Goal: Transaction & Acquisition: Obtain resource

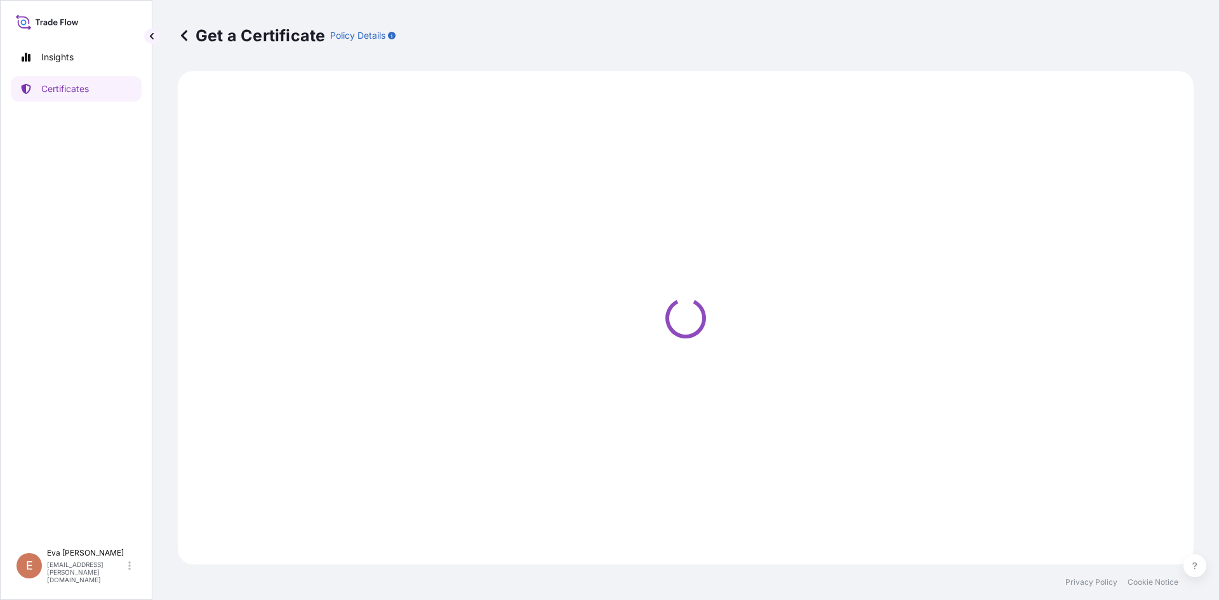
select select "Sea"
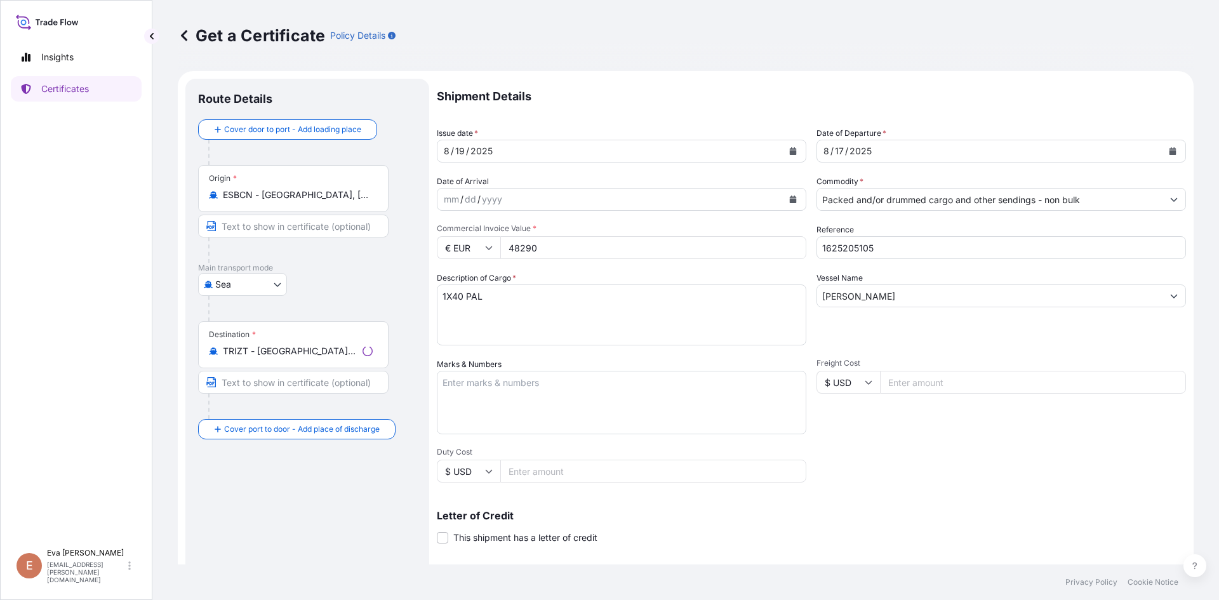
select select "32164"
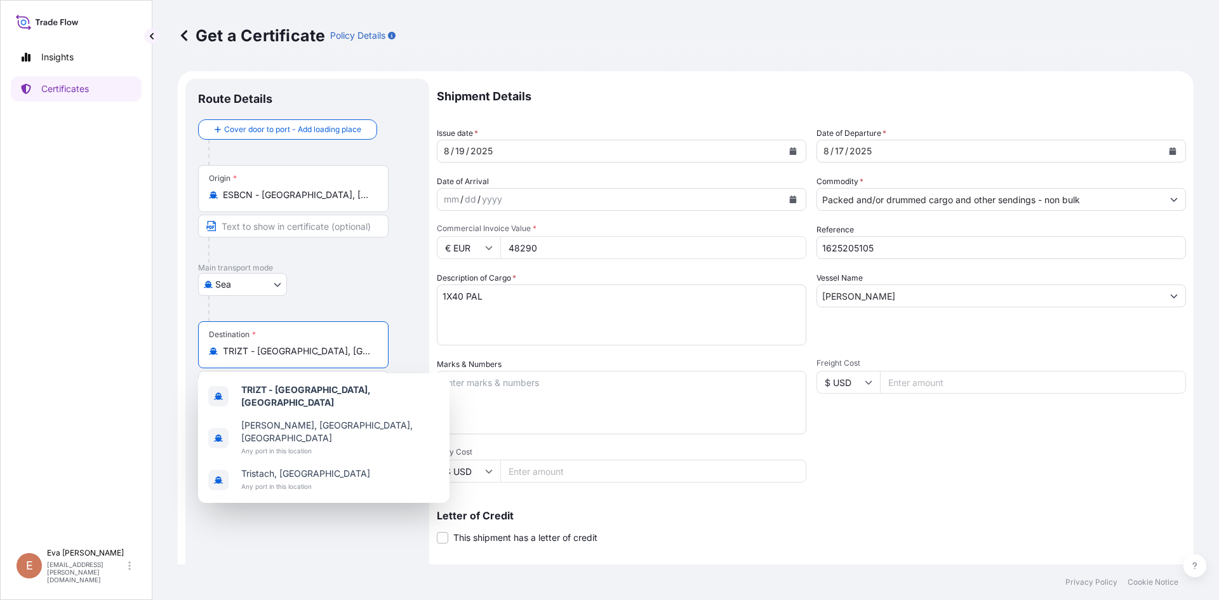
drag, startPoint x: 326, startPoint y: 353, endPoint x: 189, endPoint y: 352, distance: 137.1
click at [189, 352] on div "Route Details Cover door to port - Add loading place Place of loading Road / [G…" at bounding box center [307, 399] width 244 height 640
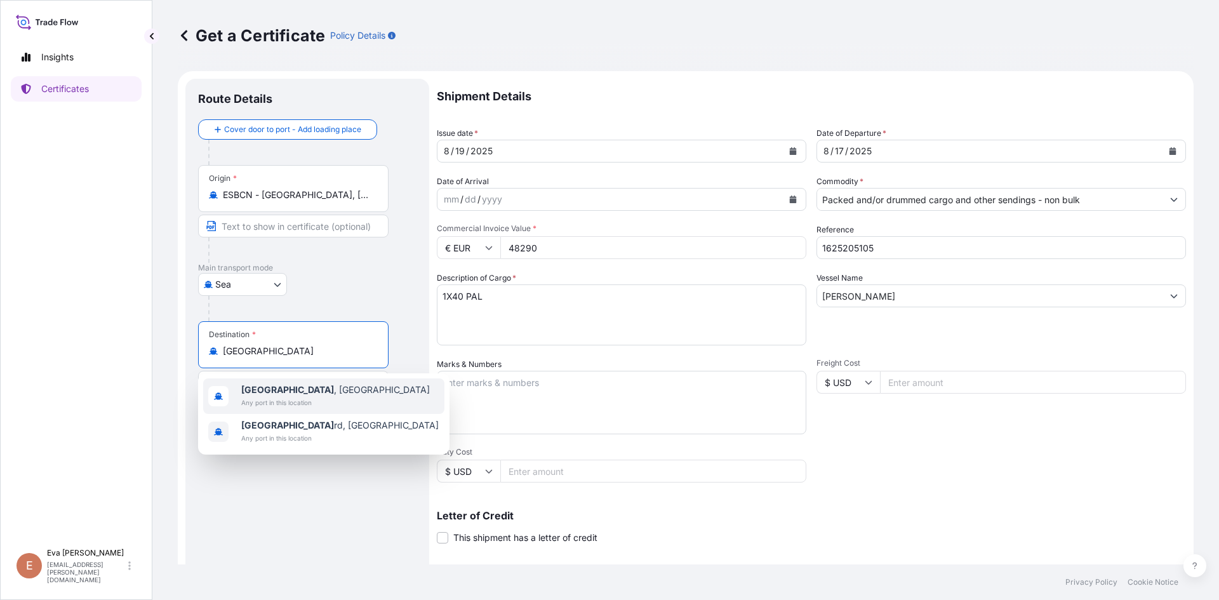
click at [291, 392] on span "[GEOGRAPHIC_DATA] , [GEOGRAPHIC_DATA]" at bounding box center [335, 389] width 189 height 13
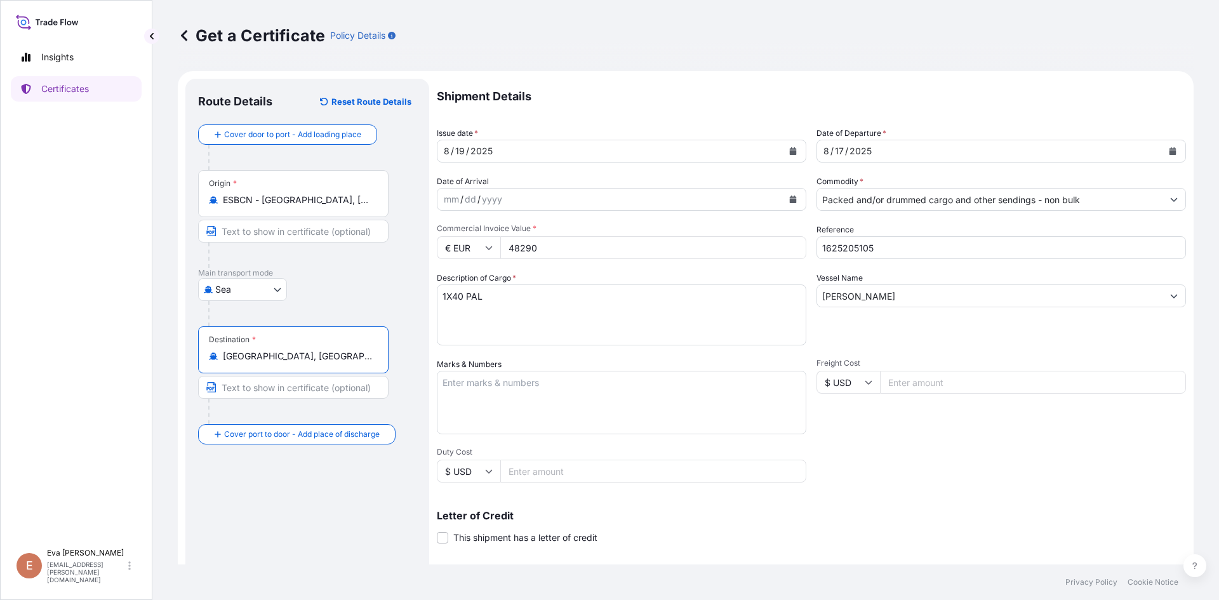
type input "[GEOGRAPHIC_DATA], [GEOGRAPHIC_DATA]"
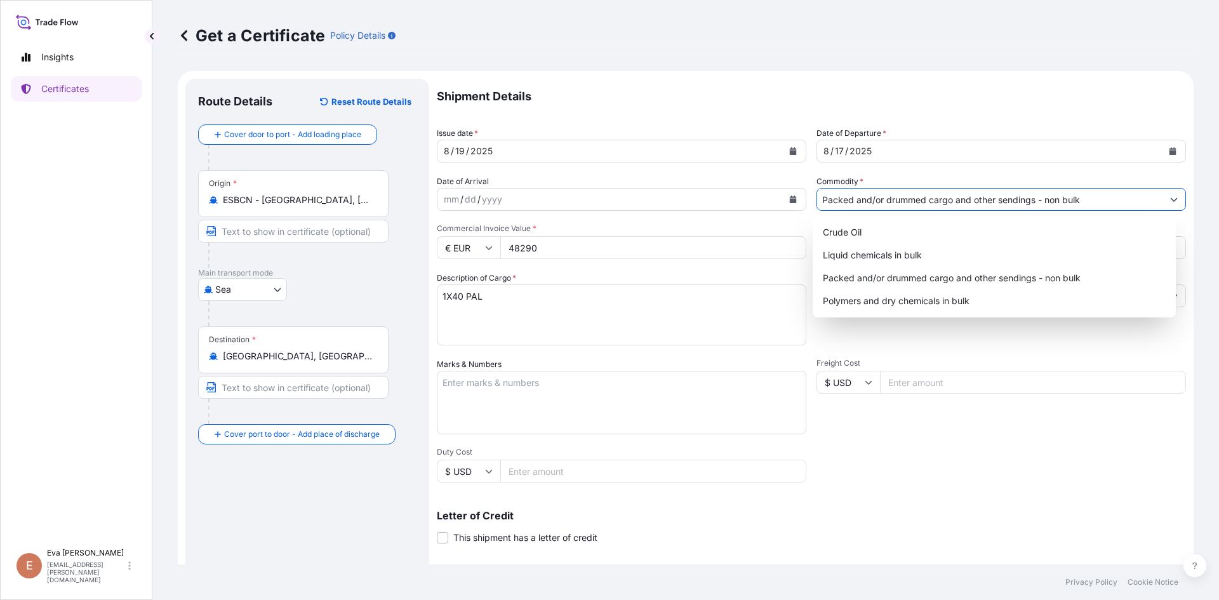
click at [924, 203] on input "Packed and/or drummed cargo and other sendings - non bulk" at bounding box center [989, 199] width 345 height 23
click at [897, 296] on div "Polymers and dry chemicals in bulk" at bounding box center [995, 300] width 354 height 23
type input "Polymers and dry chemicals in bulk"
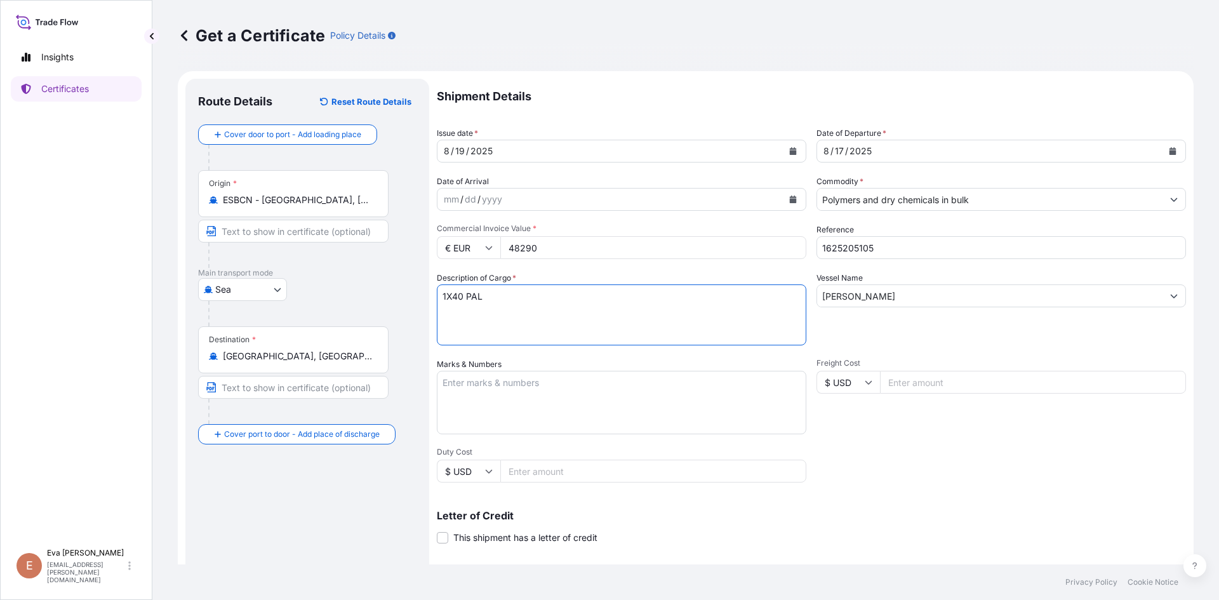
drag, startPoint x: 453, startPoint y: 297, endPoint x: 487, endPoint y: 296, distance: 34.3
click at [487, 296] on textarea "1X40 PAL" at bounding box center [621, 314] width 369 height 61
type textarea "1X20 BULK"
drag, startPoint x: 510, startPoint y: 248, endPoint x: 590, endPoint y: 251, distance: 80.0
click at [587, 252] on input "48290" at bounding box center [653, 247] width 306 height 23
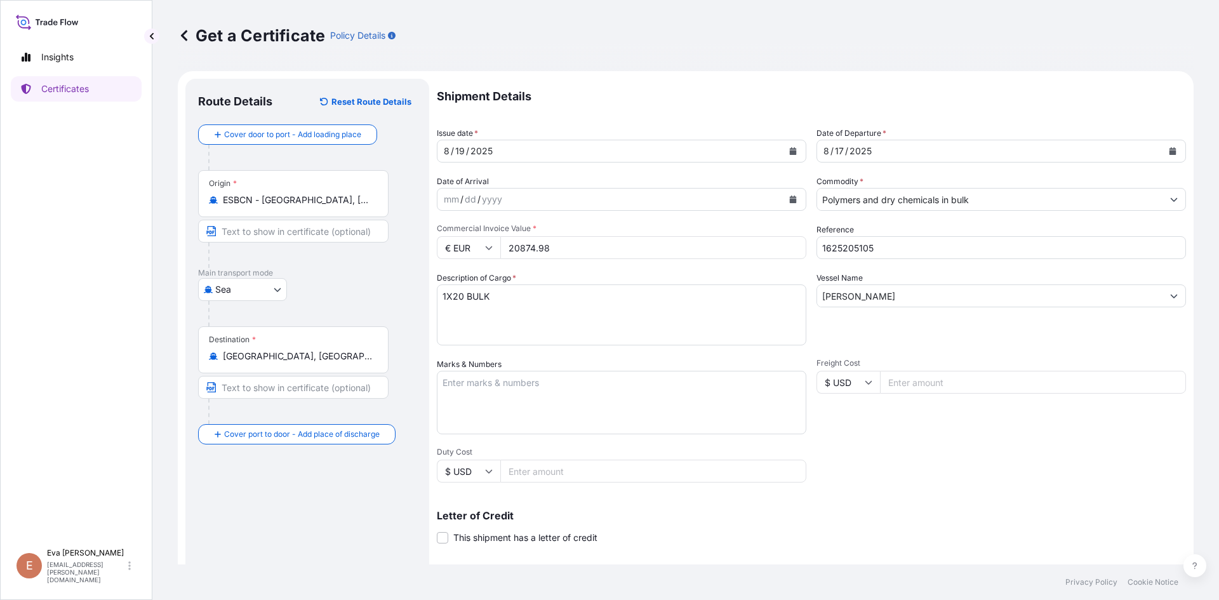
type input "20874.98"
drag, startPoint x: 849, startPoint y: 248, endPoint x: 894, endPoint y: 240, distance: 45.8
click at [894, 240] on input "1625205105" at bounding box center [1000, 247] width 369 height 23
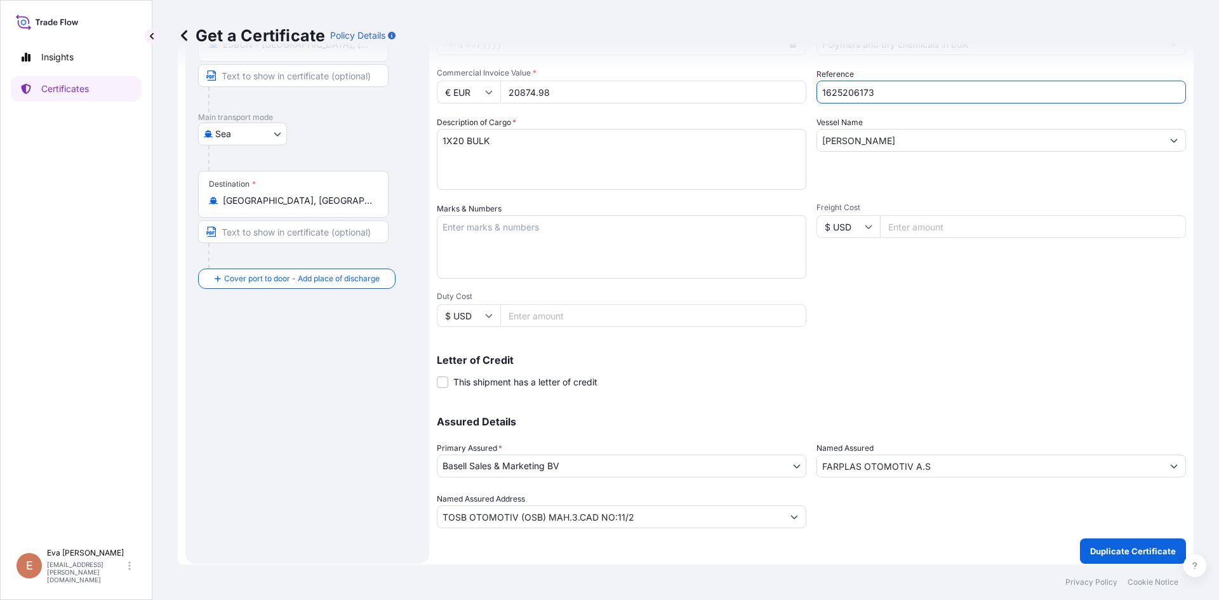
scroll to position [162, 0]
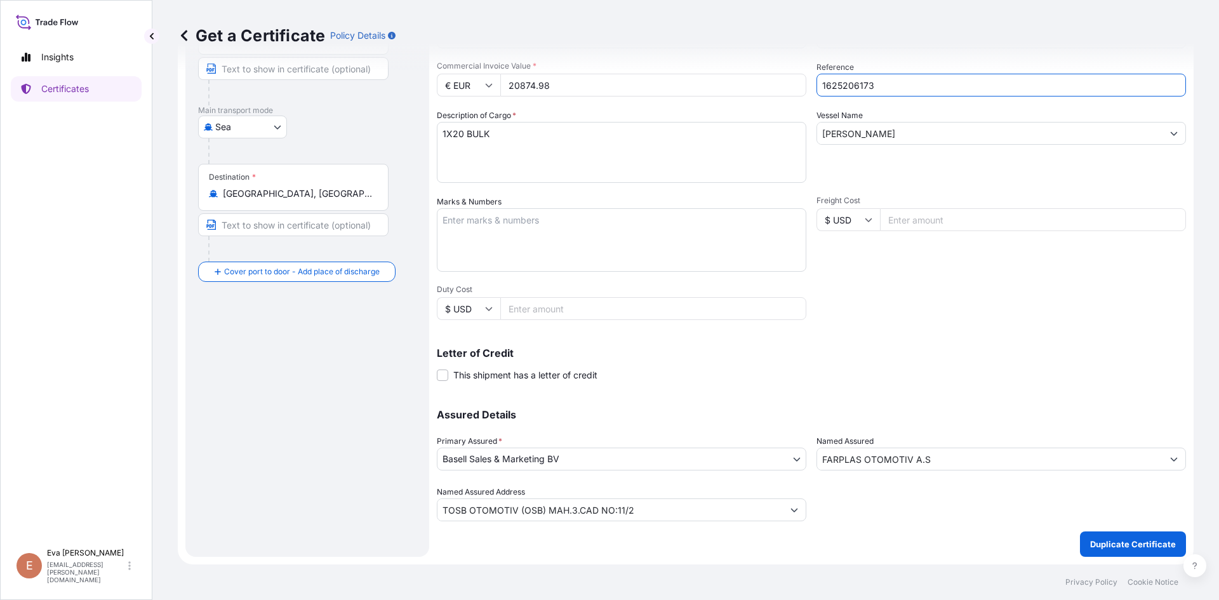
type input "1625206173"
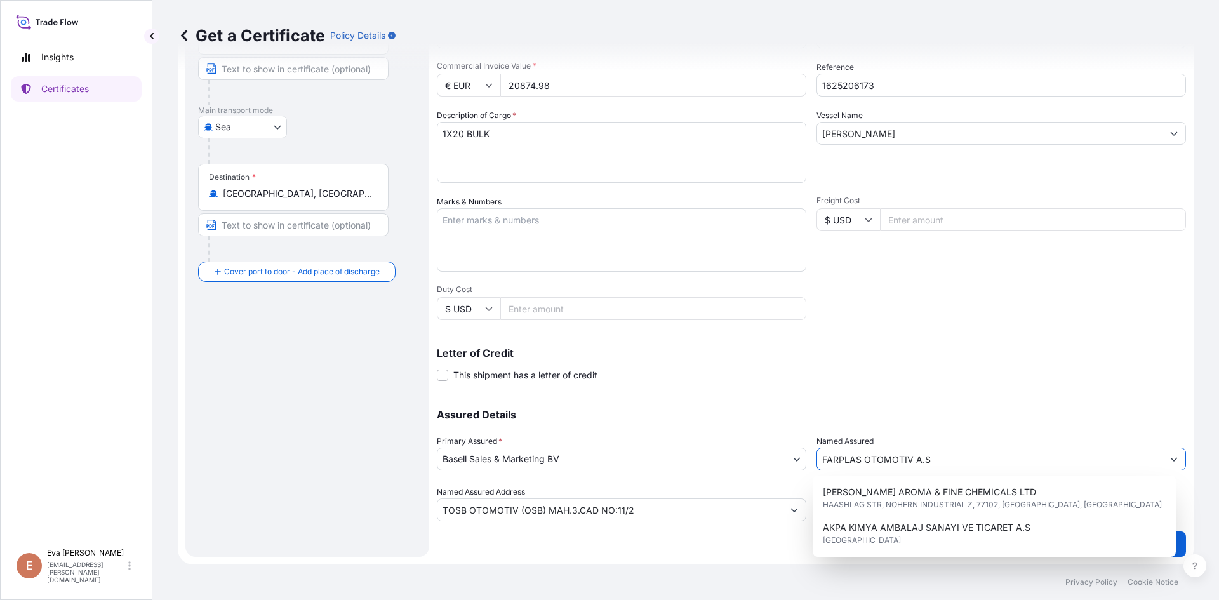
drag, startPoint x: 943, startPoint y: 465, endPoint x: 749, endPoint y: 446, distance: 194.6
click at [749, 446] on div "Assured Details Primary Assured * Basell Sales & Marketing BV Basell Poliolefin…" at bounding box center [811, 457] width 749 height 127
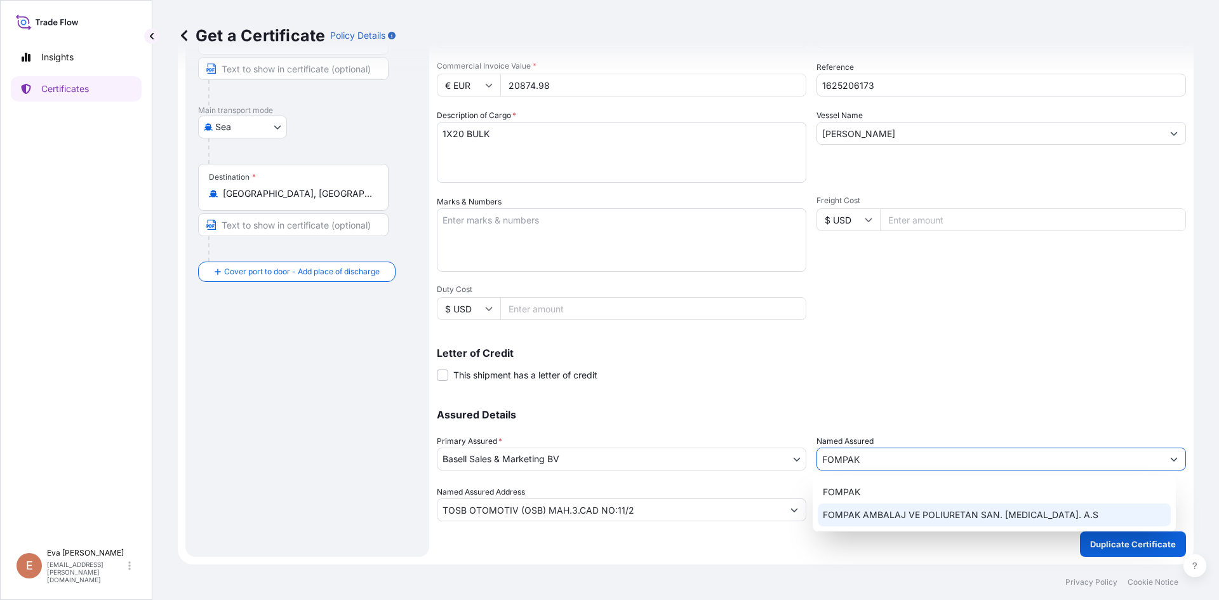
click at [886, 509] on span "FOMPAK AMBALAJ VE POLIURETAN SAN. [MEDICAL_DATA]. A.S" at bounding box center [960, 514] width 275 height 13
type input "FOMPAK AMBALAJ VE POLIURETAN SAN. [MEDICAL_DATA]. A.S"
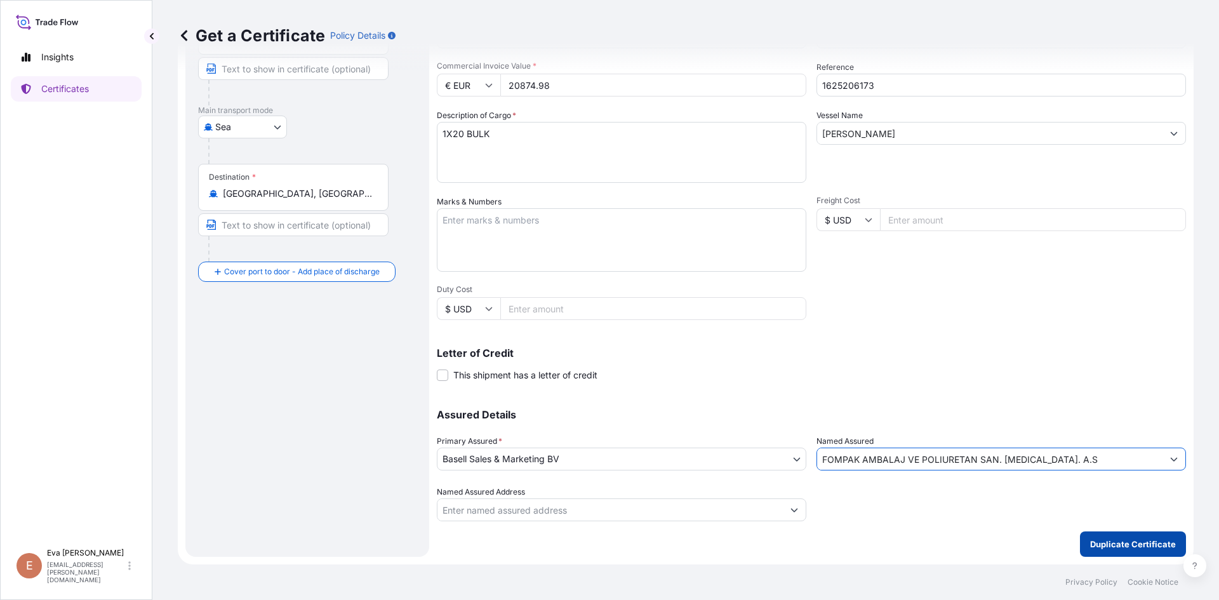
type input "FOMPAK AMBALAJ VE POLIURETAN SAN. [MEDICAL_DATA]. A.S"
click at [1097, 539] on p "Duplicate Certificate" at bounding box center [1133, 544] width 86 height 13
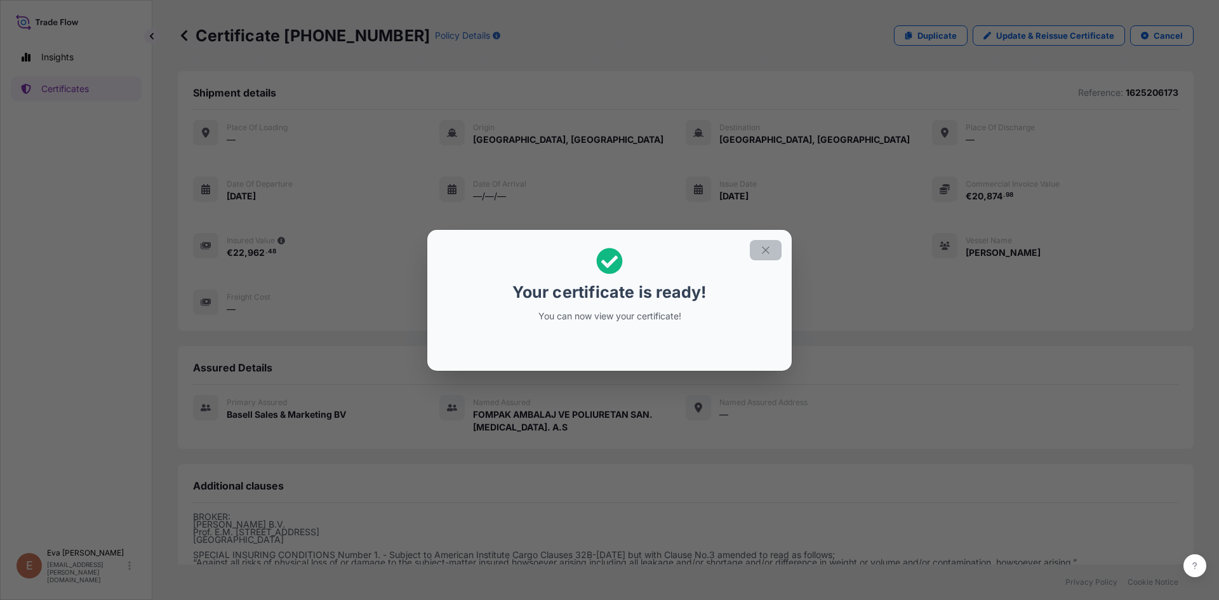
click at [767, 255] on icon "button" at bounding box center [765, 249] width 11 height 11
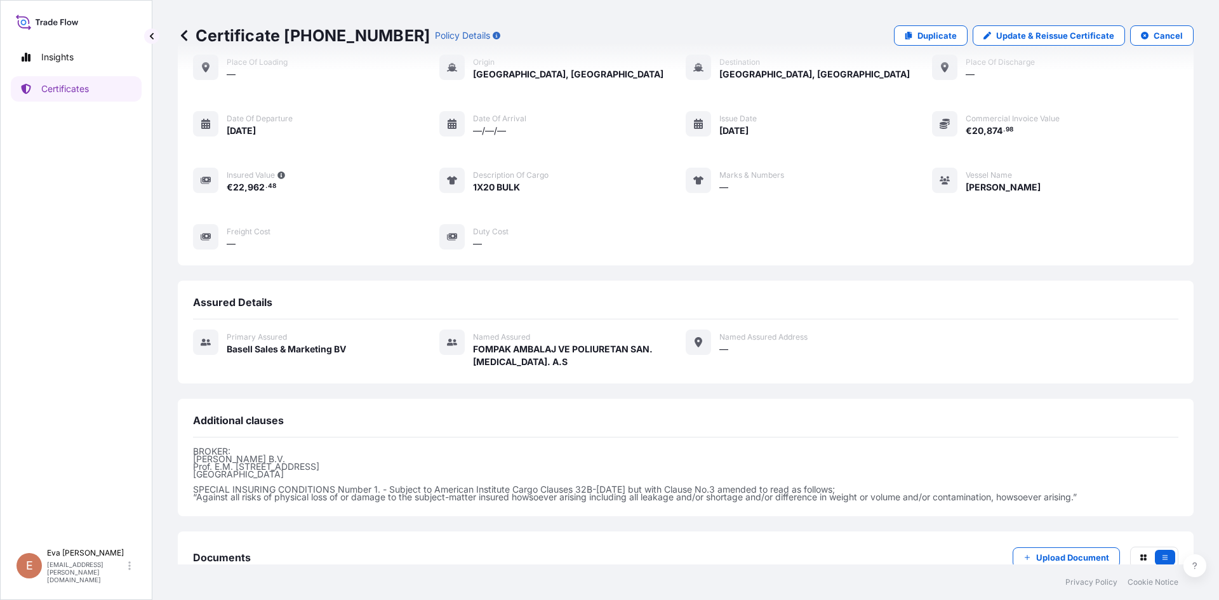
scroll to position [151, 0]
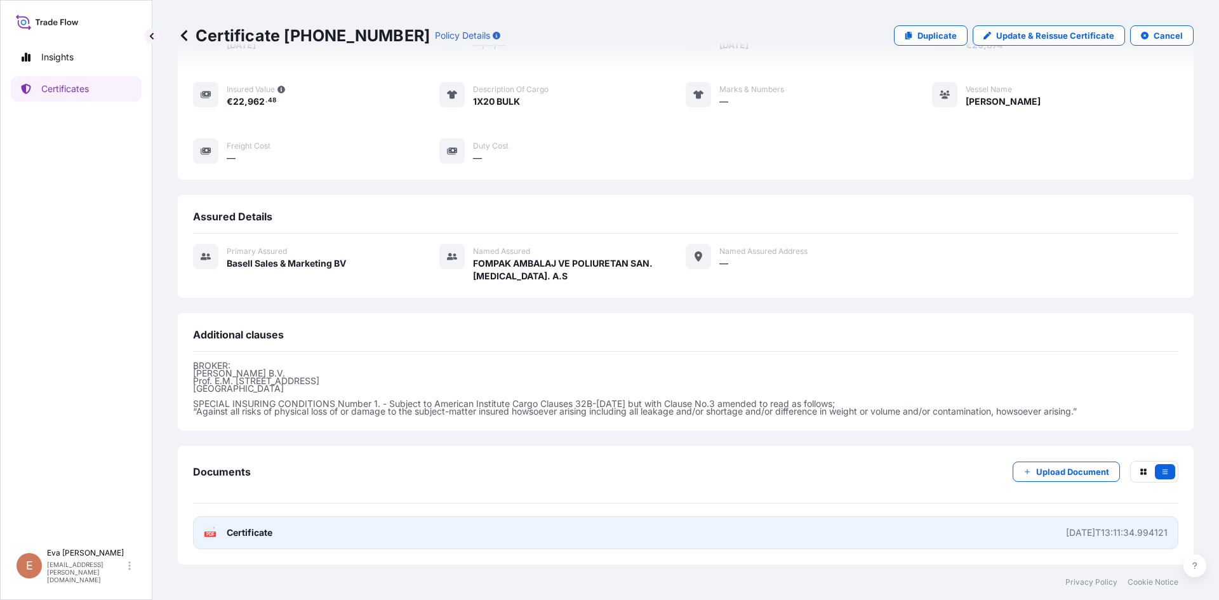
click at [209, 529] on icon at bounding box center [210, 532] width 11 height 13
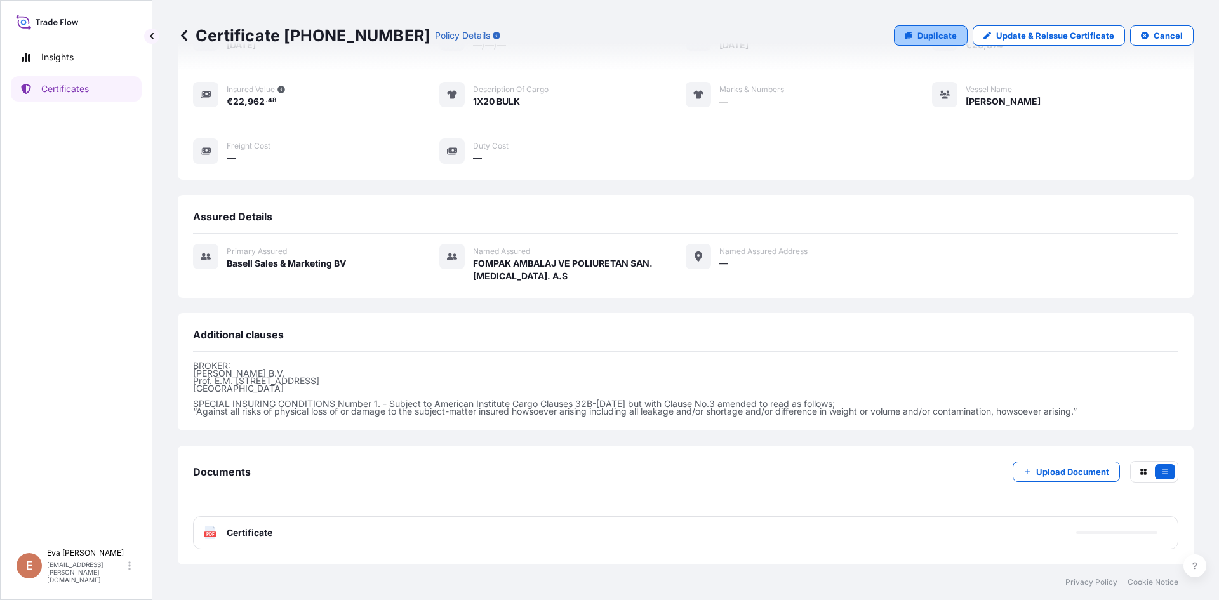
click at [924, 37] on p "Duplicate" at bounding box center [936, 35] width 39 height 13
select select "Sea"
select select "32164"
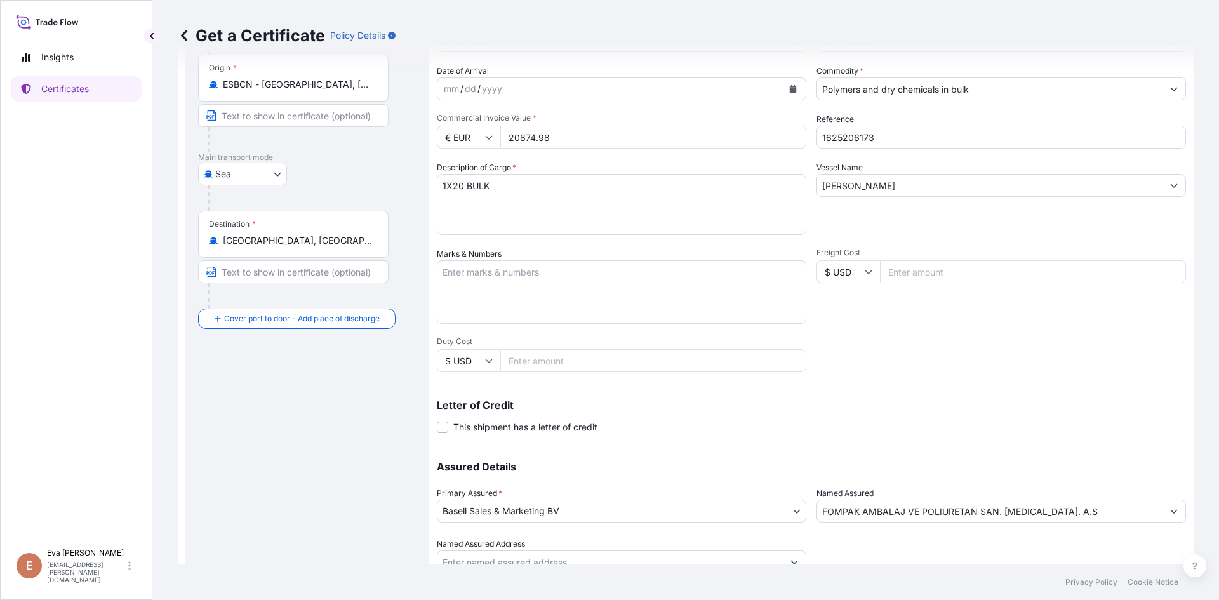
scroll to position [88, 0]
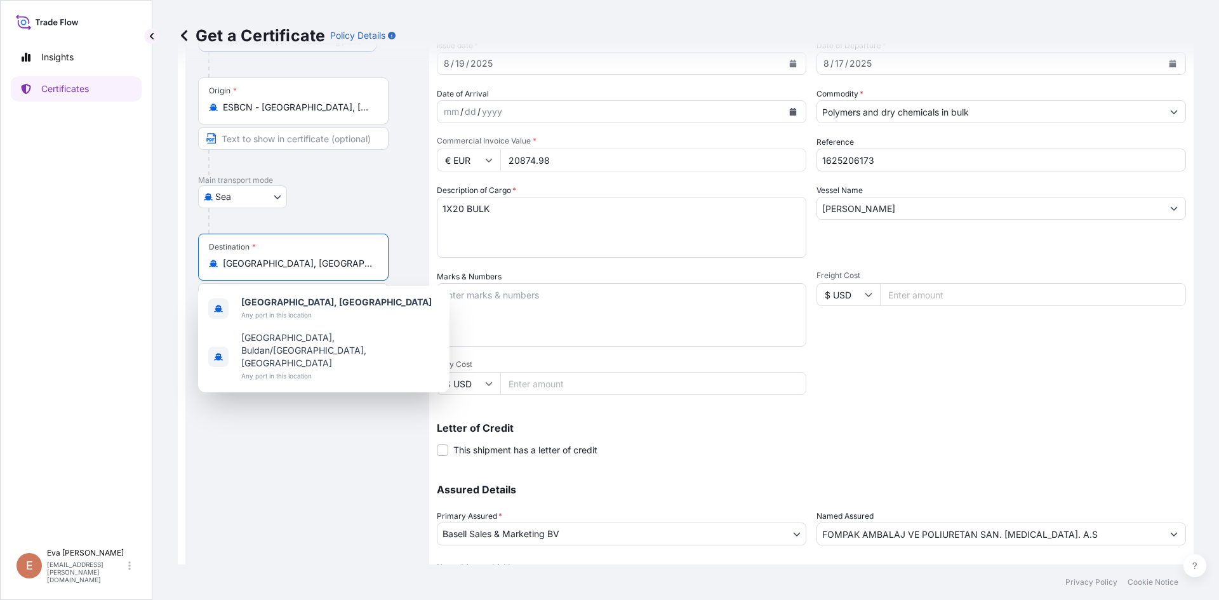
drag, startPoint x: 318, startPoint y: 262, endPoint x: 163, endPoint y: 256, distance: 155.0
click at [163, 256] on div "Get a Certificate Policy Details Route Details Cover door to port - Add loading…" at bounding box center [685, 282] width 1066 height 564
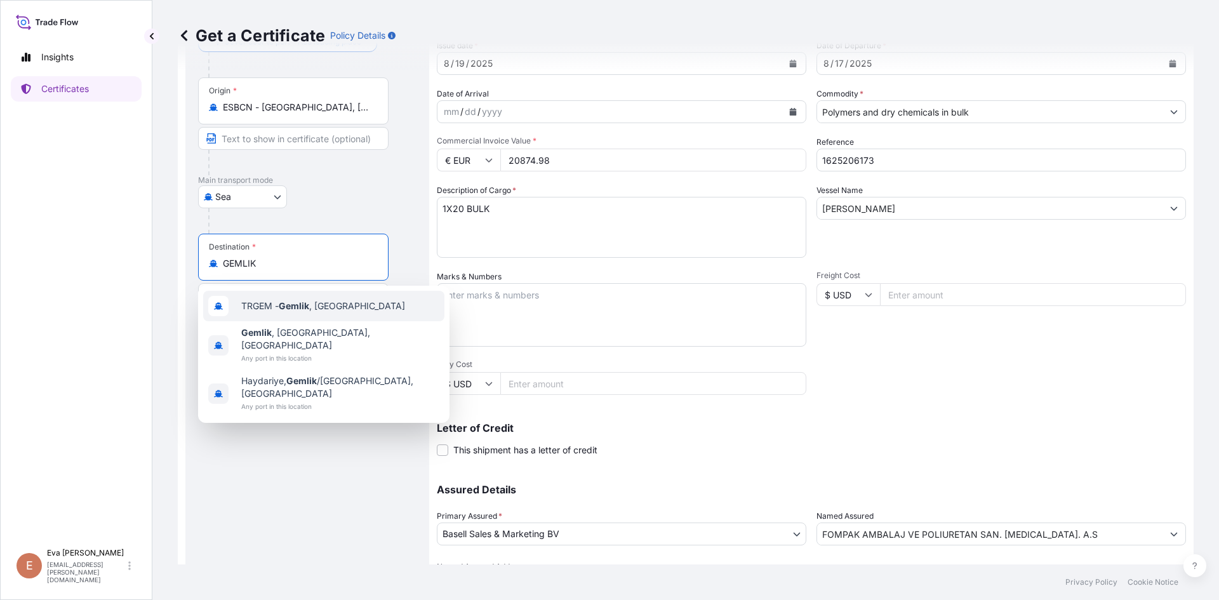
click at [279, 308] on span "TRGEM - Gemlik , [GEOGRAPHIC_DATA]" at bounding box center [323, 306] width 164 height 13
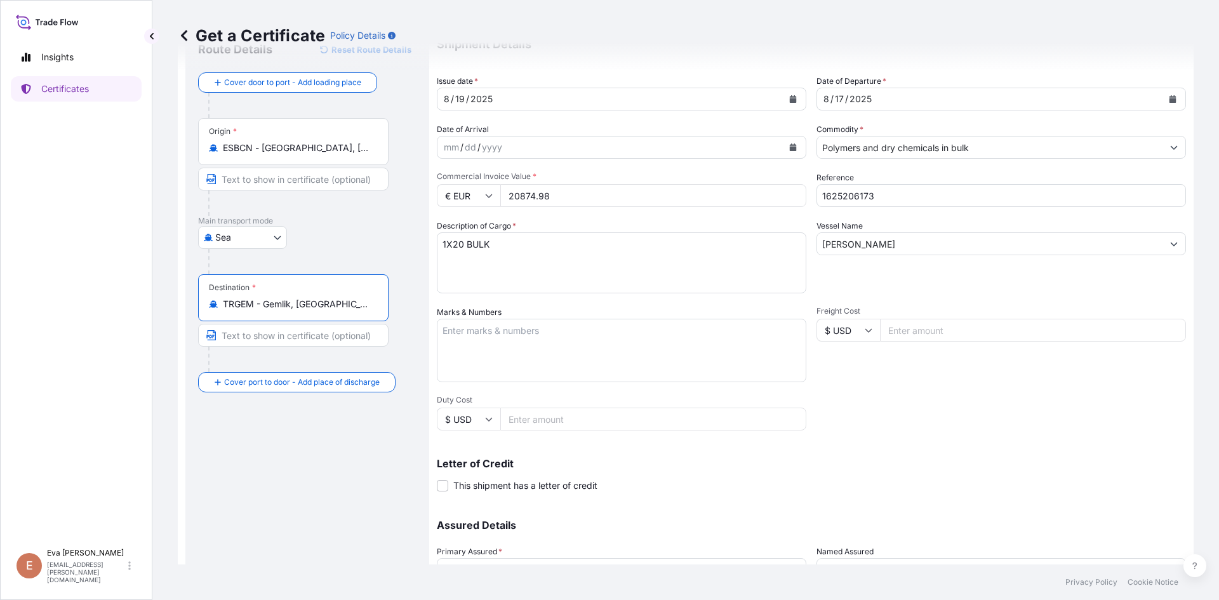
scroll to position [0, 0]
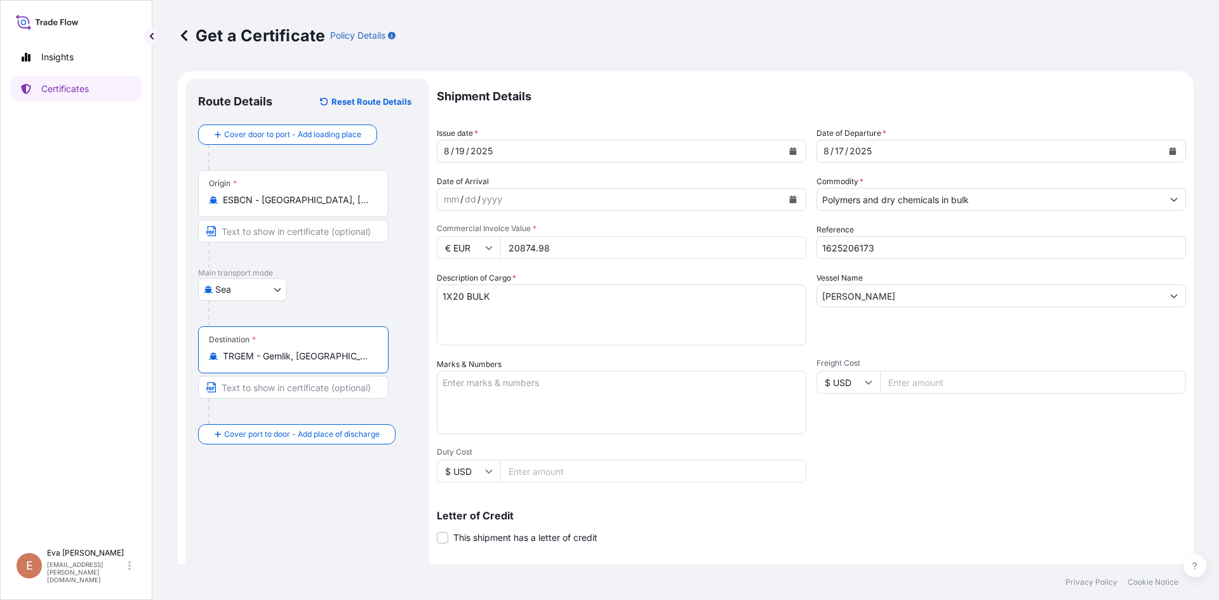
type input "TRGEM - Gemlik, [GEOGRAPHIC_DATA]"
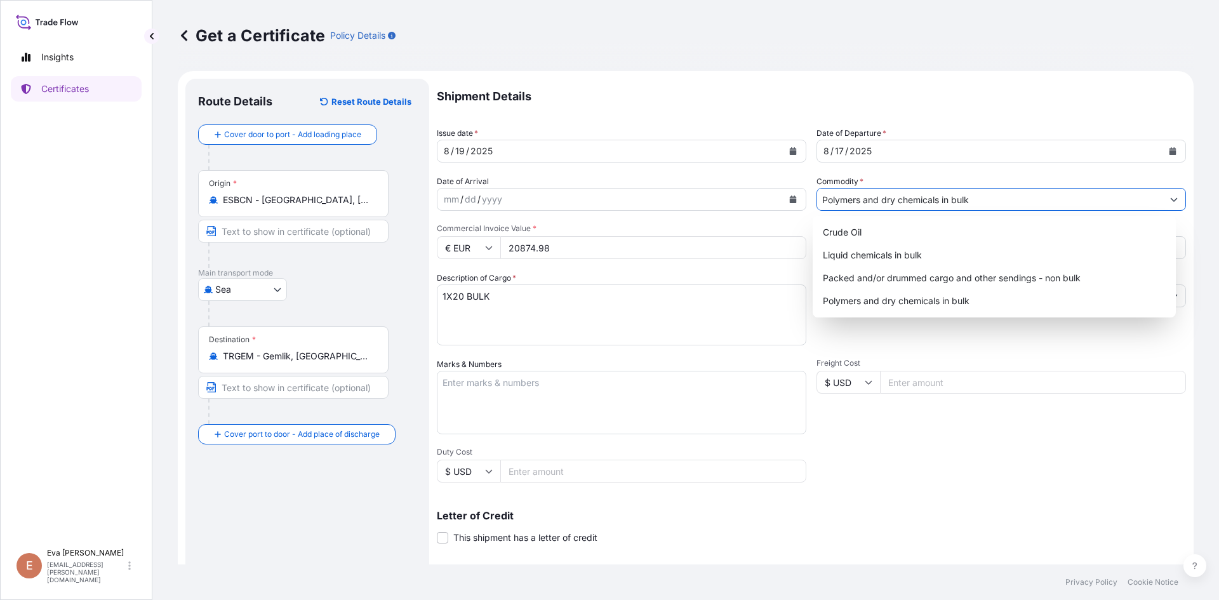
click at [882, 199] on input "Polymers and dry chemicals in bulk" at bounding box center [989, 199] width 345 height 23
click at [894, 278] on div "Packed and/or drummed cargo and other sendings - non bulk" at bounding box center [995, 278] width 354 height 23
type input "Packed and/or drummed cargo and other sendings - non bulk"
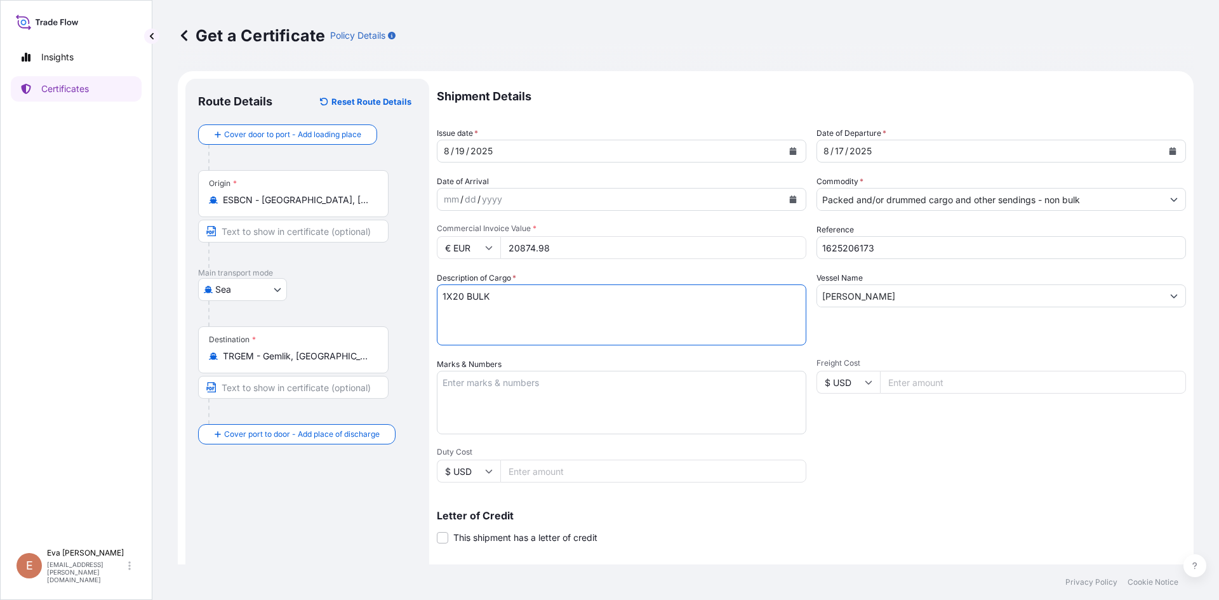
drag, startPoint x: 474, startPoint y: 298, endPoint x: 555, endPoint y: 293, distance: 81.4
click at [555, 294] on textarea "1X20 BULK" at bounding box center [621, 314] width 369 height 61
type textarea "1X40 PAL"
drag, startPoint x: 848, startPoint y: 245, endPoint x: 915, endPoint y: 246, distance: 67.3
click at [915, 246] on input "1625206173" at bounding box center [1000, 247] width 369 height 23
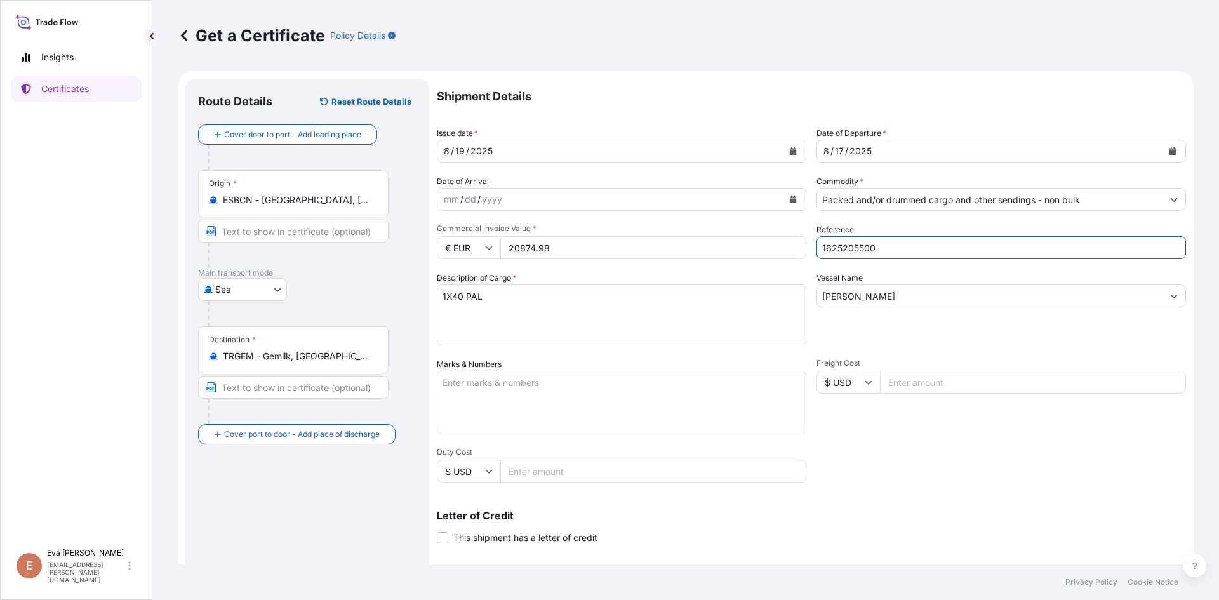
type input "1625205500"
drag, startPoint x: 558, startPoint y: 247, endPoint x: 424, endPoint y: 246, distance: 133.9
click at [425, 247] on form "Route Details Reset Route Details Cover door to port - Add loading place Place …" at bounding box center [686, 399] width 1016 height 656
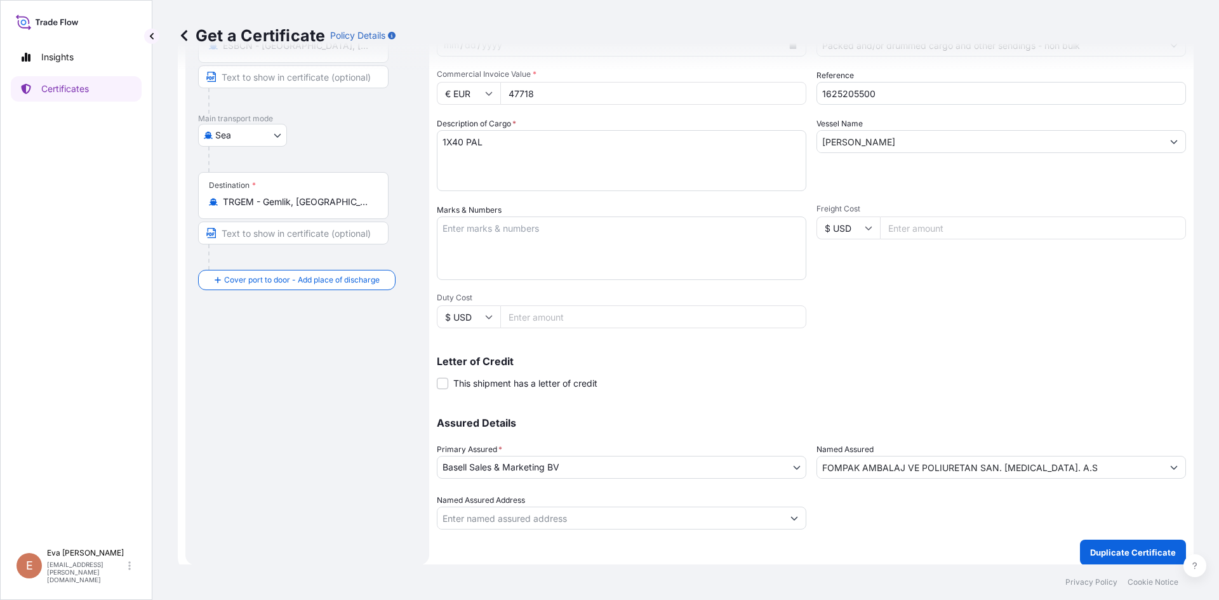
scroll to position [162, 0]
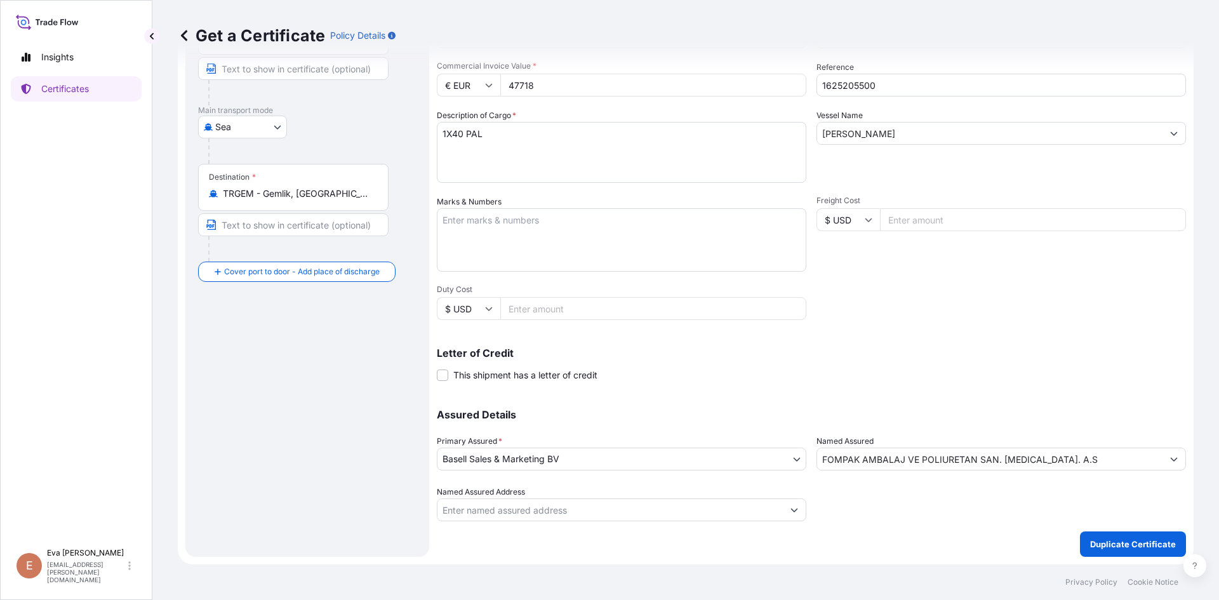
type input "47718"
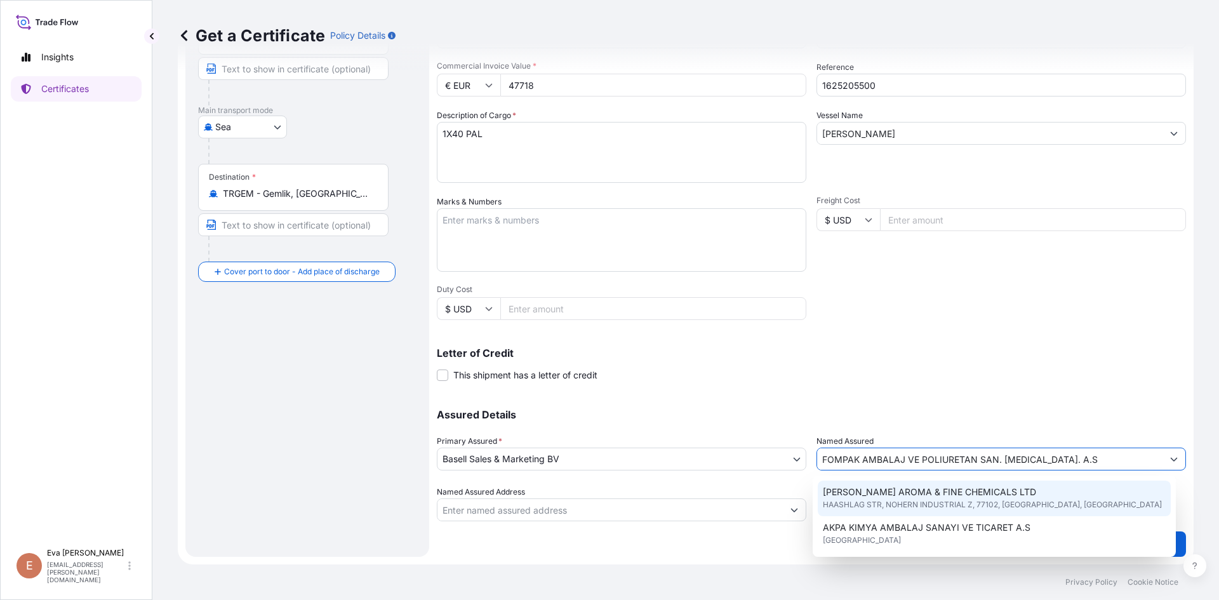
drag, startPoint x: 1057, startPoint y: 458, endPoint x: 739, endPoint y: 487, distance: 318.7
click at [741, 487] on div "Assured Details Primary Assured * Basell Sales & Marketing BV Basell Poliolefin…" at bounding box center [811, 457] width 749 height 127
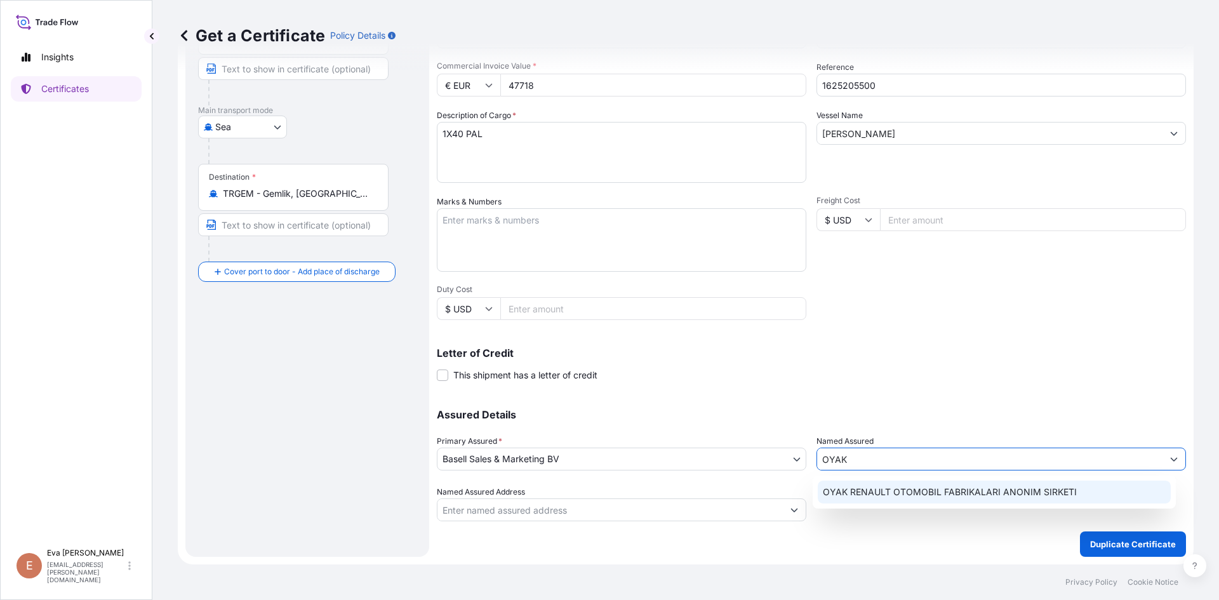
click at [879, 493] on span "OYAK RENAULT OTOMOBIL FABRIKALARI ANONIM SIRKETI" at bounding box center [950, 492] width 254 height 13
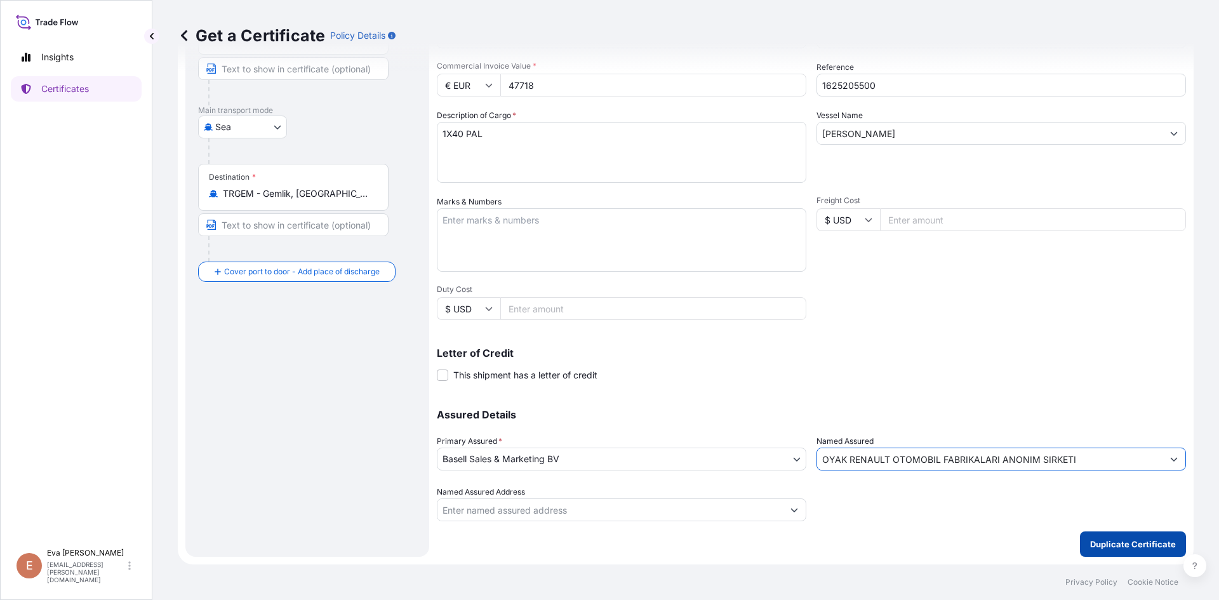
type input "OYAK RENAULT OTOMOBIL FABRIKALARI ANONIM SIRKETI"
click at [1100, 546] on p "Duplicate Certificate" at bounding box center [1133, 544] width 86 height 13
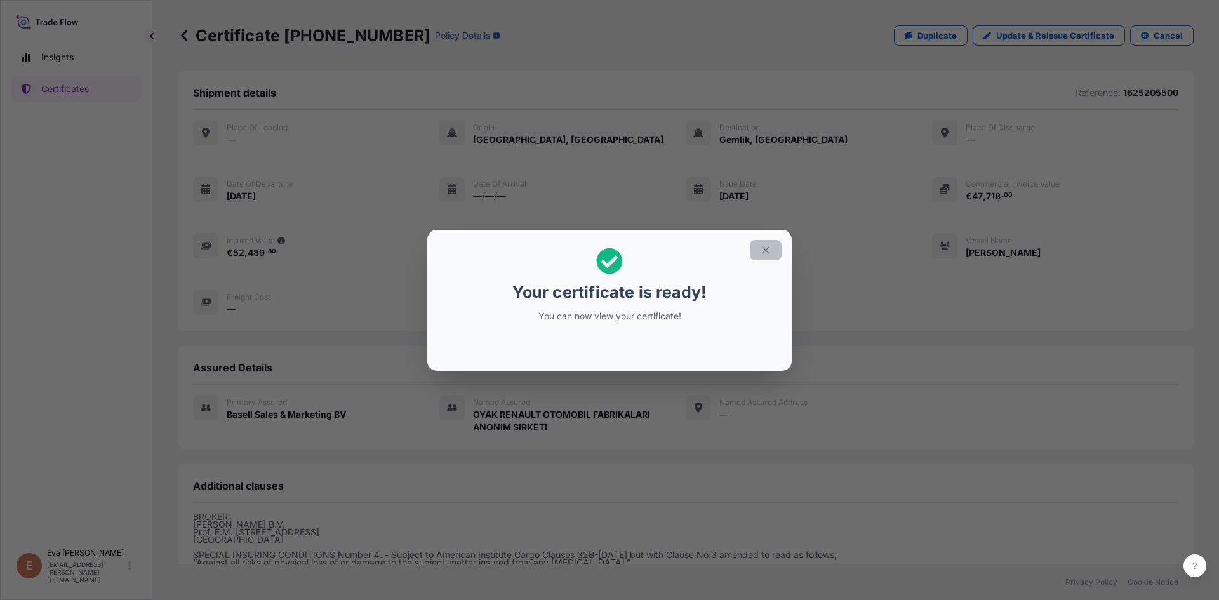
click at [770, 251] on icon "button" at bounding box center [765, 249] width 11 height 11
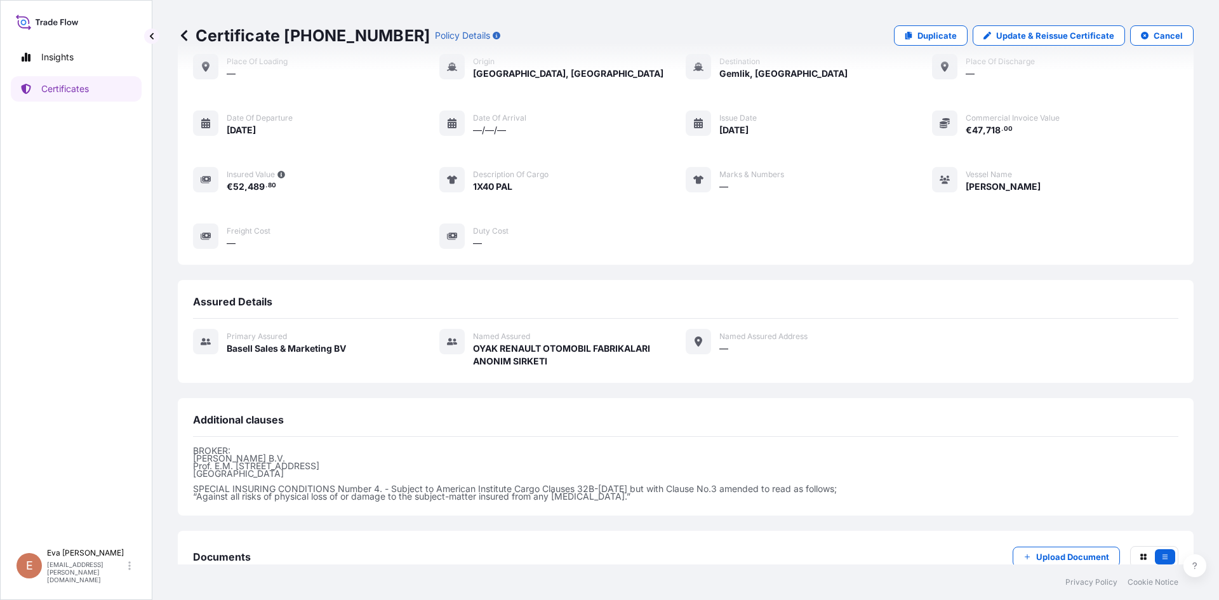
scroll to position [151, 0]
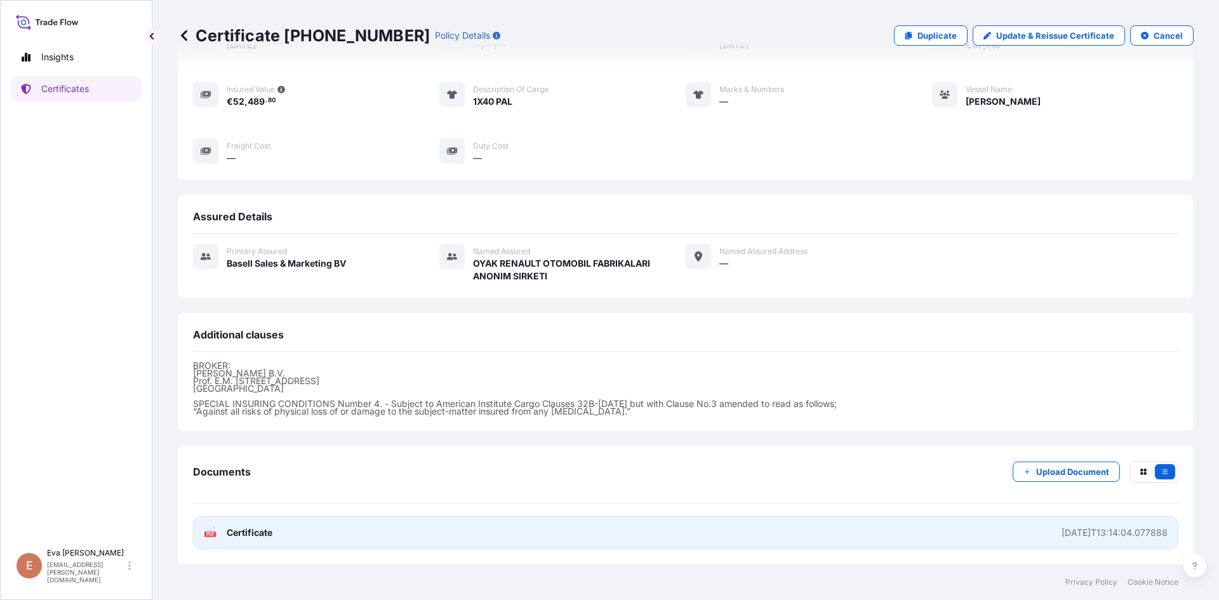
click at [213, 537] on icon at bounding box center [210, 532] width 11 height 13
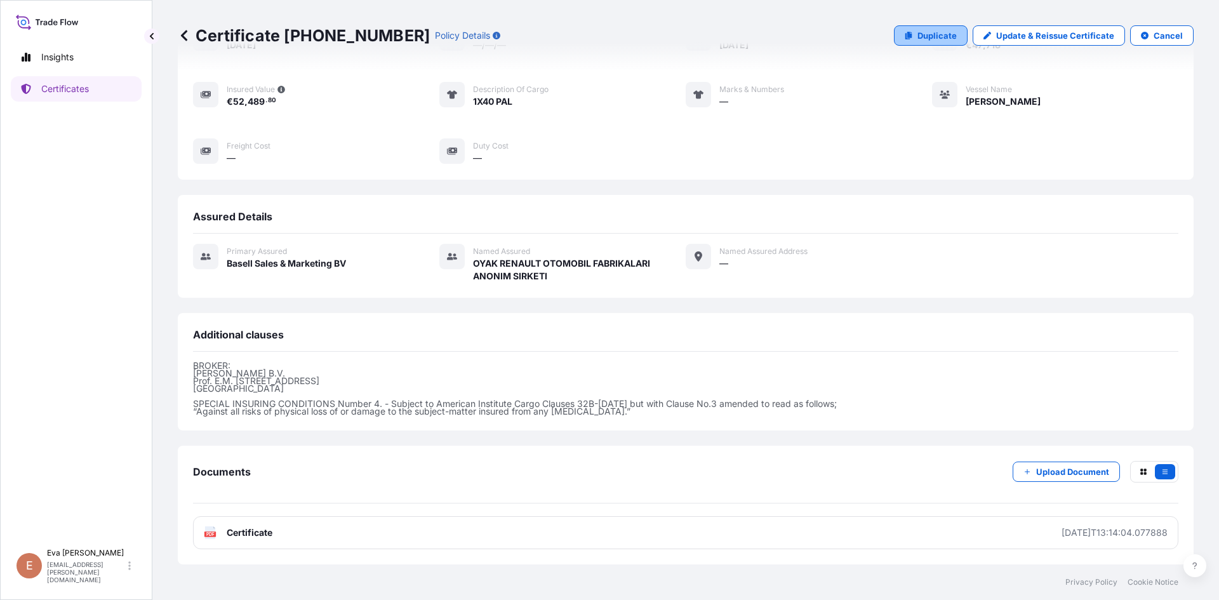
click at [912, 44] on link "Duplicate" at bounding box center [931, 35] width 74 height 20
select select "Sea"
select select "32164"
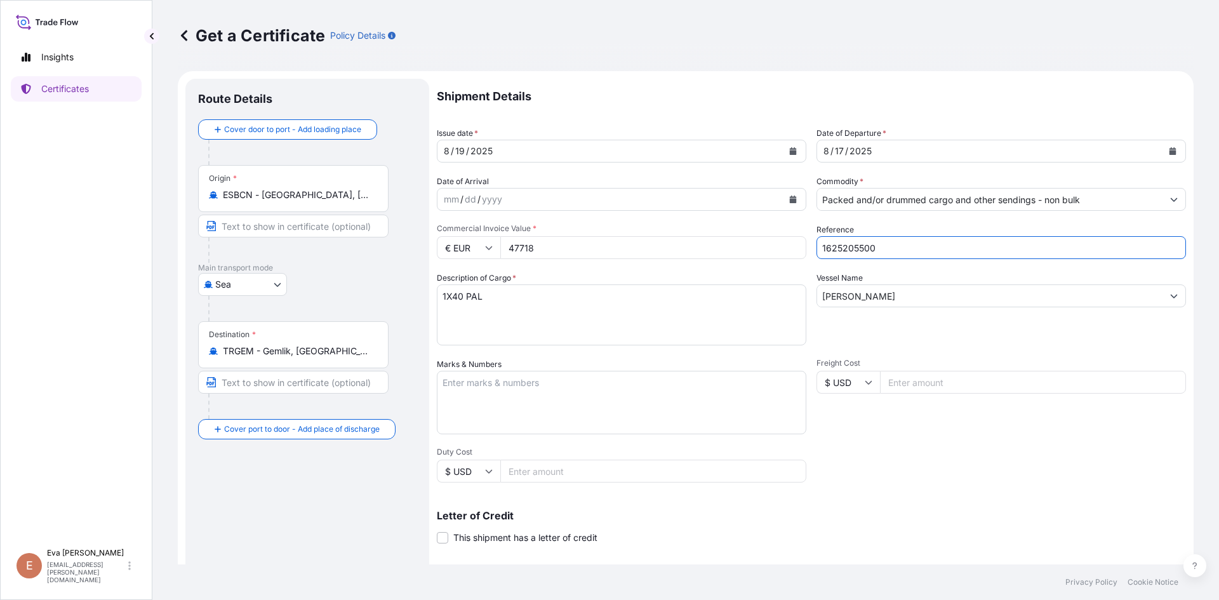
drag, startPoint x: 855, startPoint y: 246, endPoint x: 889, endPoint y: 253, distance: 34.2
click at [887, 251] on input "1625205500" at bounding box center [1000, 247] width 369 height 23
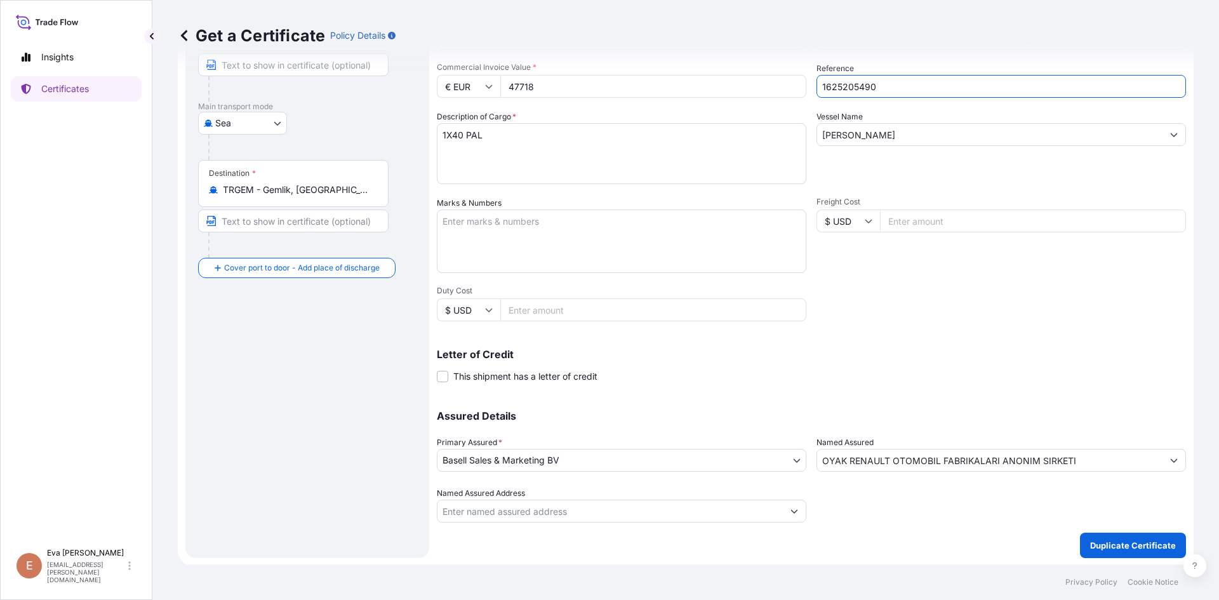
scroll to position [162, 0]
type input "1625205490"
click at [957, 386] on div "Shipment Details Issue date * [DATE] Date of Departure * [DATE] Date of Arrival…" at bounding box center [811, 218] width 749 height 605
click at [1109, 547] on p "Duplicate Certificate" at bounding box center [1133, 544] width 86 height 13
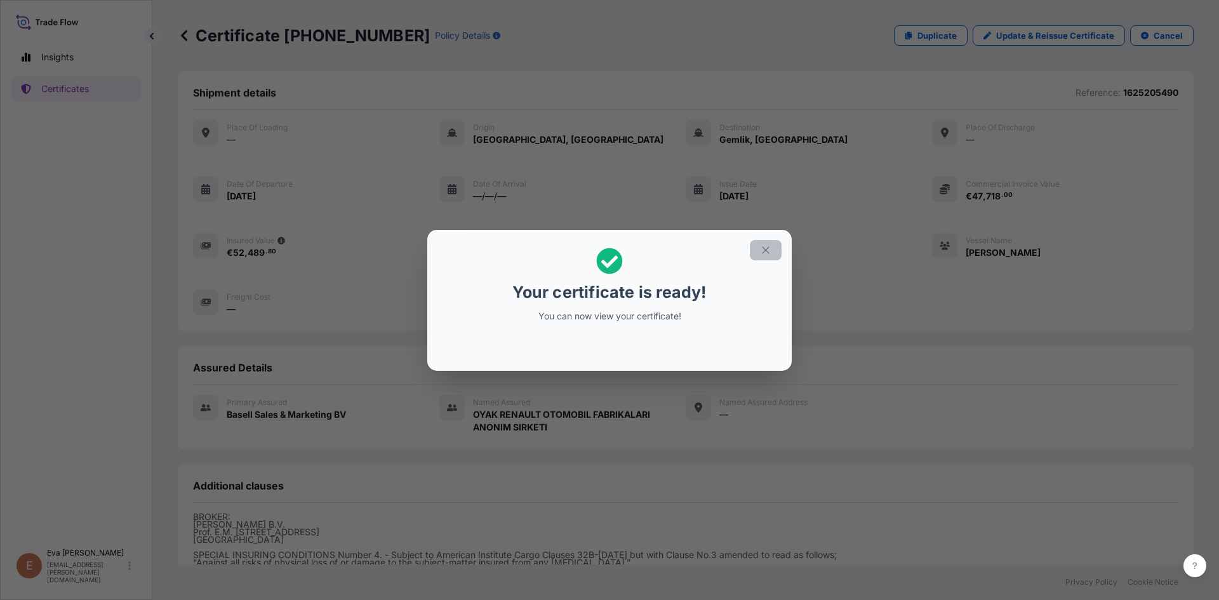
click at [761, 249] on icon "button" at bounding box center [765, 249] width 11 height 11
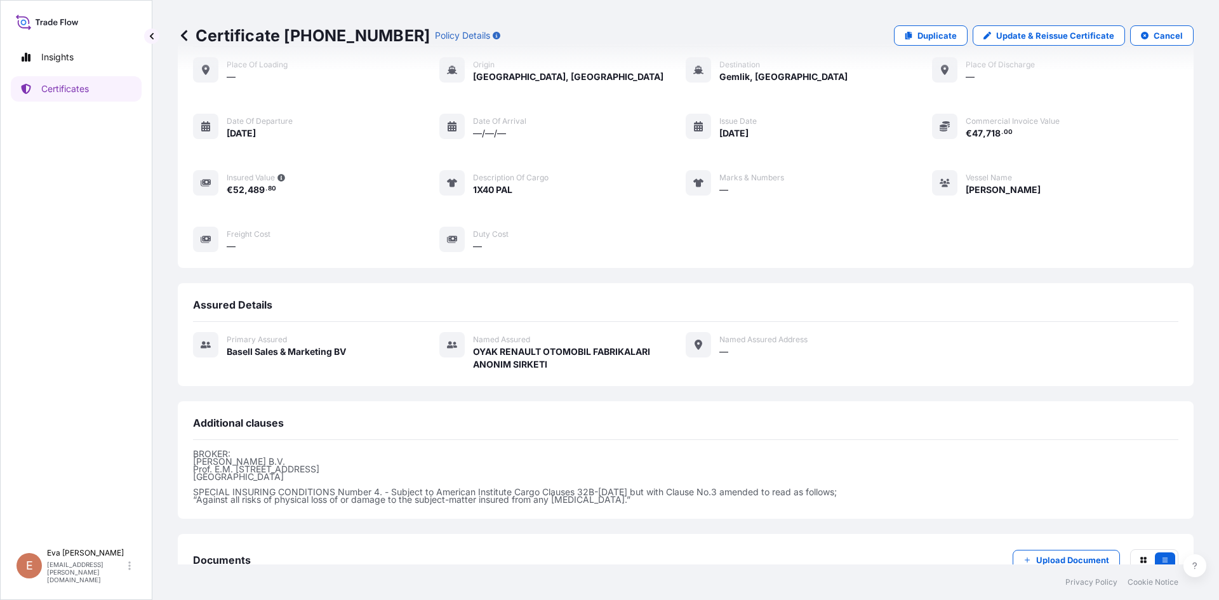
scroll to position [151, 0]
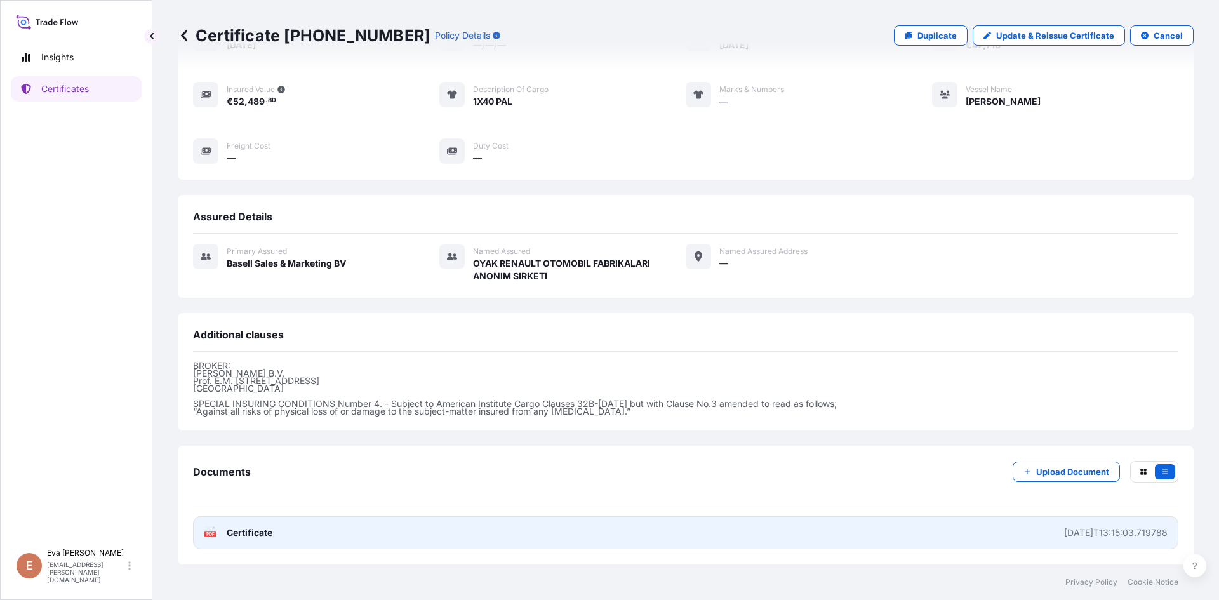
click at [213, 530] on icon at bounding box center [210, 532] width 11 height 13
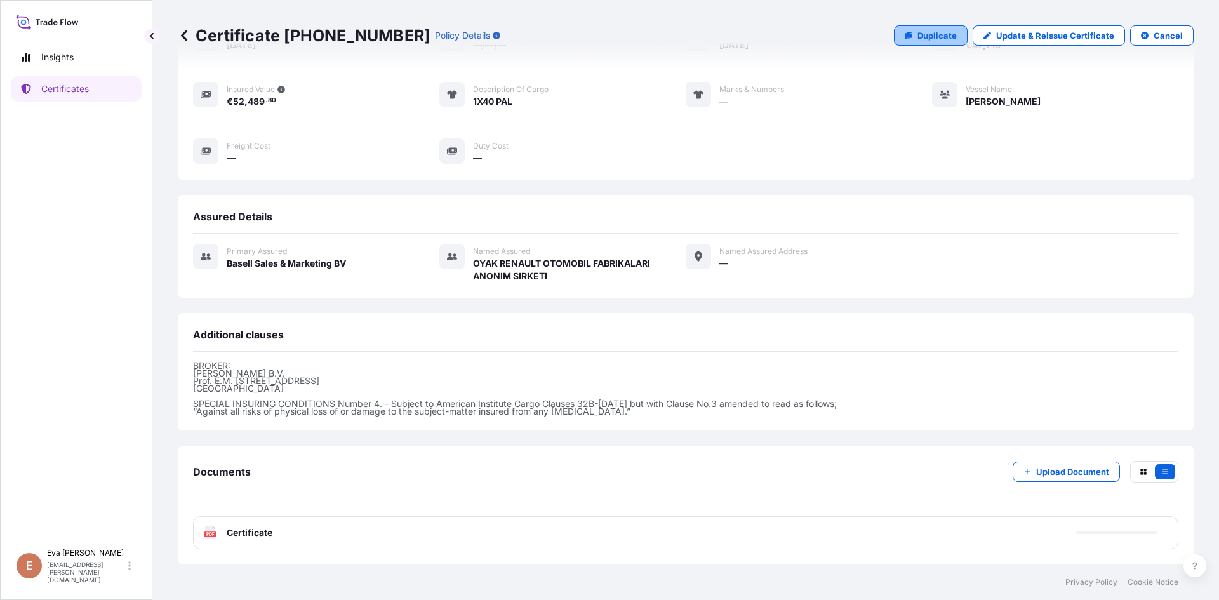
click at [924, 36] on p "Duplicate" at bounding box center [936, 35] width 39 height 13
select select "Sea"
select select "32164"
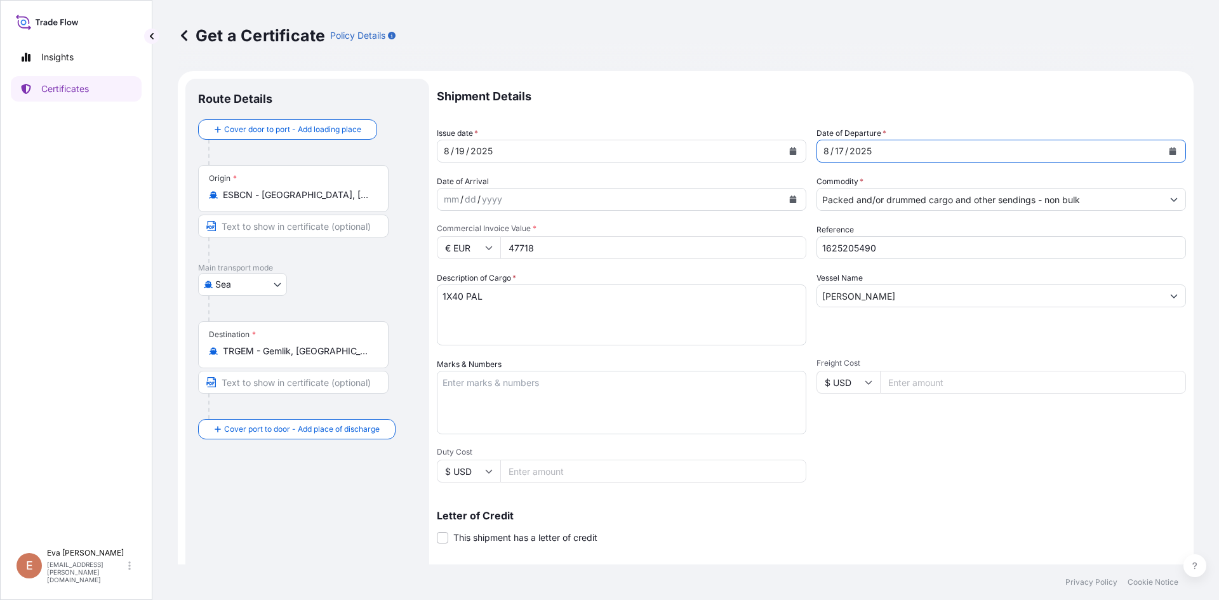
click at [889, 146] on div "[DATE]" at bounding box center [989, 151] width 345 height 23
click at [1163, 155] on button "Calendar" at bounding box center [1172, 151] width 20 height 20
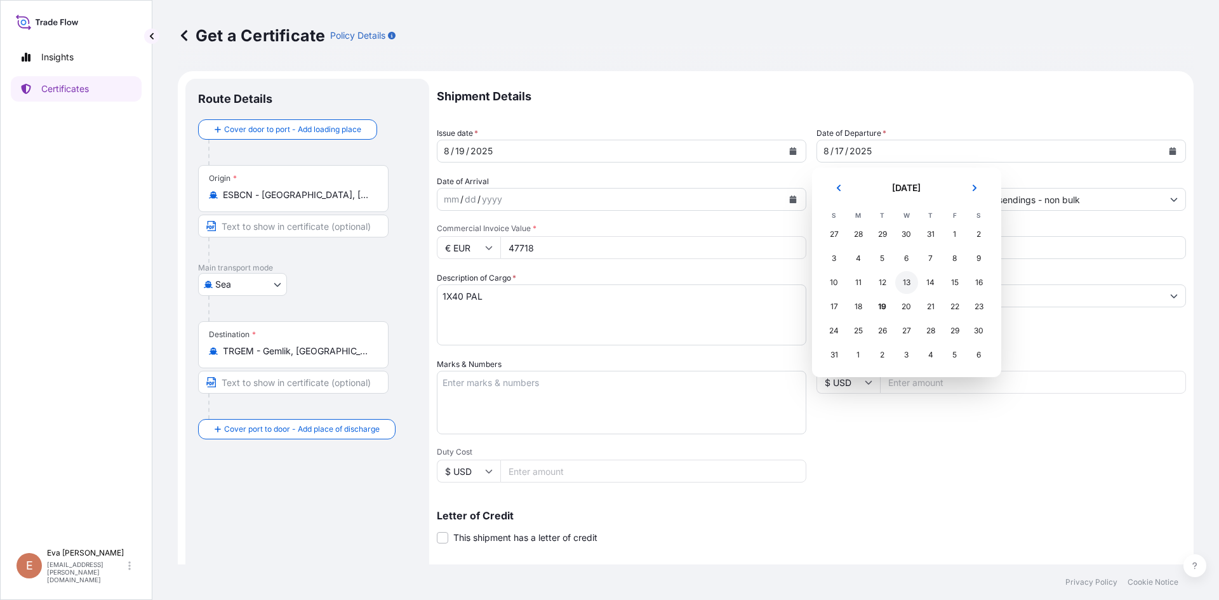
click at [906, 283] on div "13" at bounding box center [906, 282] width 23 height 23
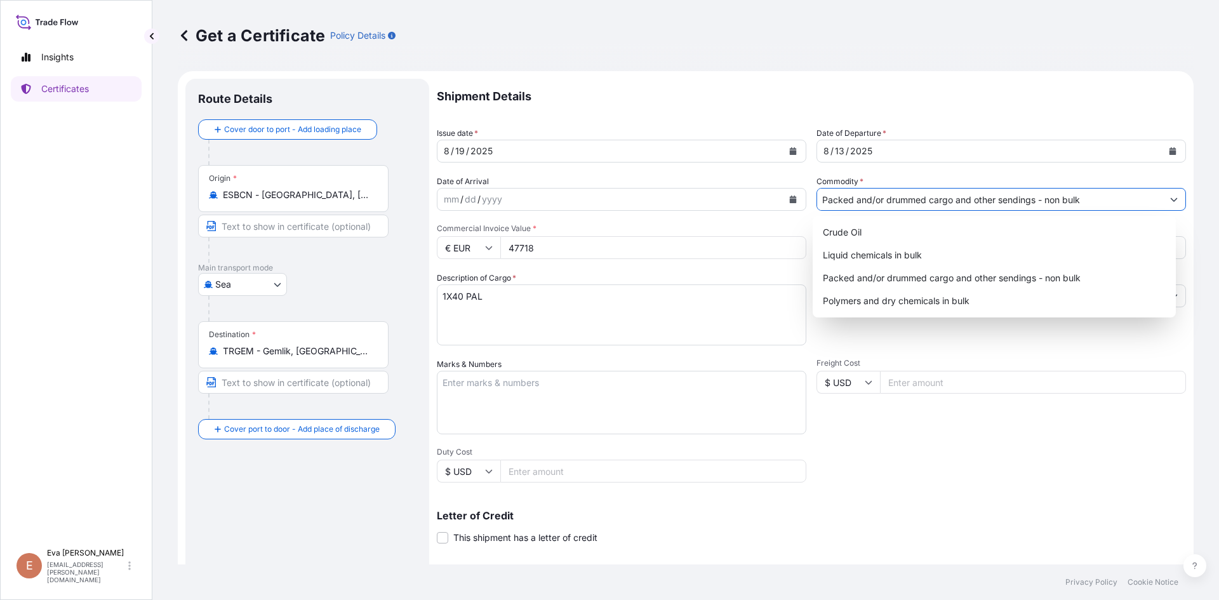
click at [877, 198] on input "Packed and/or drummed cargo and other sendings - non bulk" at bounding box center [989, 199] width 345 height 23
click at [922, 301] on div "Polymers and dry chemicals in bulk" at bounding box center [995, 300] width 354 height 23
type input "Polymers and dry chemicals in bulk"
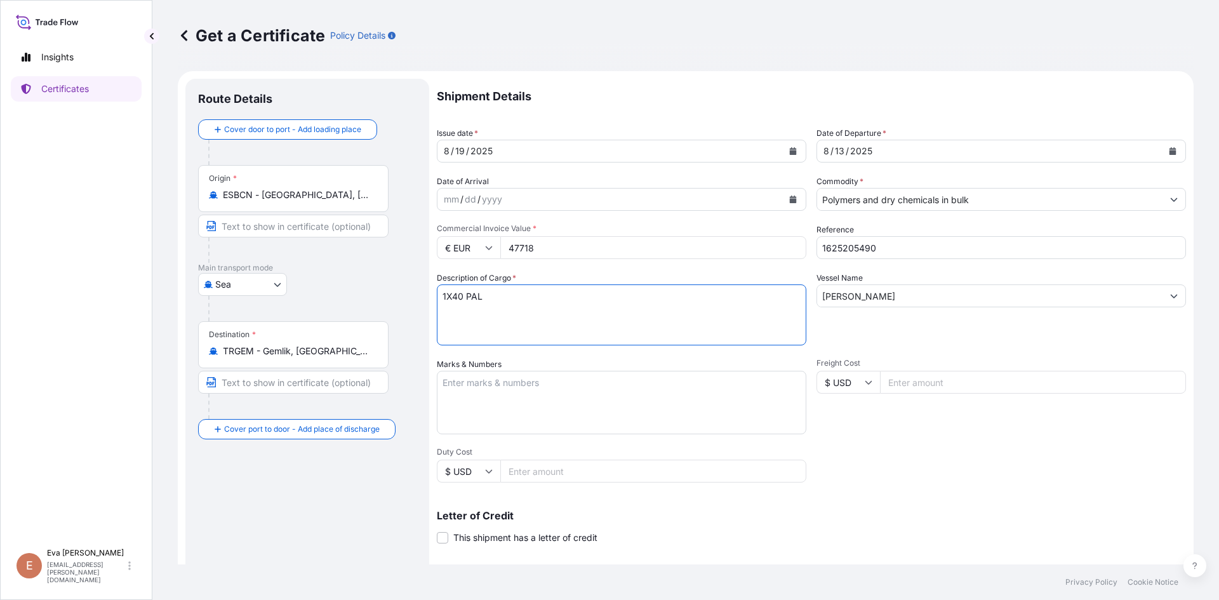
drag, startPoint x: 454, startPoint y: 292, endPoint x: 521, endPoint y: 298, distance: 67.6
click at [519, 297] on textarea "1X40 PAL" at bounding box center [621, 314] width 369 height 61
type textarea "1X20 bulk"
drag, startPoint x: 550, startPoint y: 245, endPoint x: 476, endPoint y: 236, distance: 74.2
click at [476, 236] on div "€ EUR 47718" at bounding box center [621, 247] width 369 height 23
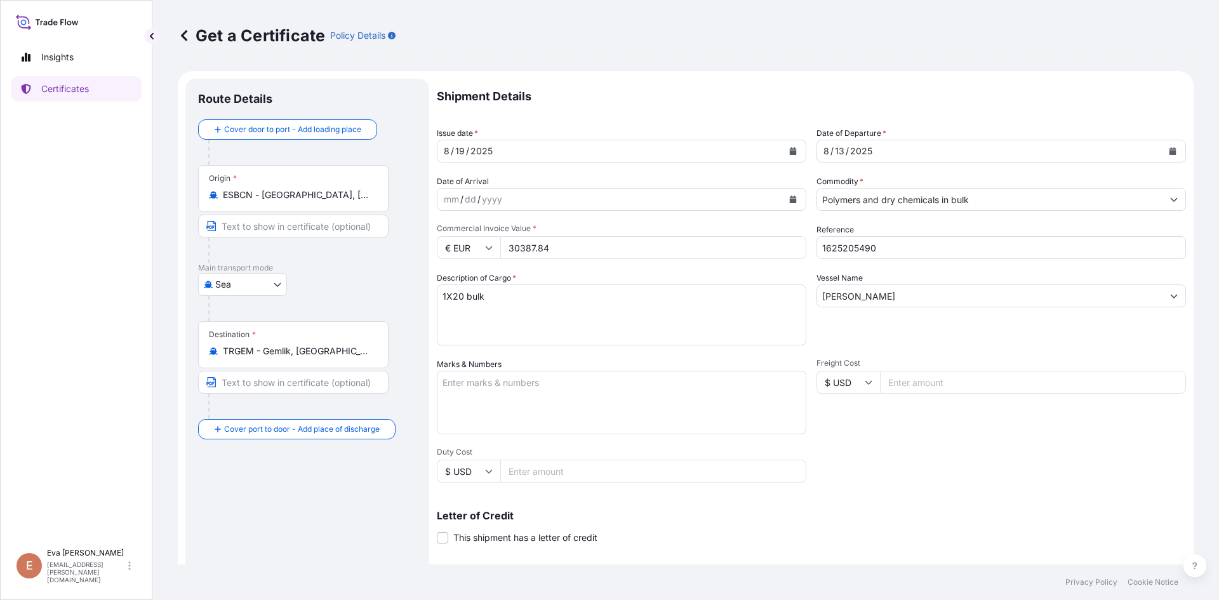
type input "30387.84"
drag, startPoint x: 849, startPoint y: 248, endPoint x: 892, endPoint y: 248, distance: 43.2
click at [891, 248] on input "1625205490" at bounding box center [1000, 247] width 369 height 23
type input "1625204711"
click at [925, 296] on input "[PERSON_NAME]" at bounding box center [989, 295] width 345 height 23
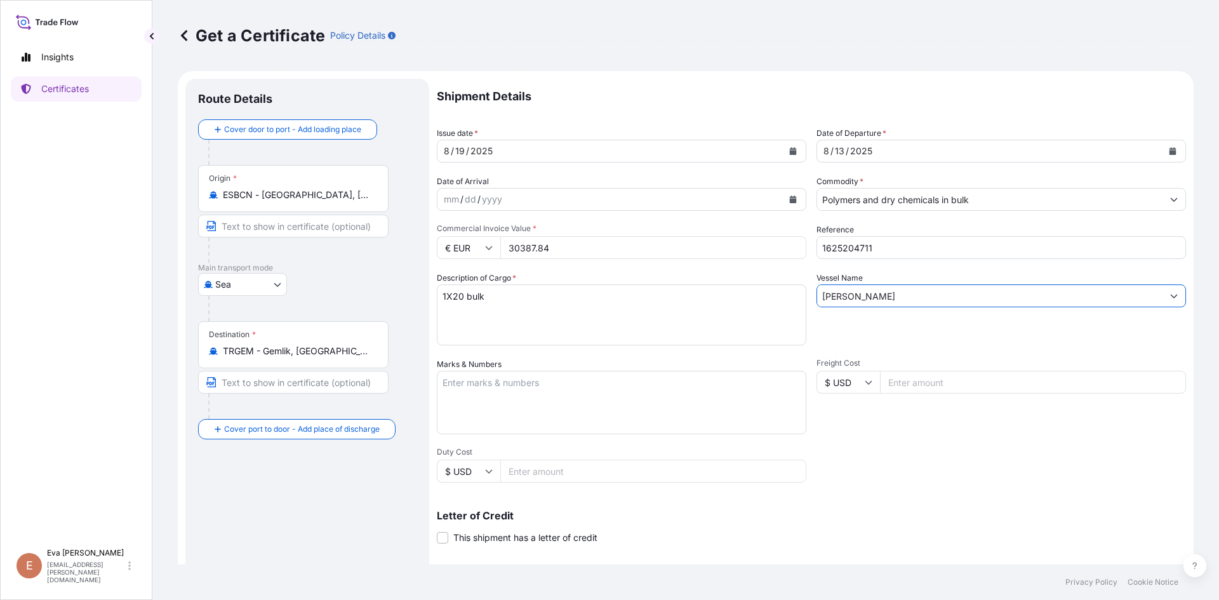
drag, startPoint x: 946, startPoint y: 296, endPoint x: 755, endPoint y: 296, distance: 190.4
click at [757, 298] on div "Shipment Details Issue date * [DATE] Date of Departure * [DATE] Date of Arrival…" at bounding box center [811, 381] width 749 height 605
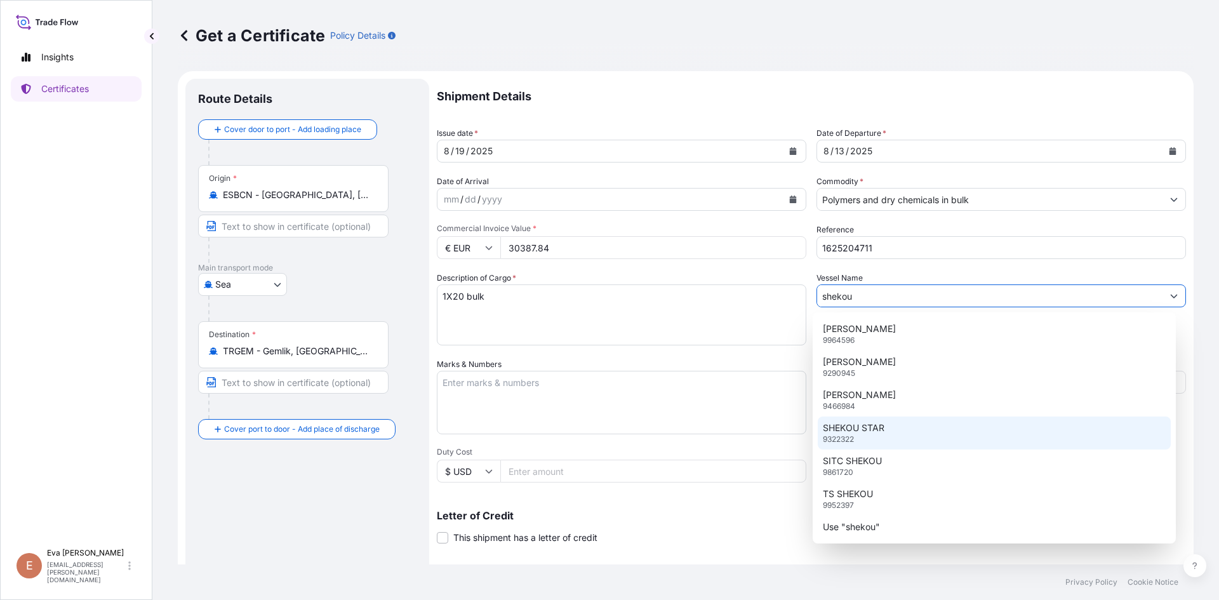
click at [863, 430] on p "SHEKOU STAR" at bounding box center [854, 427] width 62 height 13
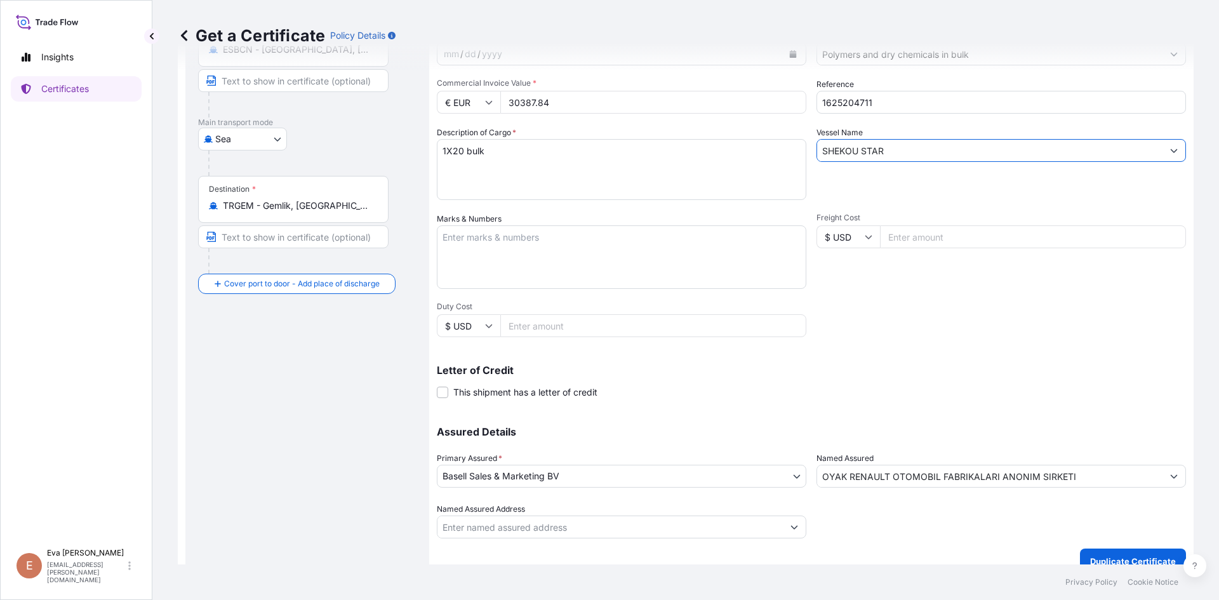
scroll to position [162, 0]
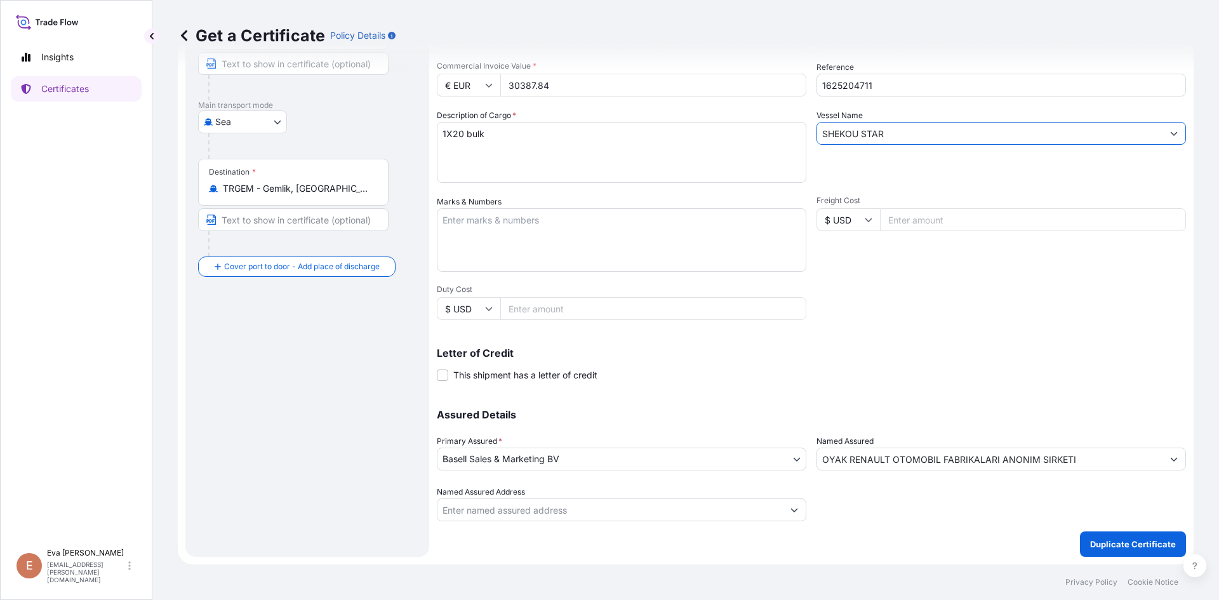
type input "SHEKOU STAR"
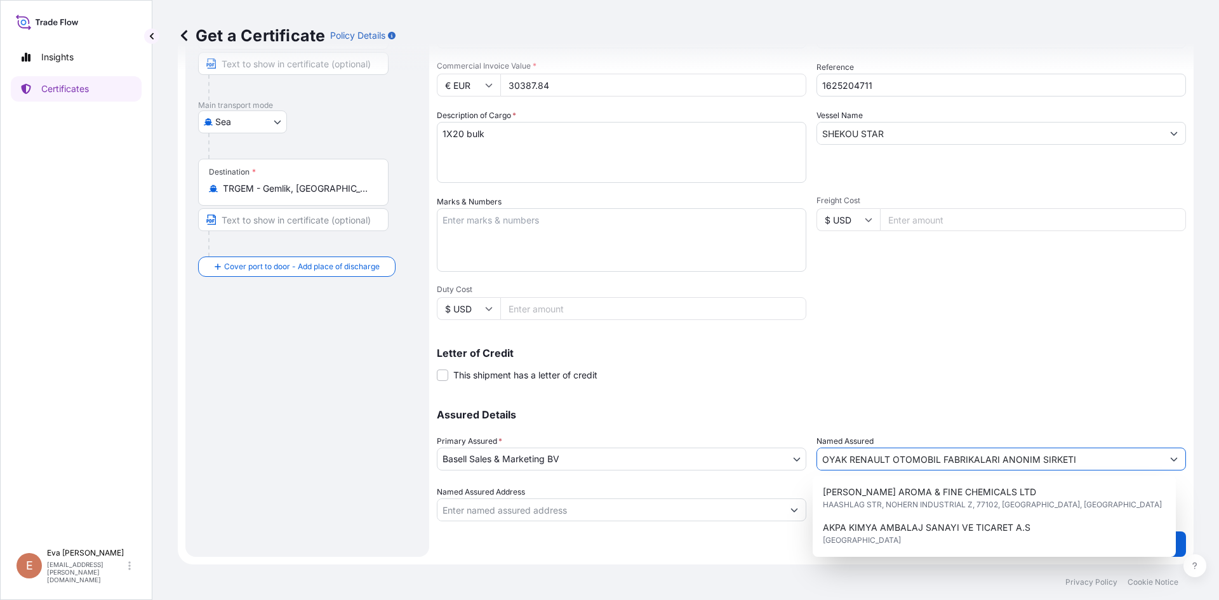
drag, startPoint x: 1106, startPoint y: 465, endPoint x: 717, endPoint y: 461, distance: 389.1
click at [719, 461] on div "Assured Details Primary Assured * Basell Sales & Marketing BV Basell Poliolefin…" at bounding box center [811, 457] width 749 height 127
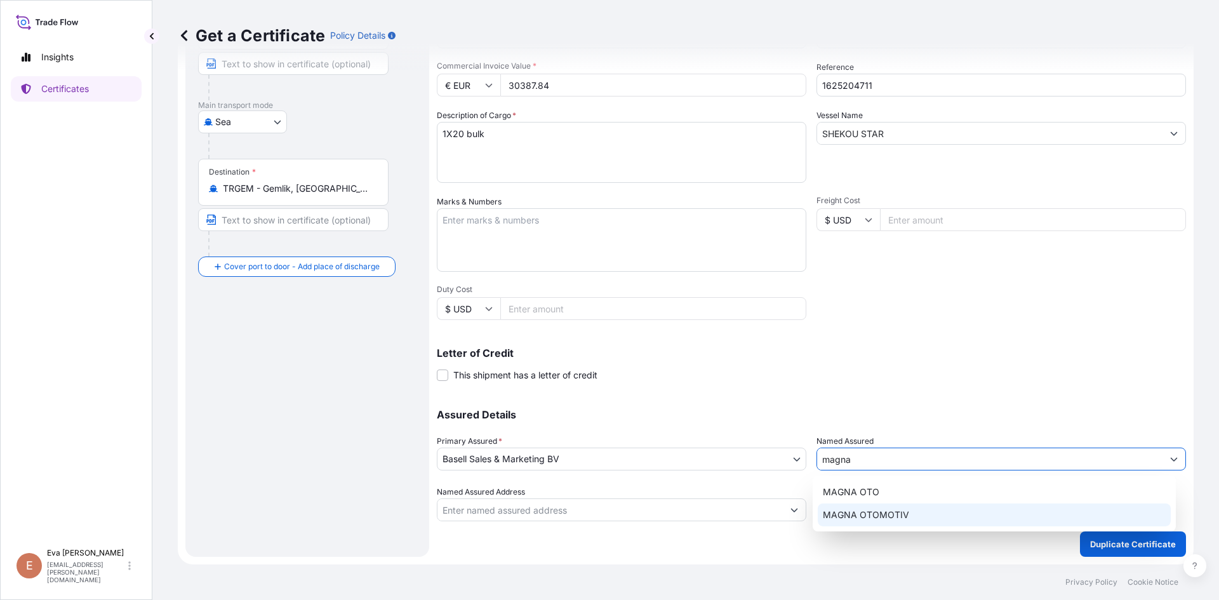
click at [882, 514] on span "MAGNA OTOMOTIV" at bounding box center [866, 514] width 86 height 13
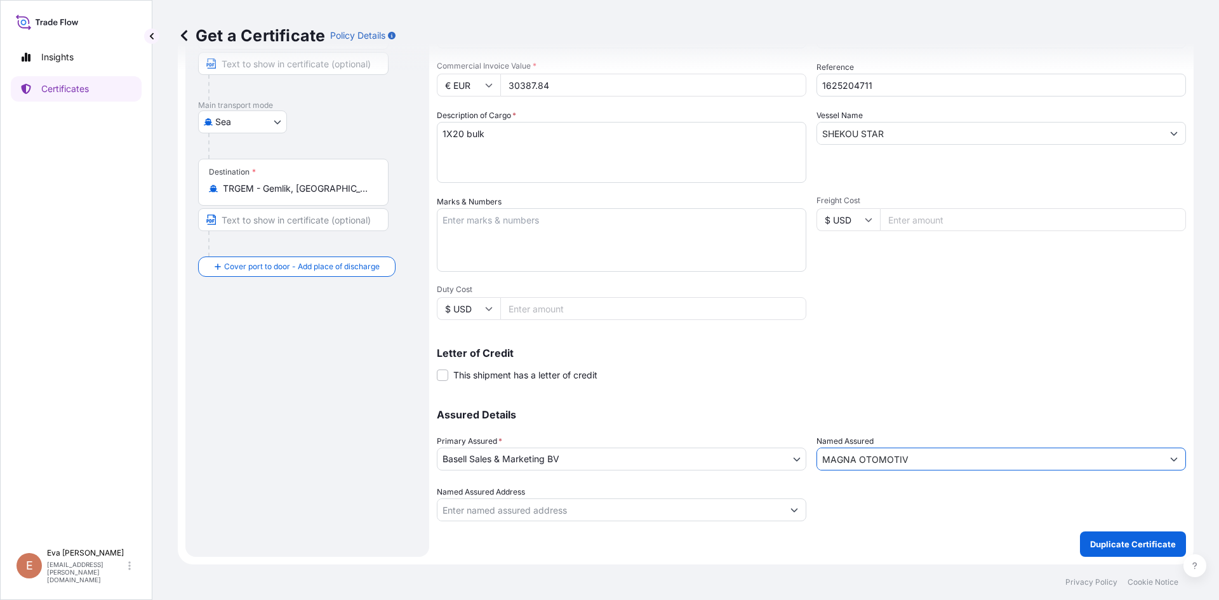
type input "MAGNA OTOMOTIV"
click at [1104, 542] on p "Duplicate Certificate" at bounding box center [1133, 544] width 86 height 13
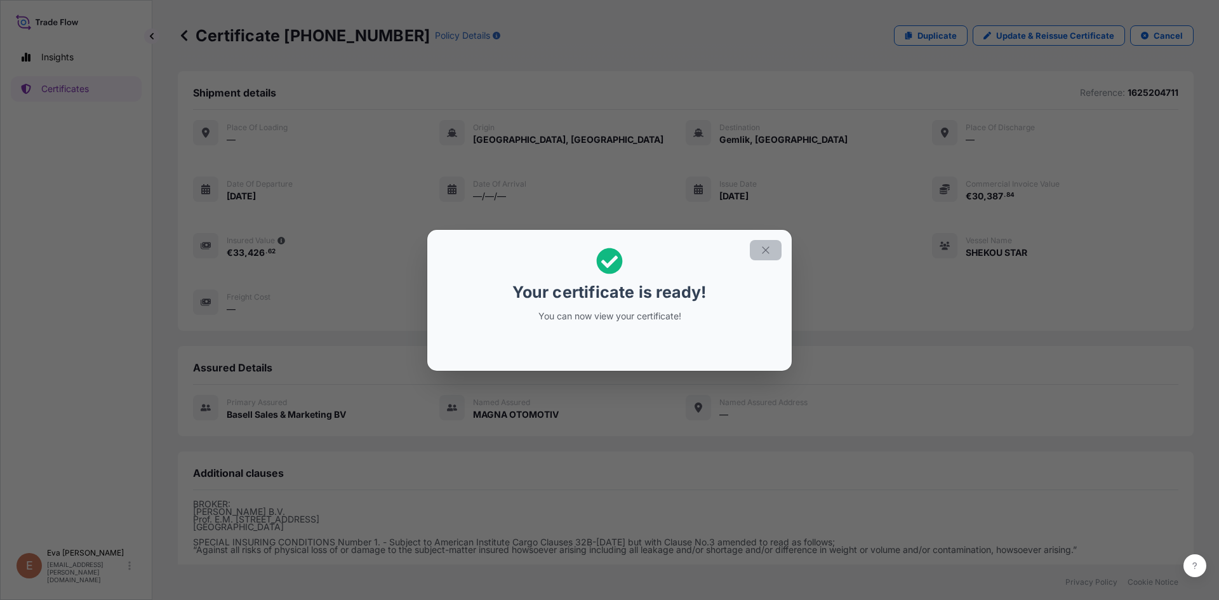
click at [765, 248] on icon "button" at bounding box center [765, 249] width 11 height 11
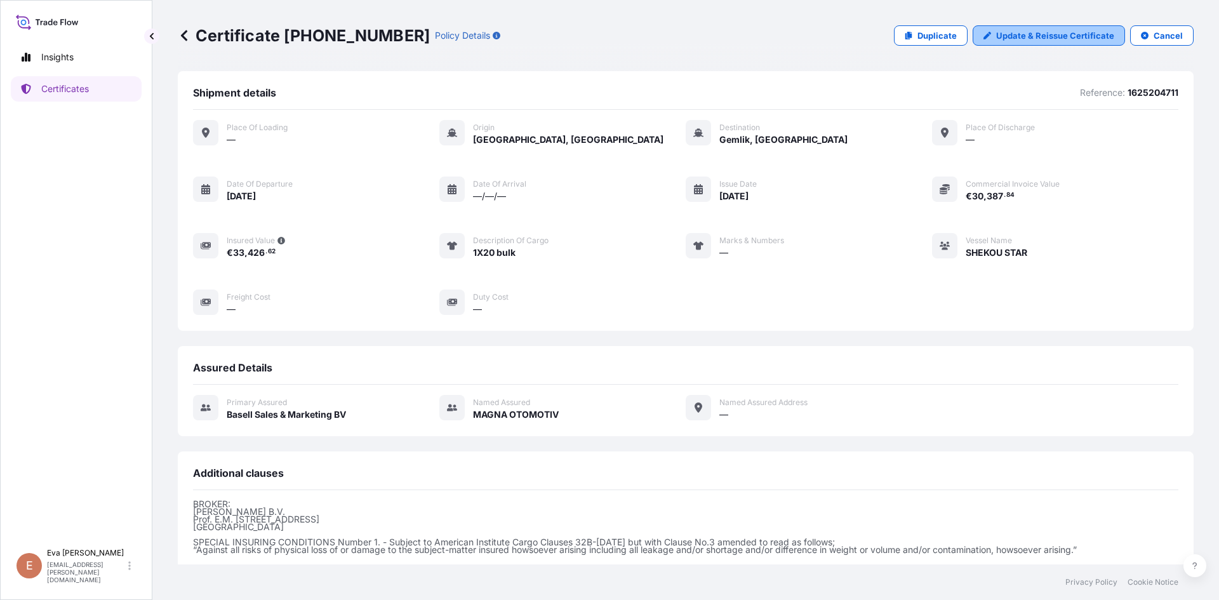
click at [996, 38] on p "Update & Reissue Certificate" at bounding box center [1055, 35] width 118 height 13
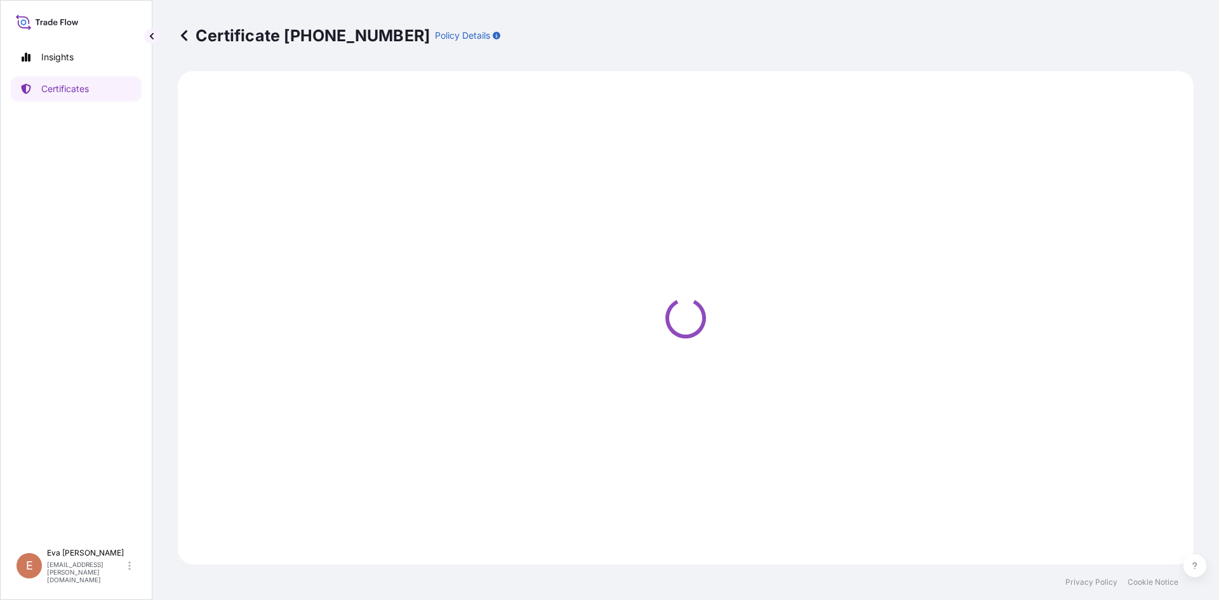
select select "Sea"
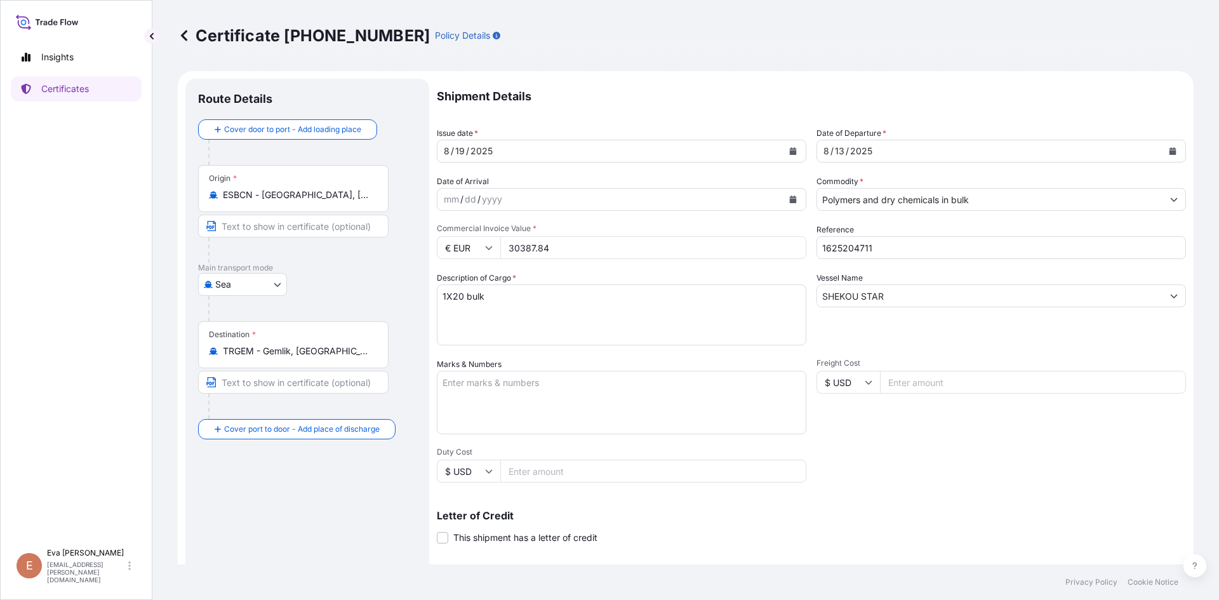
select select "32164"
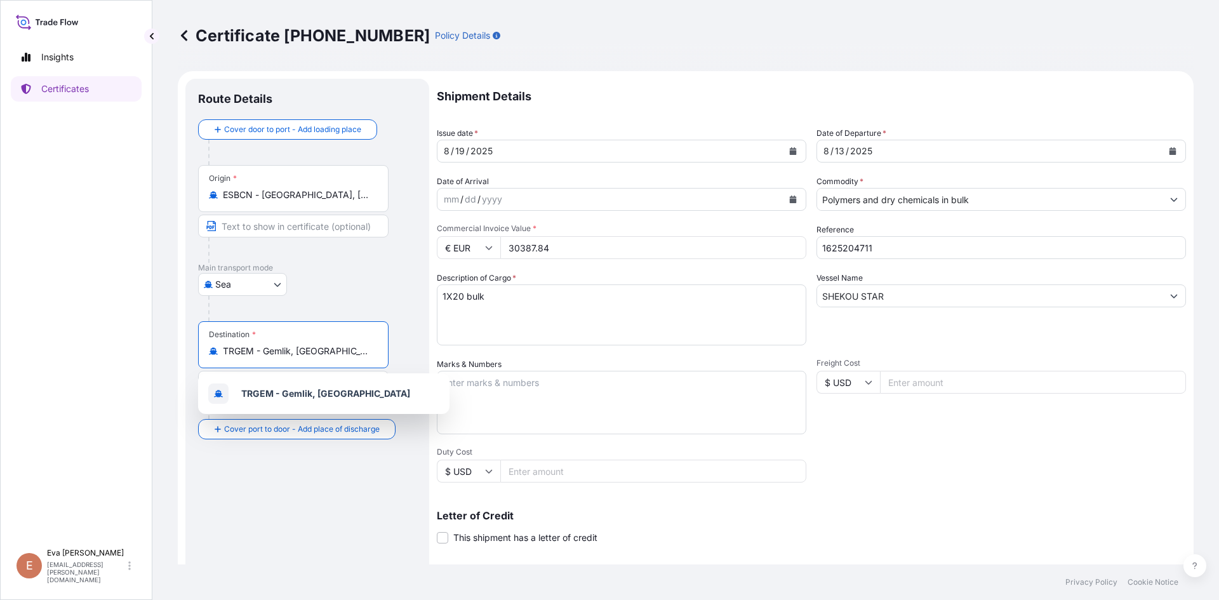
drag, startPoint x: 349, startPoint y: 355, endPoint x: 168, endPoint y: 339, distance: 181.7
click at [168, 339] on div "Certificate [PHONE_NUMBER] Policy Details Route Details Cover door to port - Ad…" at bounding box center [685, 282] width 1066 height 564
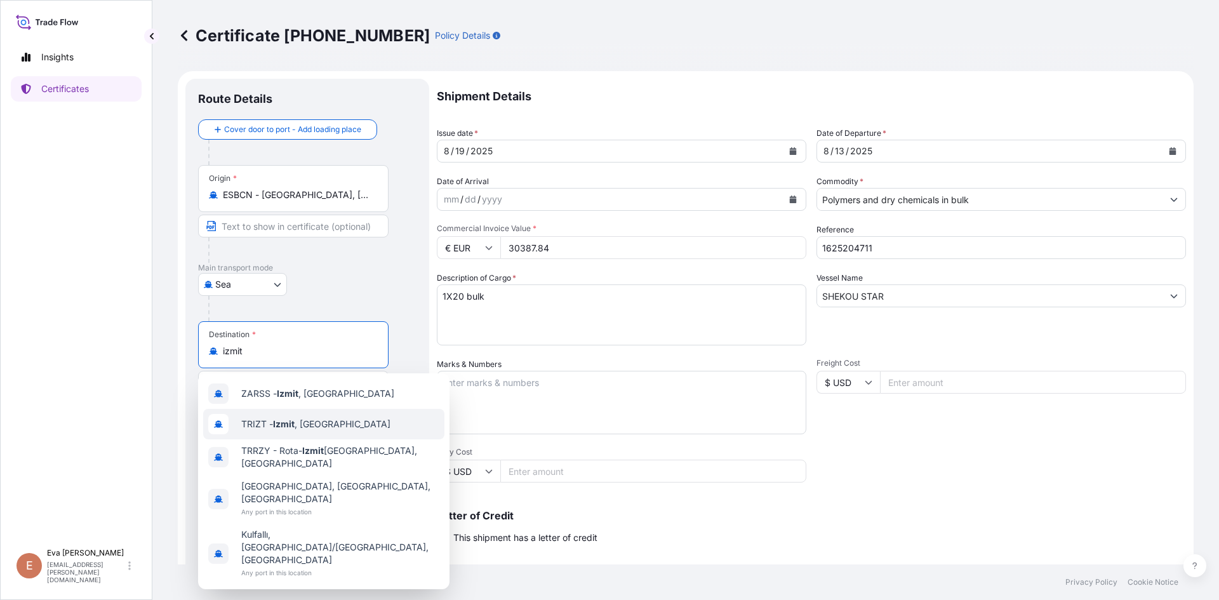
click at [274, 421] on span "TRIZT - [GEOGRAPHIC_DATA] , [GEOGRAPHIC_DATA]" at bounding box center [315, 424] width 149 height 13
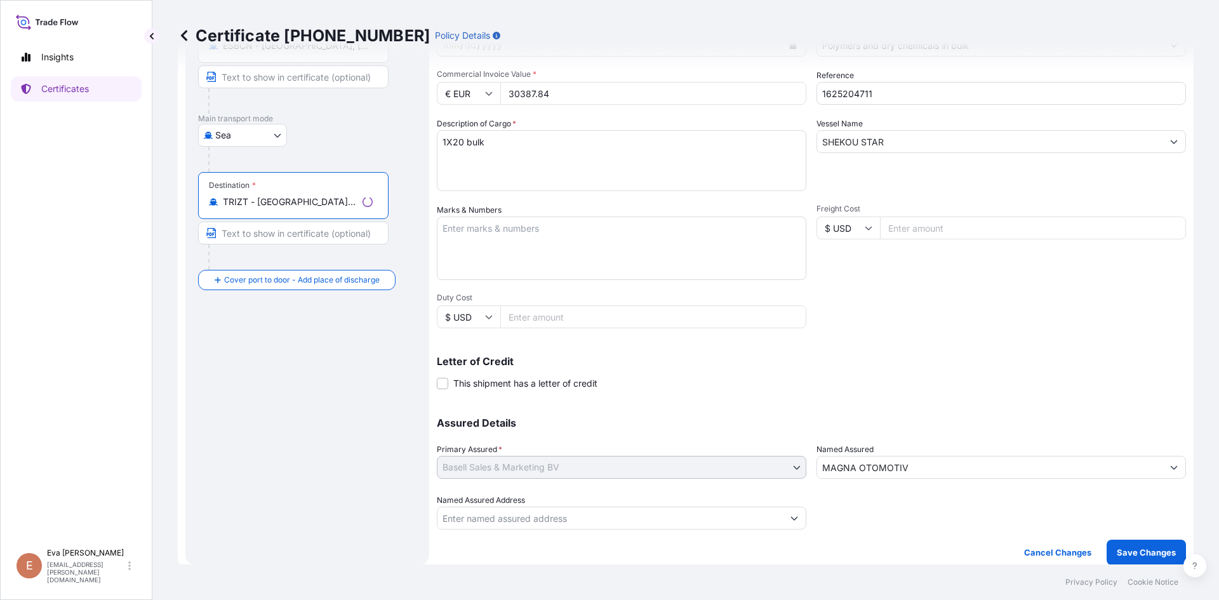
scroll to position [162, 0]
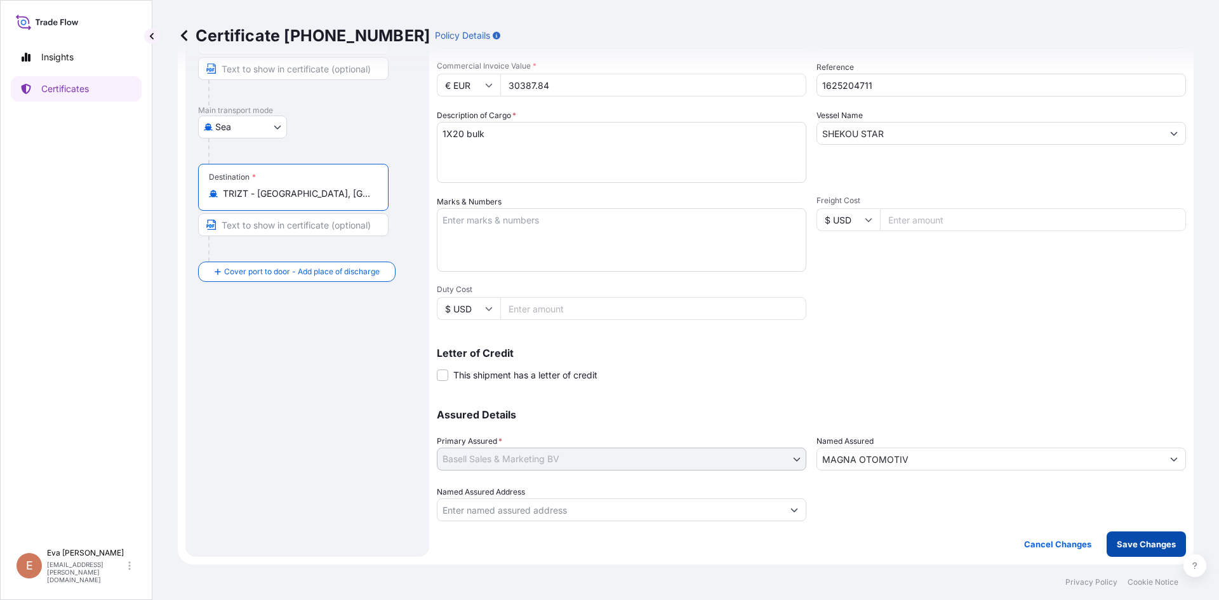
type input "TRIZT - [GEOGRAPHIC_DATA], [GEOGRAPHIC_DATA]"
click at [1128, 541] on p "Save Changes" at bounding box center [1145, 544] width 59 height 13
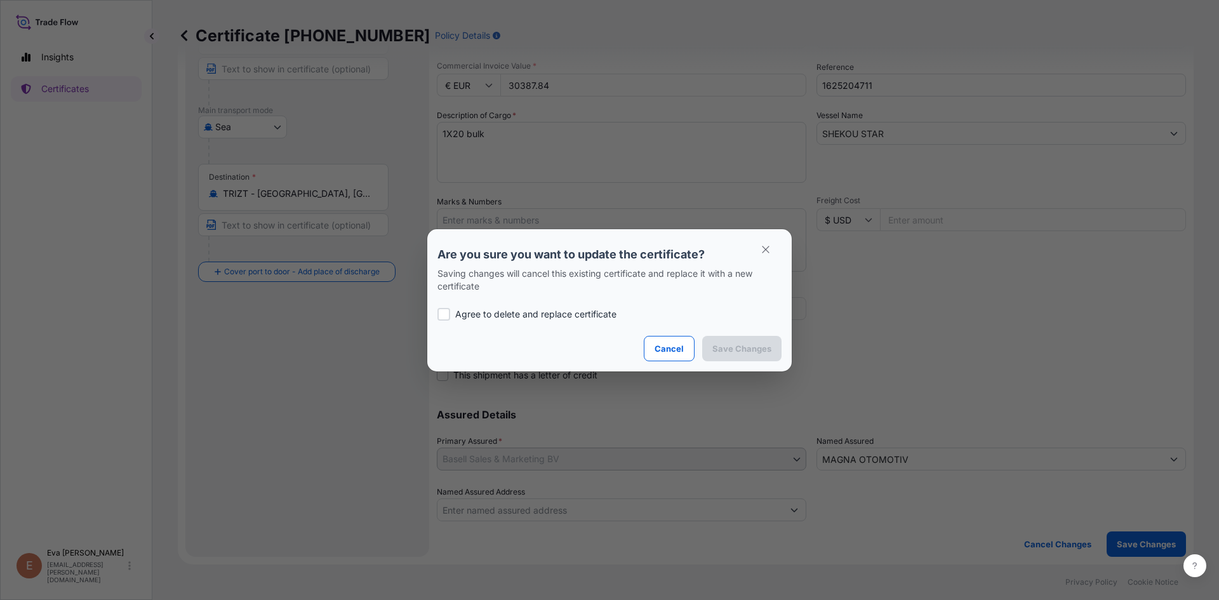
click at [513, 313] on p "Agree to delete and replace certificate" at bounding box center [535, 314] width 161 height 13
checkbox input "true"
click at [717, 347] on p "Save Changes" at bounding box center [741, 348] width 59 height 13
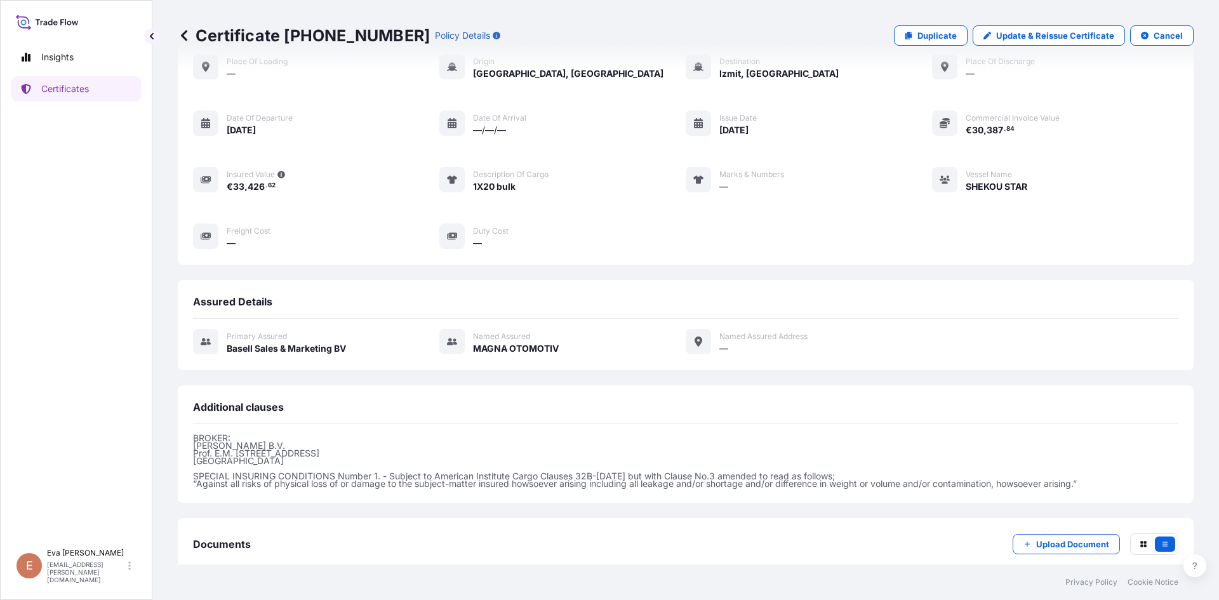
scroll to position [138, 0]
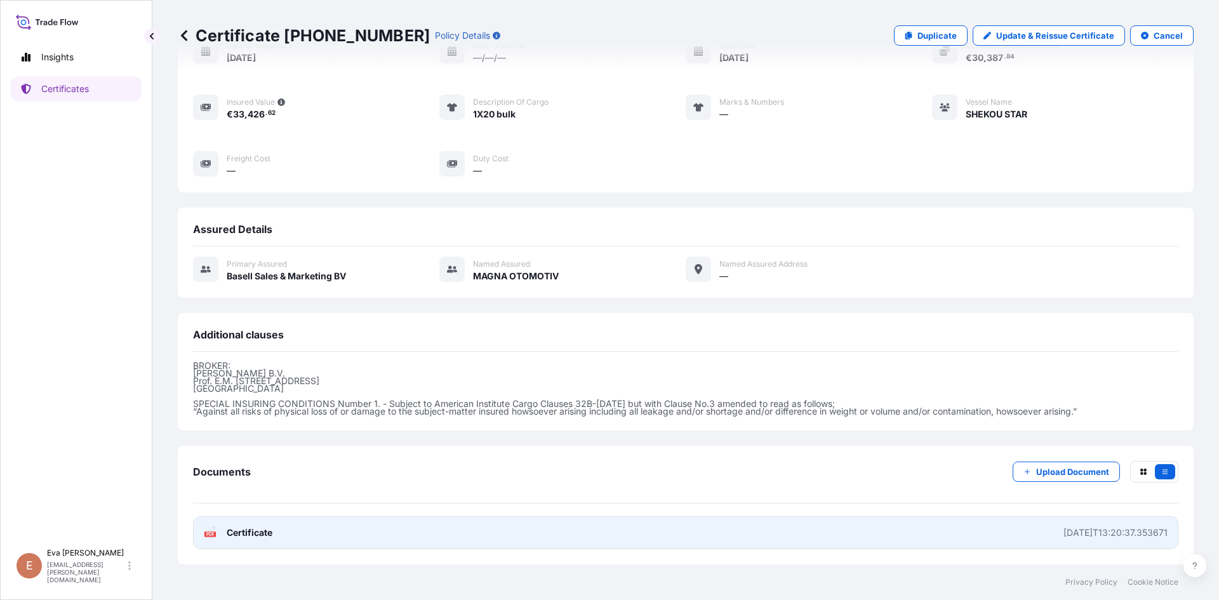
click at [211, 529] on icon at bounding box center [210, 532] width 11 height 13
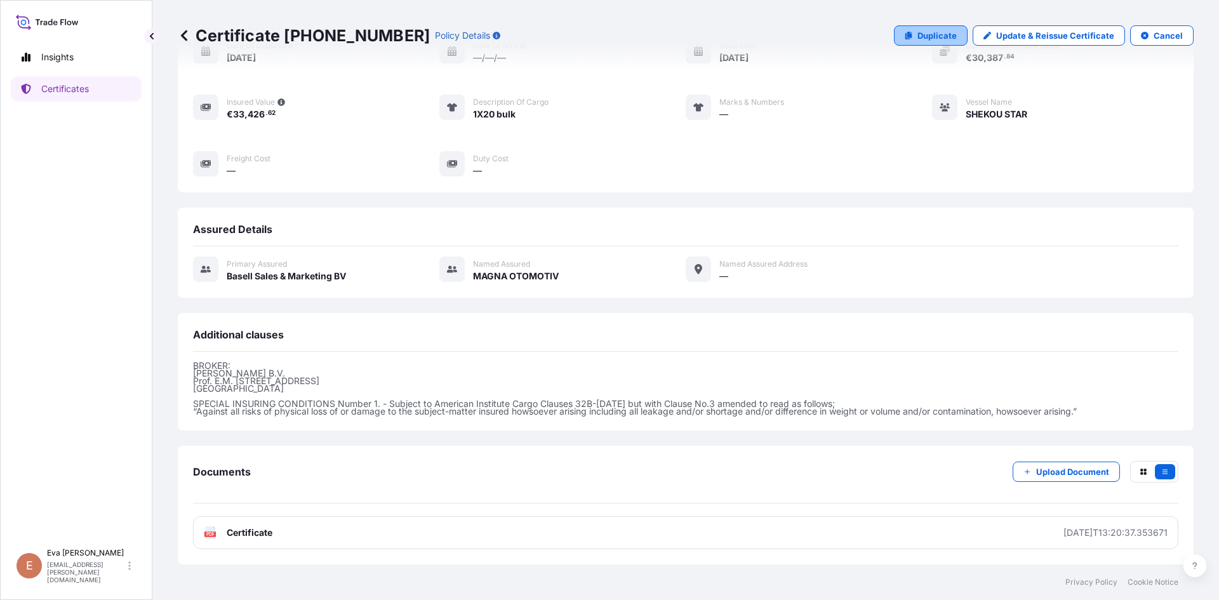
click at [930, 37] on p "Duplicate" at bounding box center [936, 35] width 39 height 13
select select "Sea"
select select "32164"
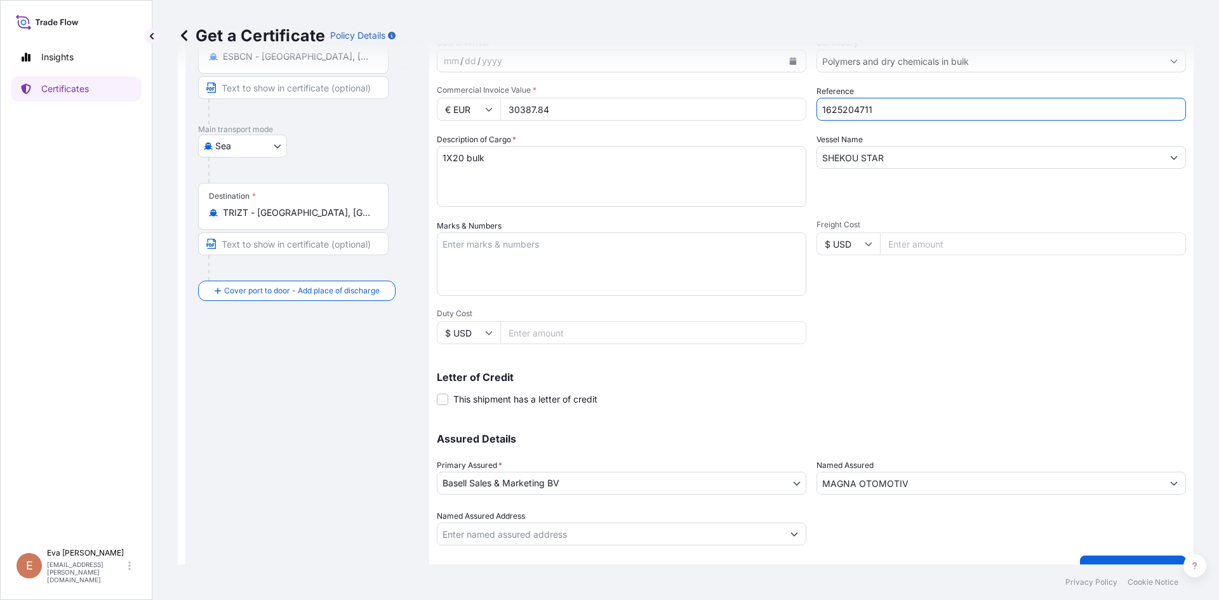
drag, startPoint x: 847, startPoint y: 109, endPoint x: 904, endPoint y: 117, distance: 58.3
click at [904, 117] on input "1625204711" at bounding box center [1000, 109] width 369 height 23
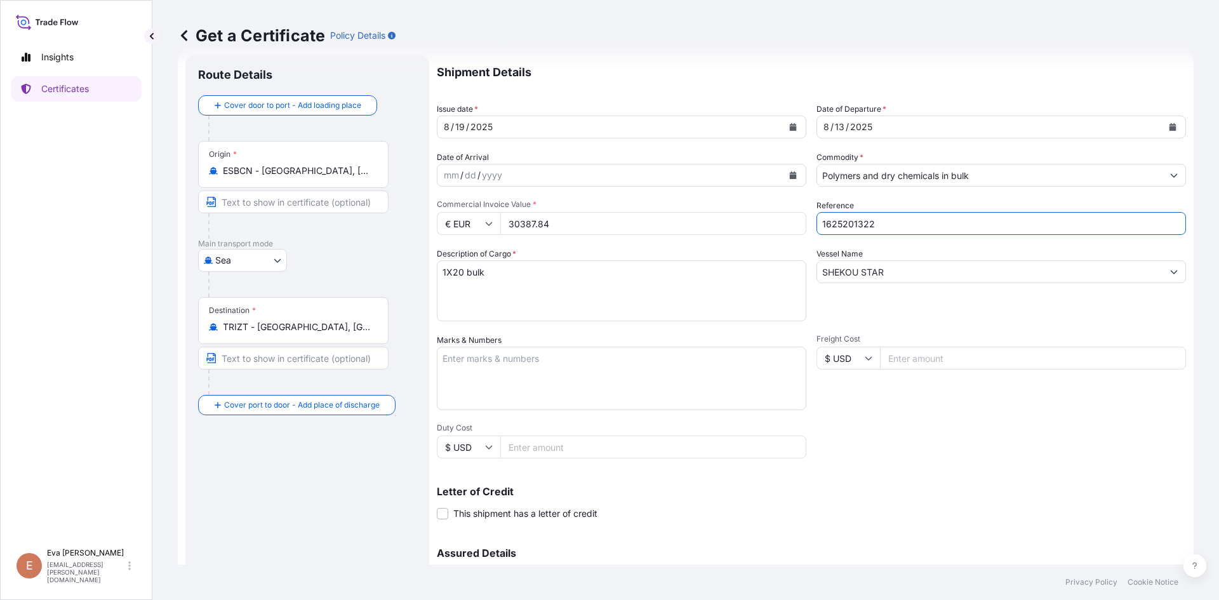
scroll to position [11, 0]
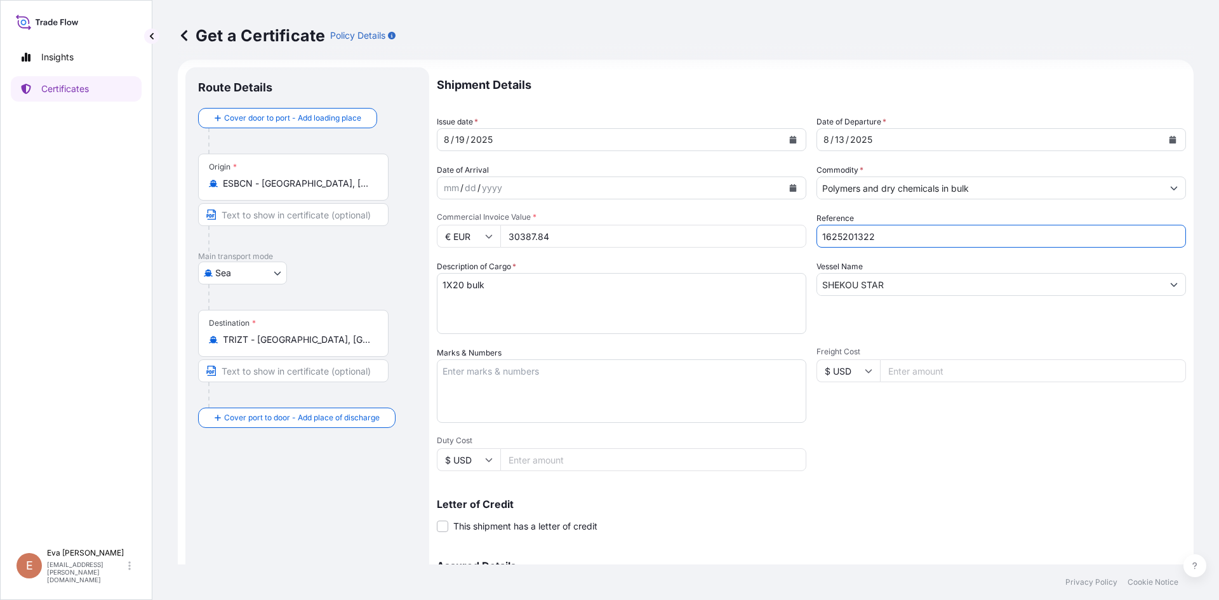
type input "1625201322"
drag, startPoint x: 514, startPoint y: 237, endPoint x: 562, endPoint y: 238, distance: 48.3
click at [562, 238] on input "30387.84" at bounding box center [653, 236] width 306 height 23
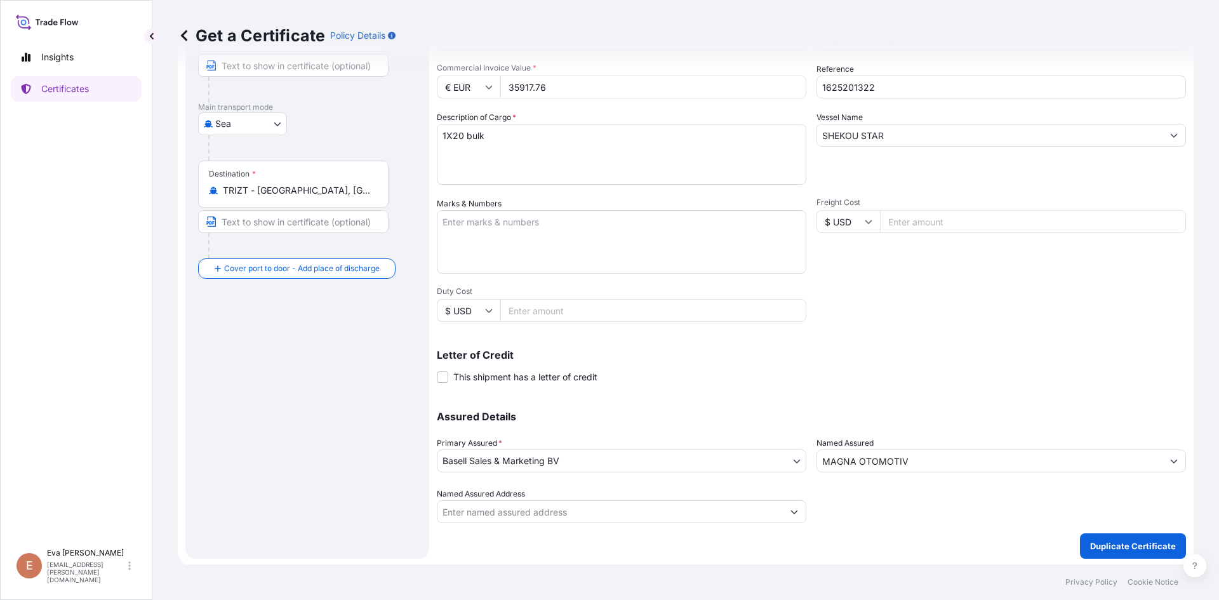
scroll to position [162, 0]
type input "35917.76"
click at [1099, 548] on p "Duplicate Certificate" at bounding box center [1133, 544] width 86 height 13
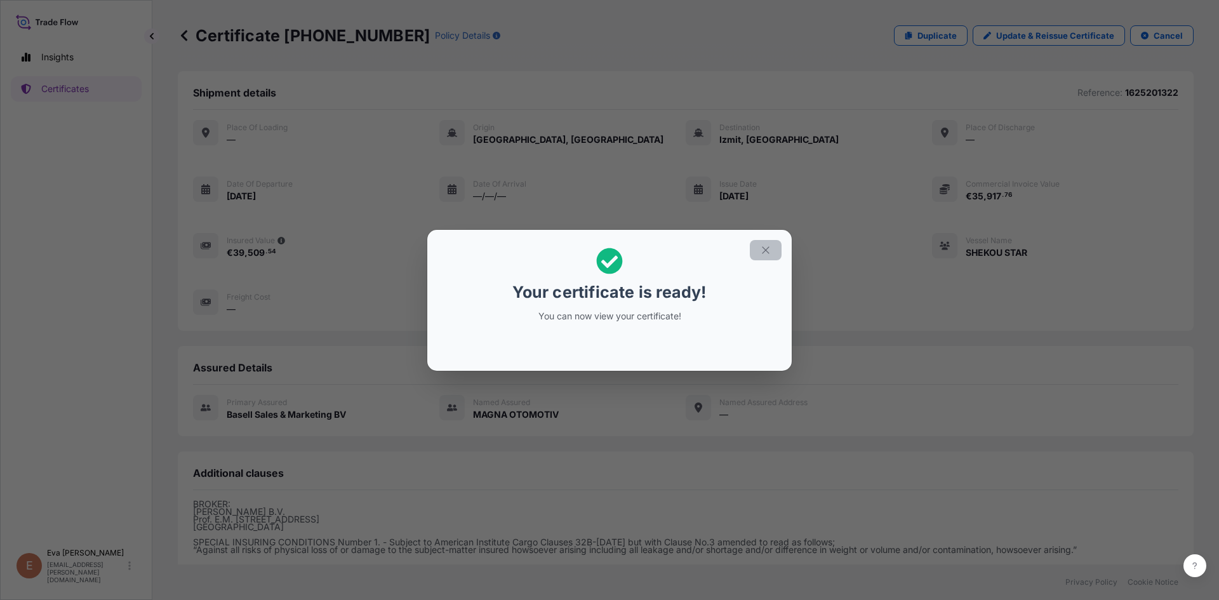
click at [764, 248] on icon "button" at bounding box center [765, 249] width 11 height 11
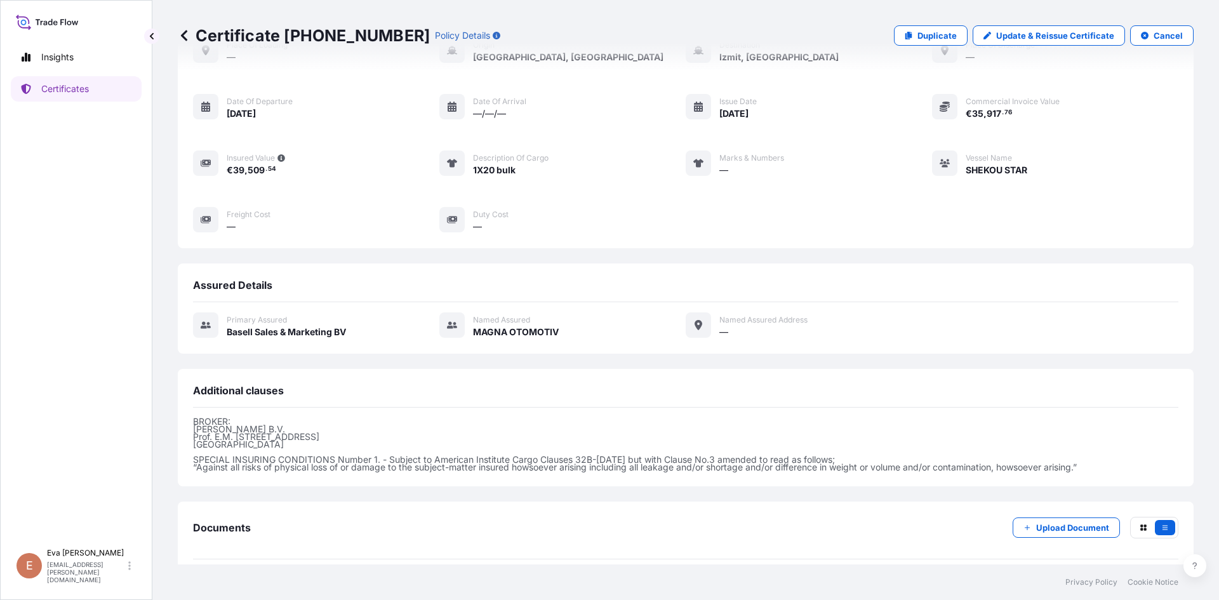
scroll to position [138, 0]
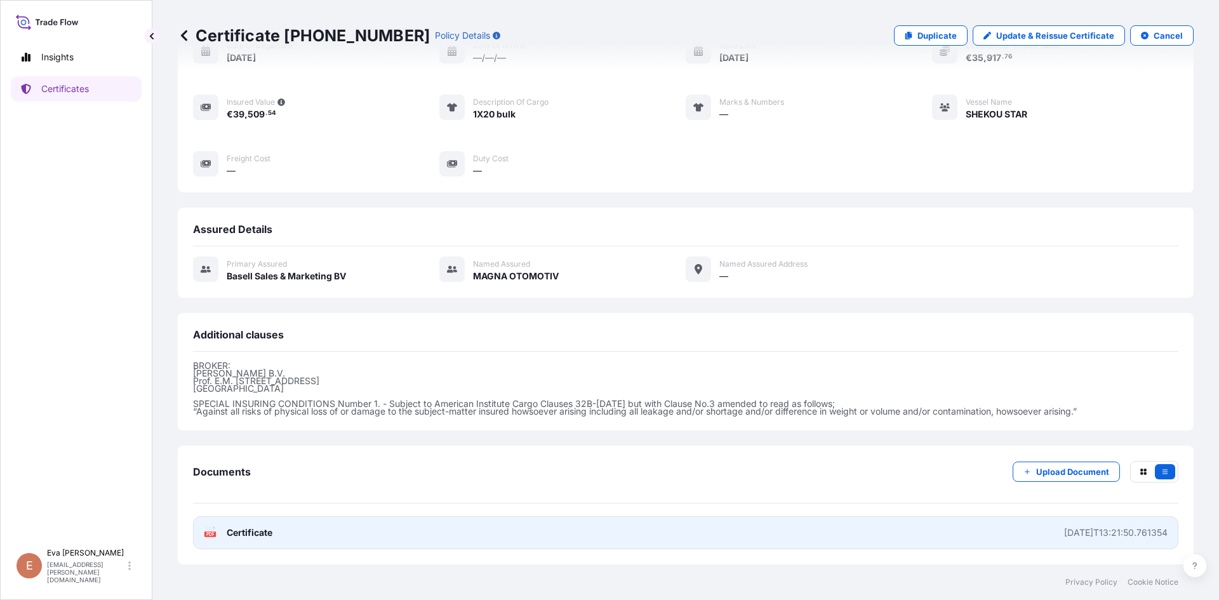
click at [211, 533] on text "PDF" at bounding box center [210, 534] width 8 height 4
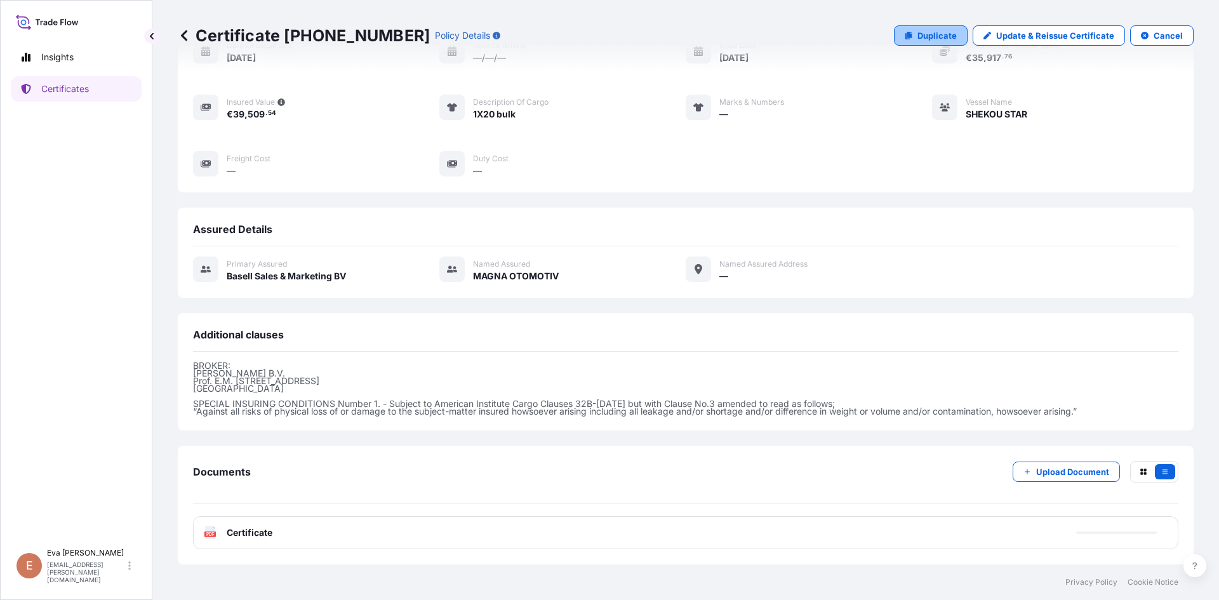
click at [927, 35] on p "Duplicate" at bounding box center [936, 35] width 39 height 13
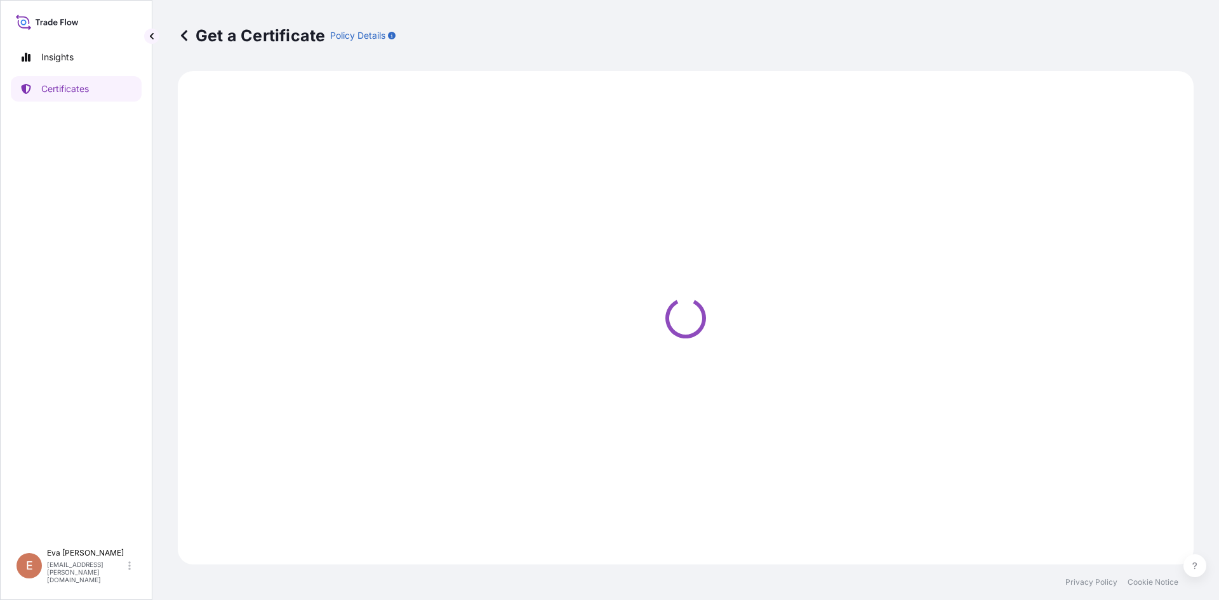
select select "Sea"
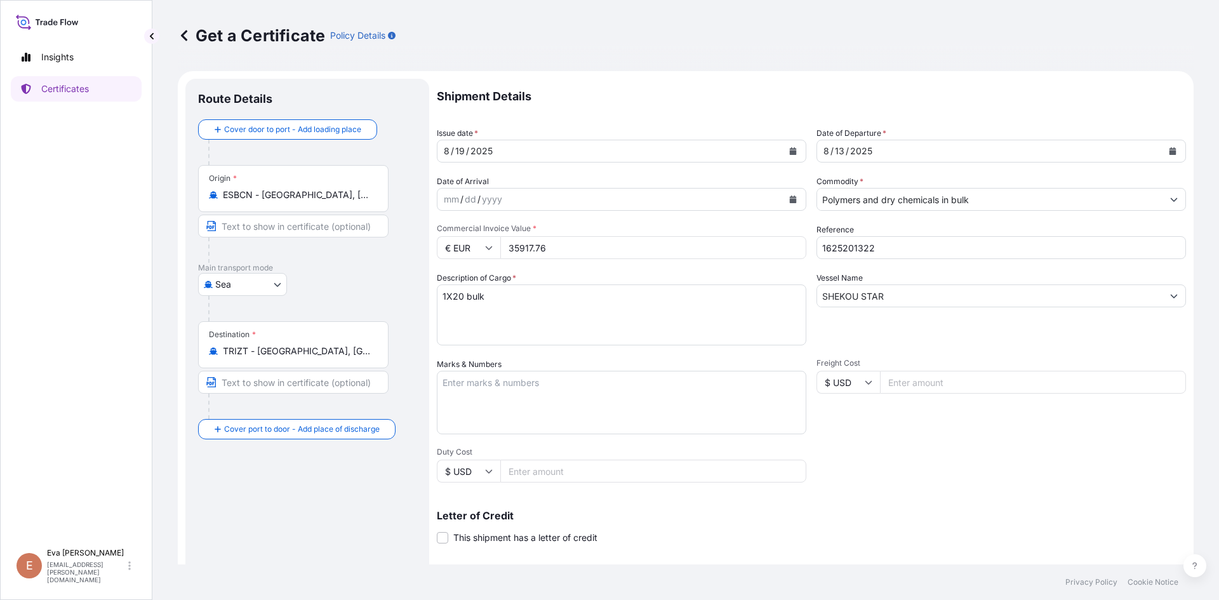
select select "32164"
click at [866, 150] on div "2025" at bounding box center [861, 150] width 25 height 15
click at [1162, 148] on button "Calendar" at bounding box center [1172, 151] width 20 height 20
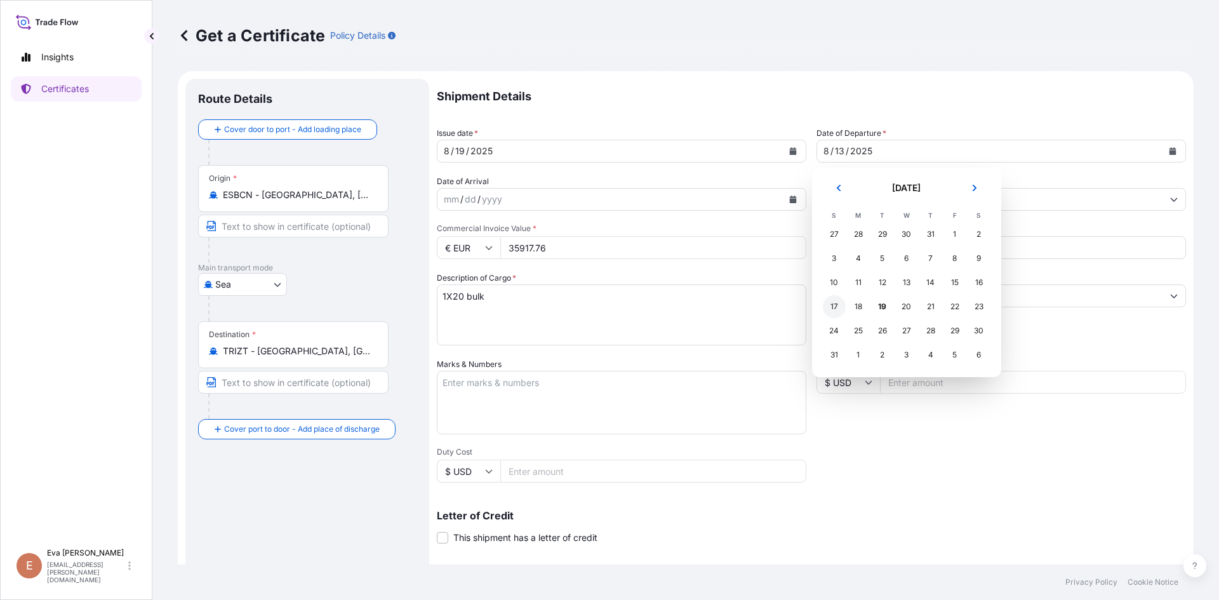
click at [824, 303] on div "17" at bounding box center [834, 306] width 23 height 23
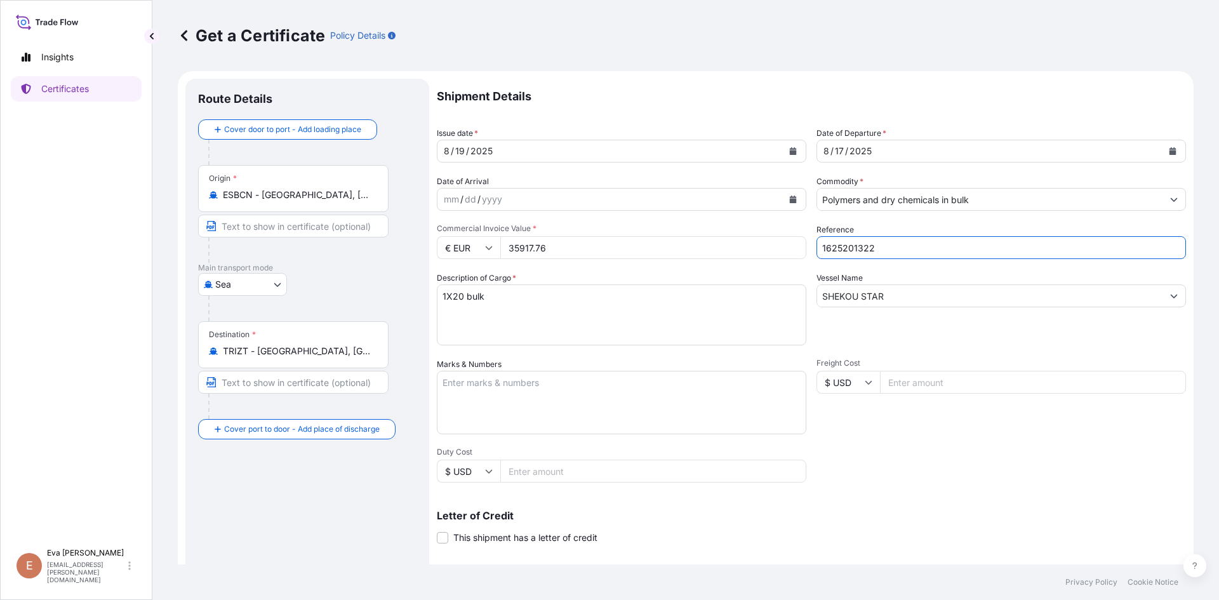
drag, startPoint x: 847, startPoint y: 248, endPoint x: 894, endPoint y: 249, distance: 47.6
click at [894, 249] on input "1625201322" at bounding box center [1000, 247] width 369 height 23
type input "1625203501"
drag, startPoint x: 904, startPoint y: 296, endPoint x: 705, endPoint y: 299, distance: 200.0
click at [705, 299] on div "Shipment Details Issue date * [DATE] Date of Departure * [DATE] Date of Arrival…" at bounding box center [811, 381] width 749 height 605
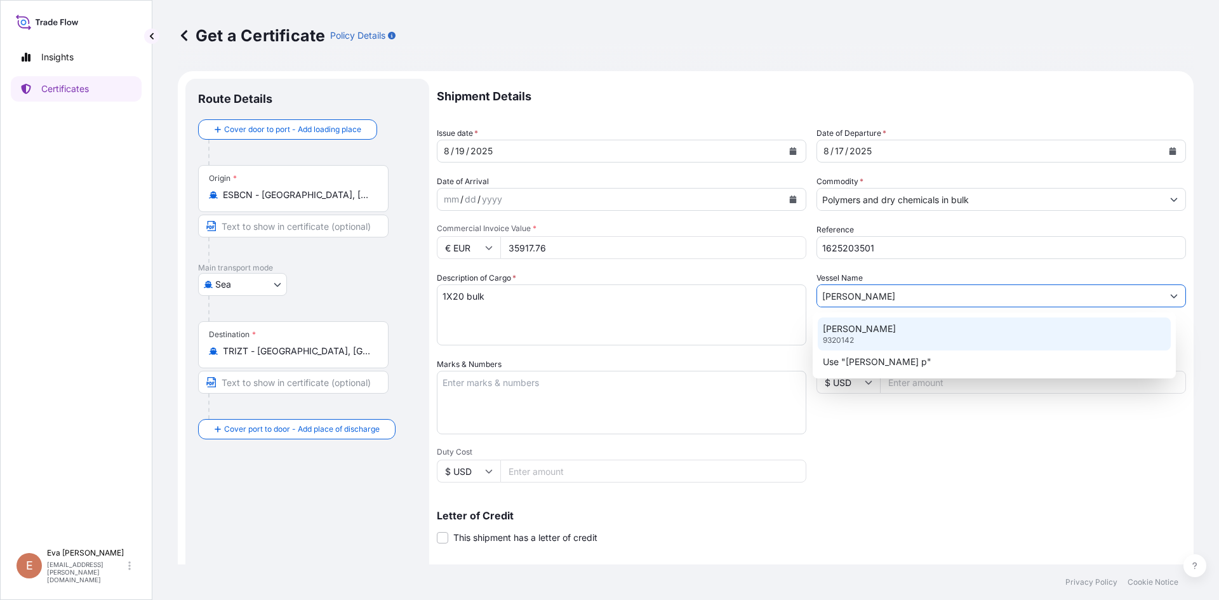
click at [839, 335] on p "9320142" at bounding box center [838, 340] width 31 height 10
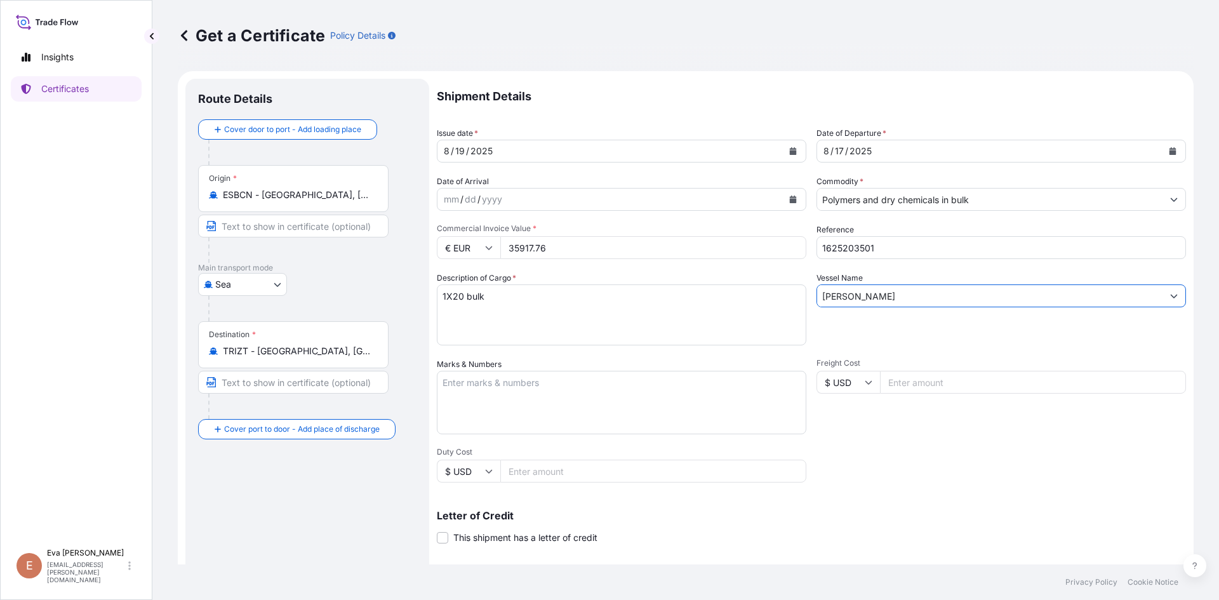
type input "[PERSON_NAME]"
drag, startPoint x: 556, startPoint y: 243, endPoint x: 475, endPoint y: 239, distance: 80.7
click at [475, 239] on div "€ EUR 35917.76" at bounding box center [621, 247] width 369 height 23
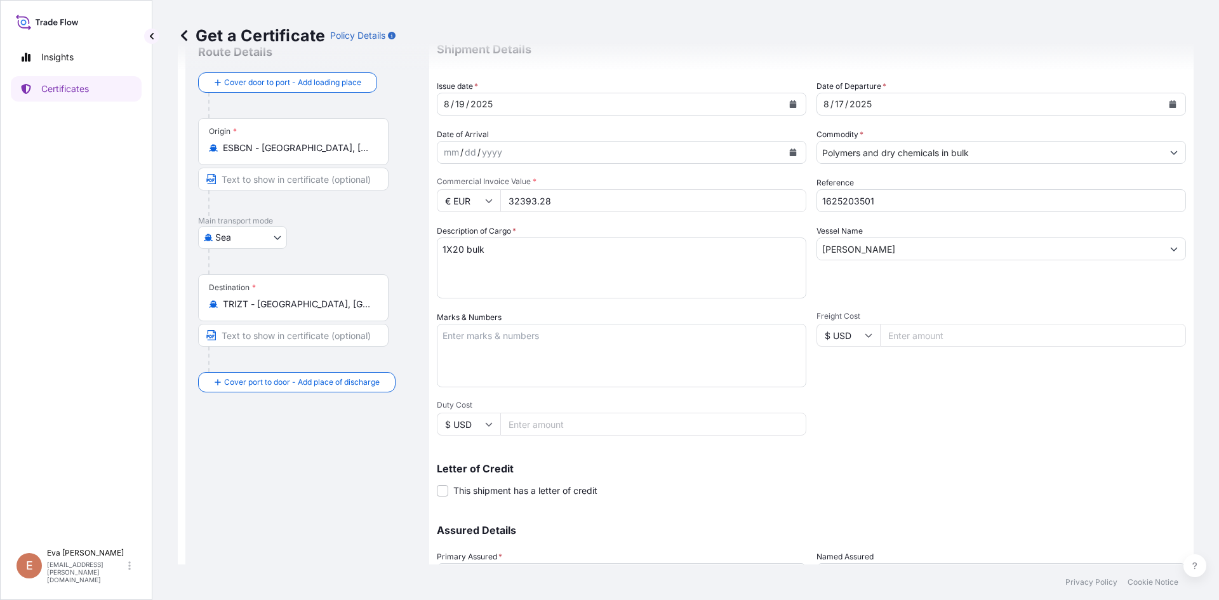
scroll to position [162, 0]
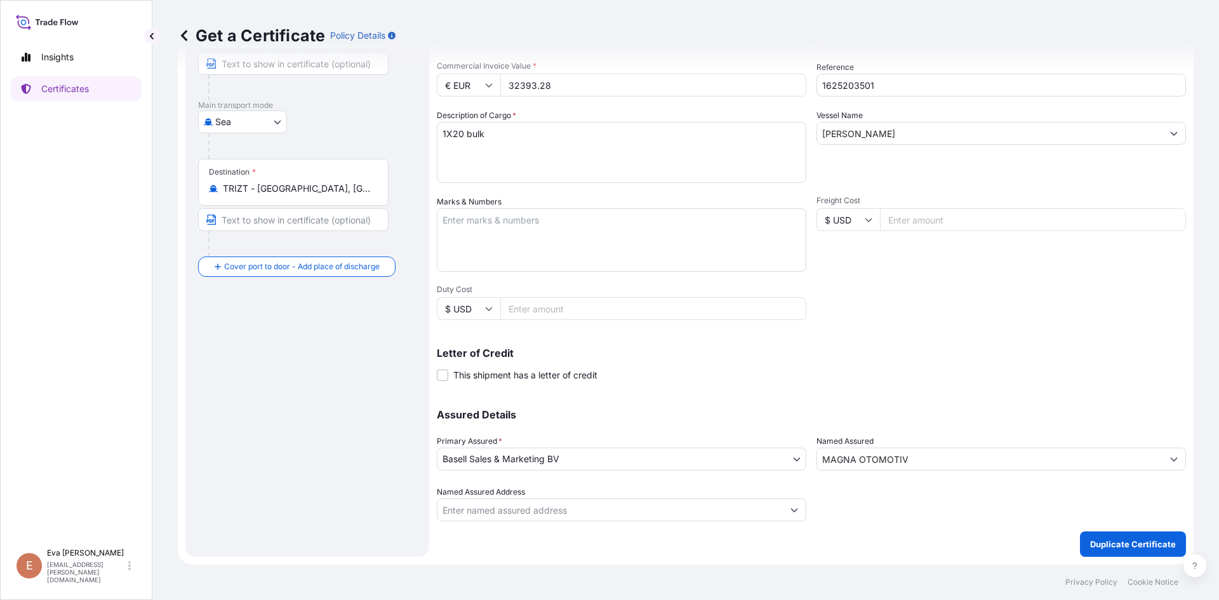
type input "32393.28"
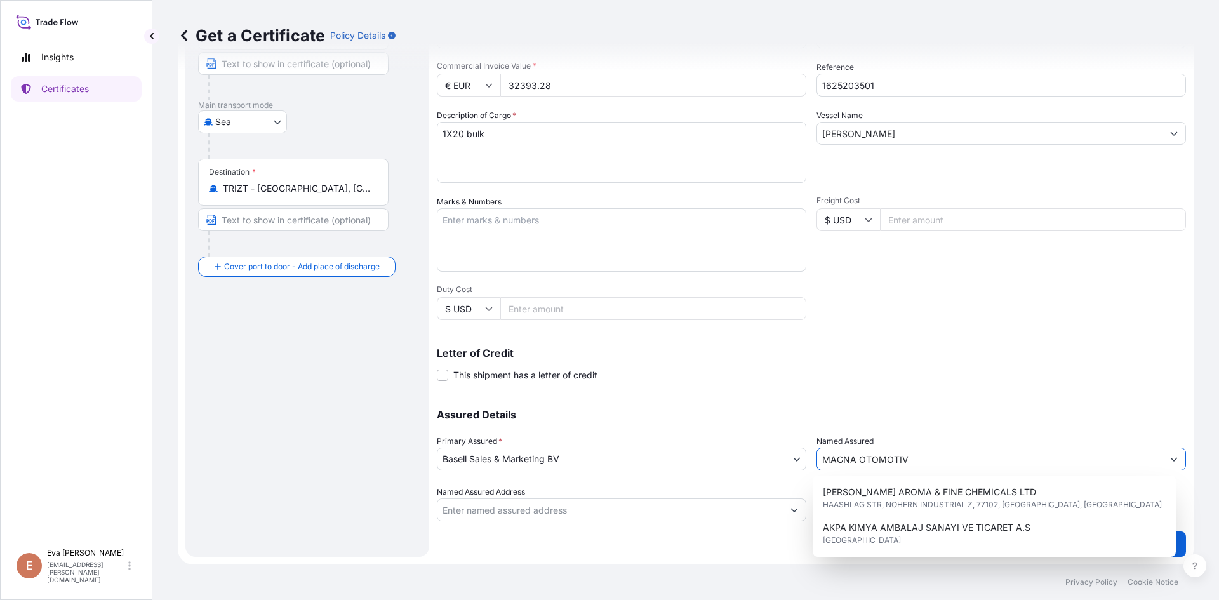
drag, startPoint x: 940, startPoint y: 460, endPoint x: 640, endPoint y: 456, distance: 299.6
click at [640, 456] on div "Assured Details Primary Assured * Basell Sales & Marketing BV Basell Poliolefin…" at bounding box center [811, 457] width 749 height 127
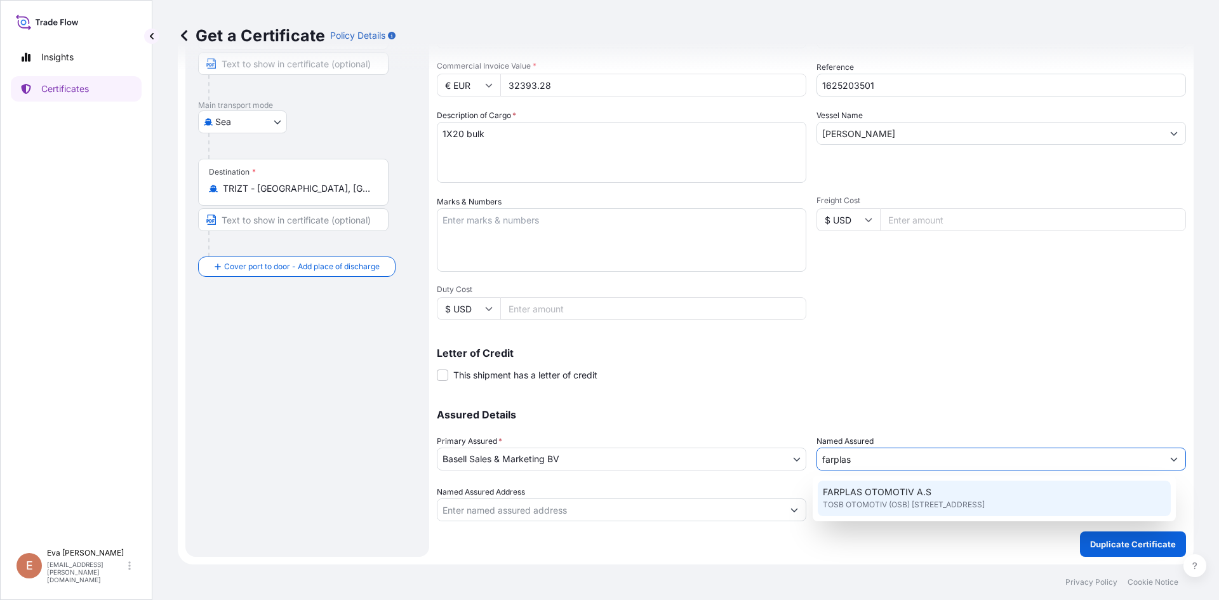
click at [870, 487] on span "FARPLAS OTOMOTIV A.S" at bounding box center [877, 492] width 109 height 13
type input "FARPLAS OTOMOTIV A.S"
type input "TOSB OTOMOTIV (OSB) MAH.3.CAD NO:11/2"
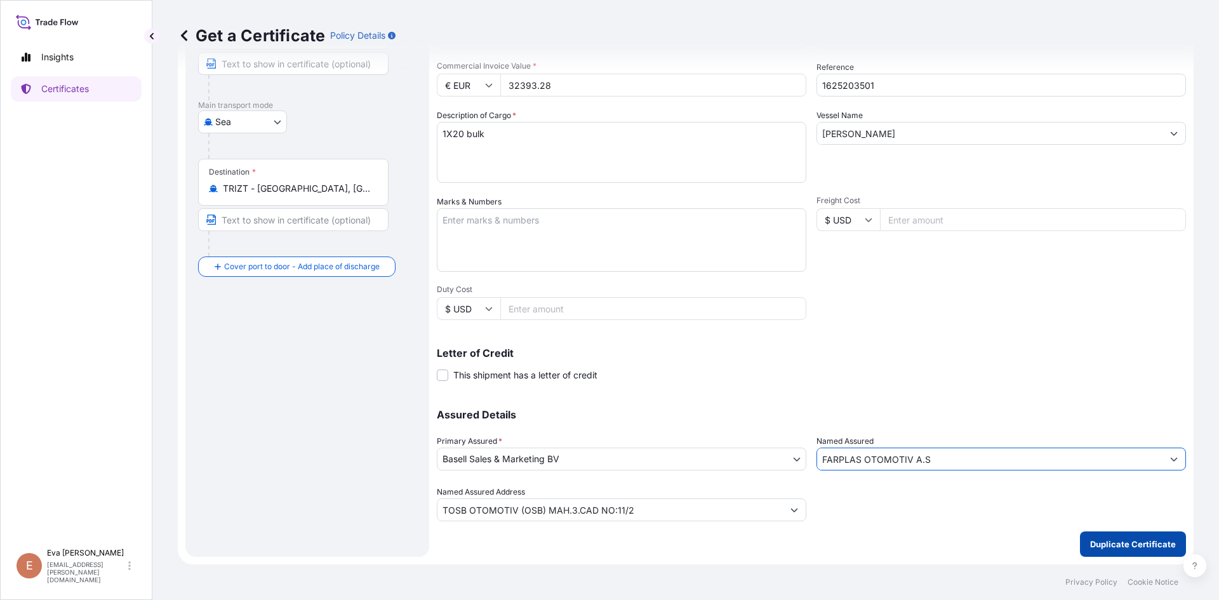
type input "FARPLAS OTOMOTIV A.S"
click at [1099, 545] on p "Duplicate Certificate" at bounding box center [1133, 544] width 86 height 13
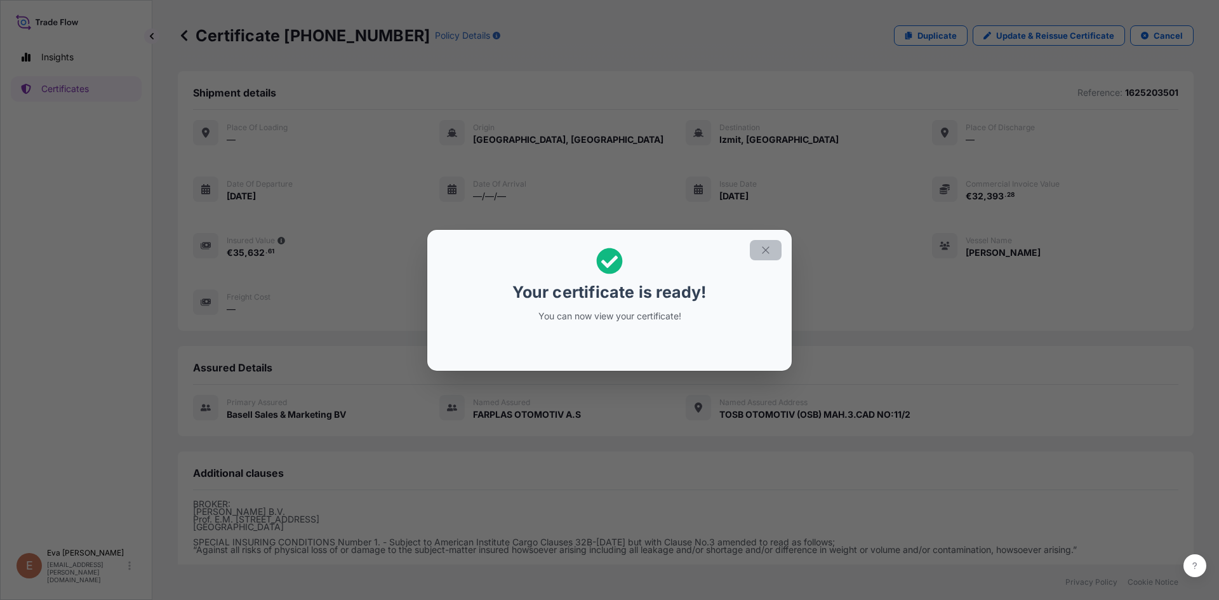
click at [769, 251] on icon "button" at bounding box center [765, 249] width 11 height 11
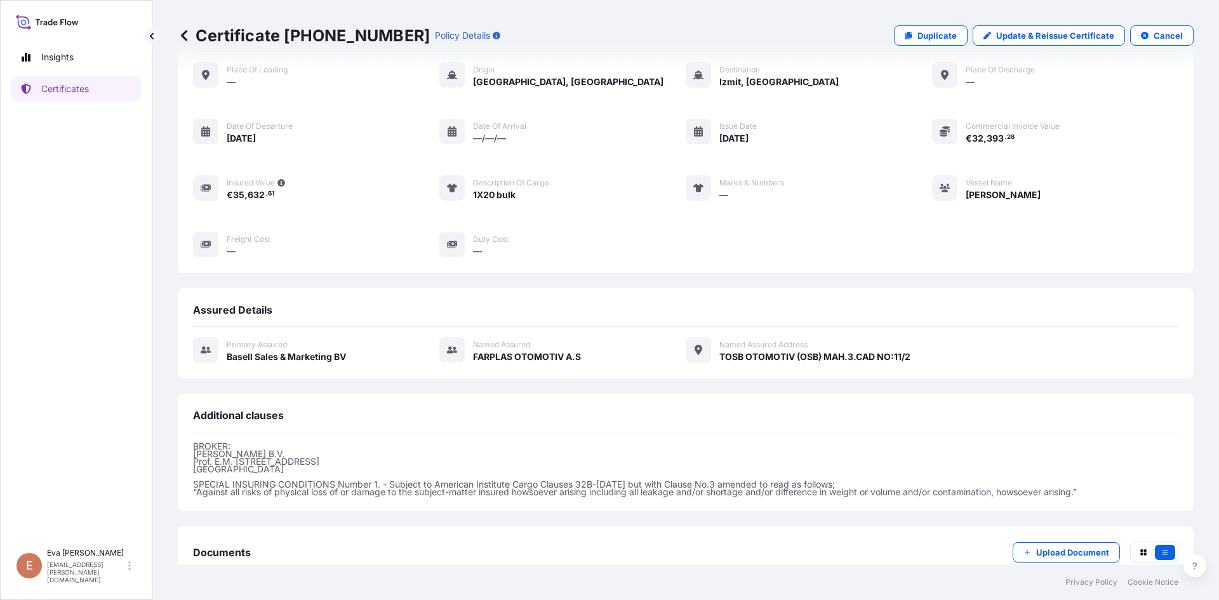
scroll to position [138, 0]
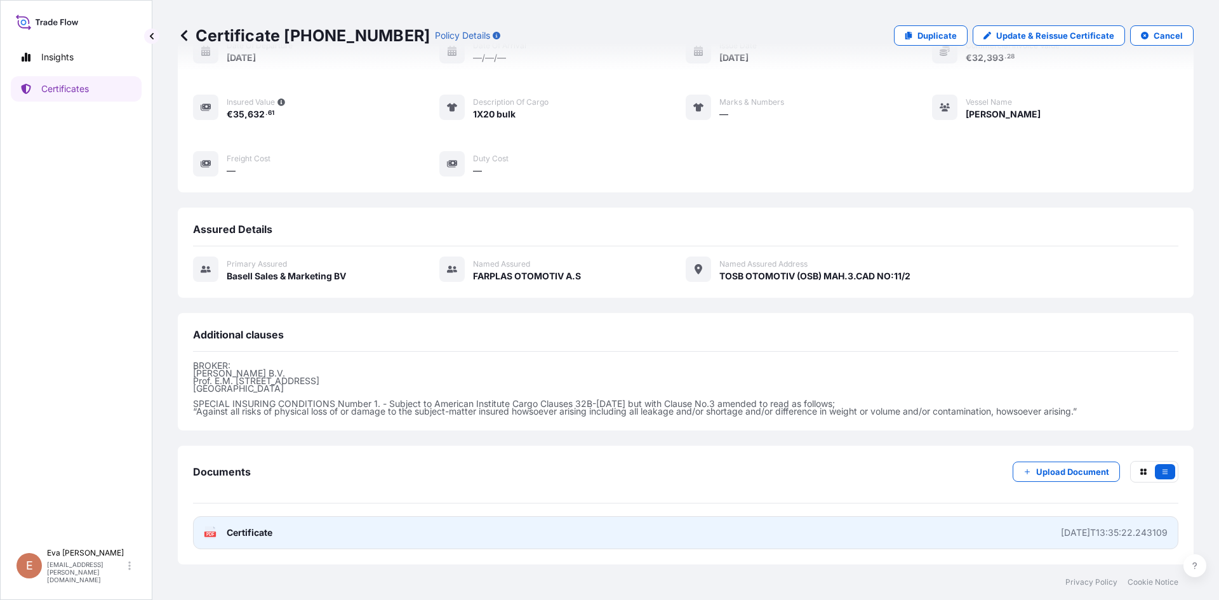
click at [201, 529] on link "PDF Certificate [DATE]T13:35:22.243109" at bounding box center [685, 532] width 985 height 33
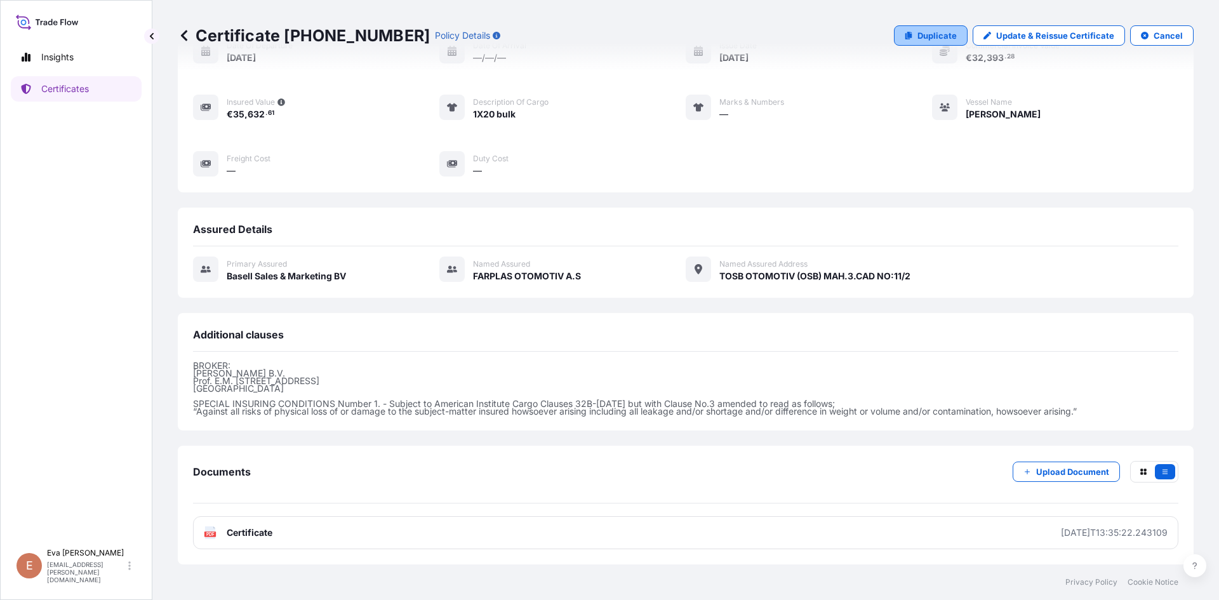
click at [940, 33] on p "Duplicate" at bounding box center [936, 35] width 39 height 13
select select "Sea"
select select "32164"
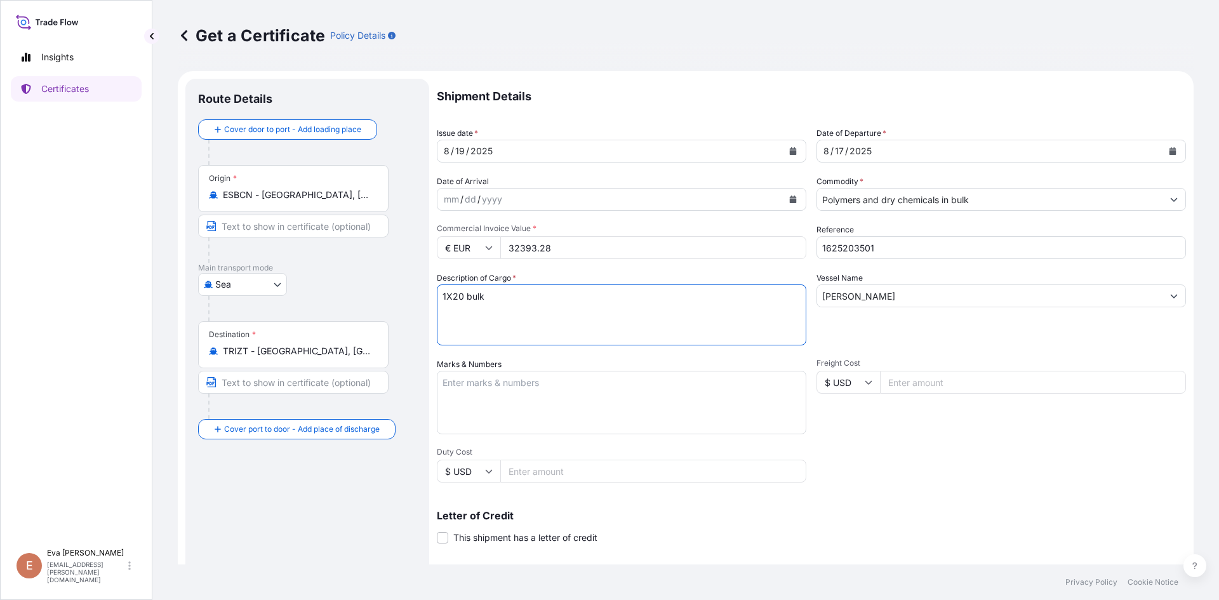
drag, startPoint x: 496, startPoint y: 303, endPoint x: 467, endPoint y: 299, distance: 29.5
click at [467, 299] on textarea "1X20 bulk" at bounding box center [621, 314] width 369 height 61
type textarea "1X20 pal"
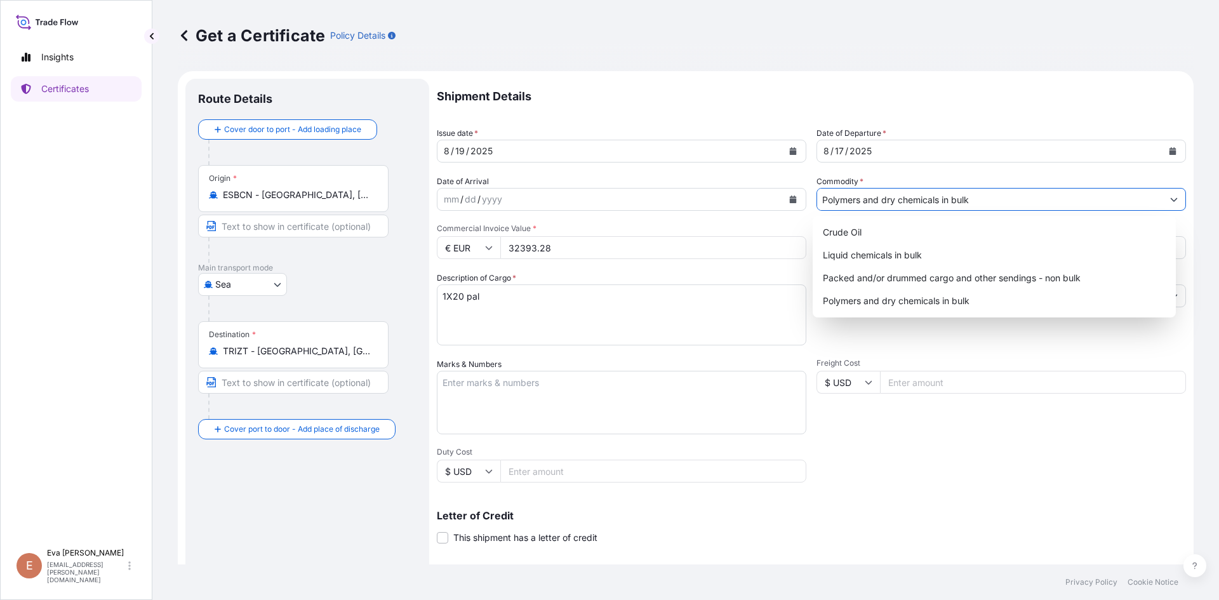
click at [859, 201] on input "Polymers and dry chemicals in bulk" at bounding box center [989, 199] width 345 height 23
click at [896, 275] on div "Packed and/or drummed cargo and other sendings - non bulk" at bounding box center [995, 278] width 354 height 23
type input "Packed and/or drummed cargo and other sendings - non bulk"
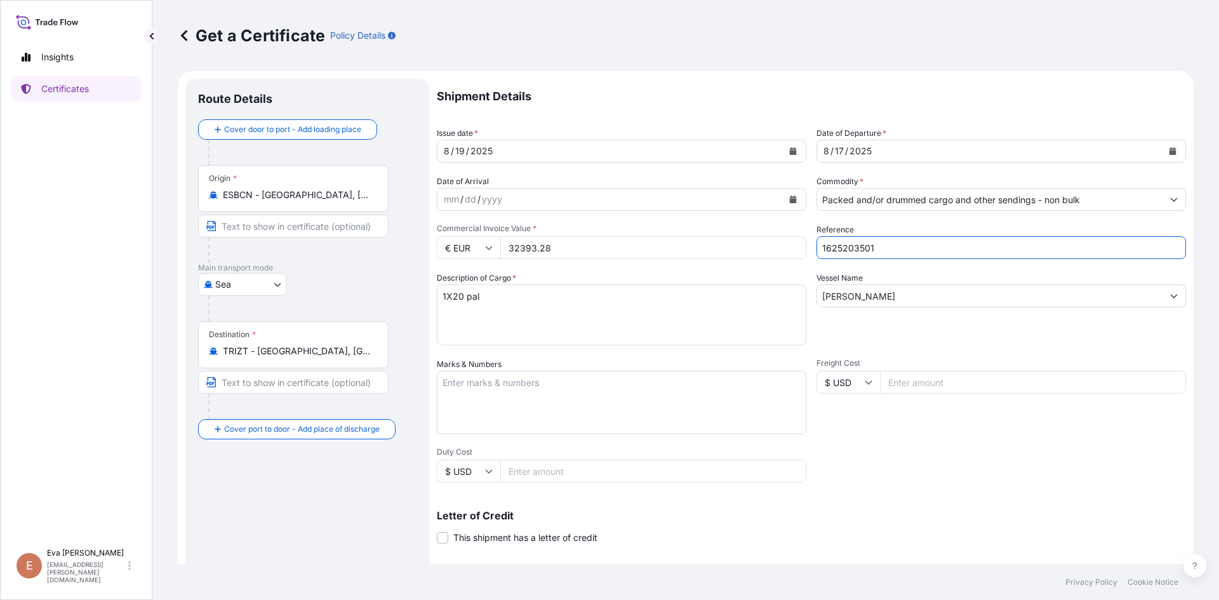
drag, startPoint x: 875, startPoint y: 252, endPoint x: 847, endPoint y: 249, distance: 28.0
click at [847, 249] on input "1625203501" at bounding box center [1000, 247] width 369 height 23
type input "1625203208"
drag, startPoint x: 561, startPoint y: 244, endPoint x: 447, endPoint y: 250, distance: 114.4
click at [447, 250] on div "€ EUR 32393.28" at bounding box center [621, 247] width 369 height 23
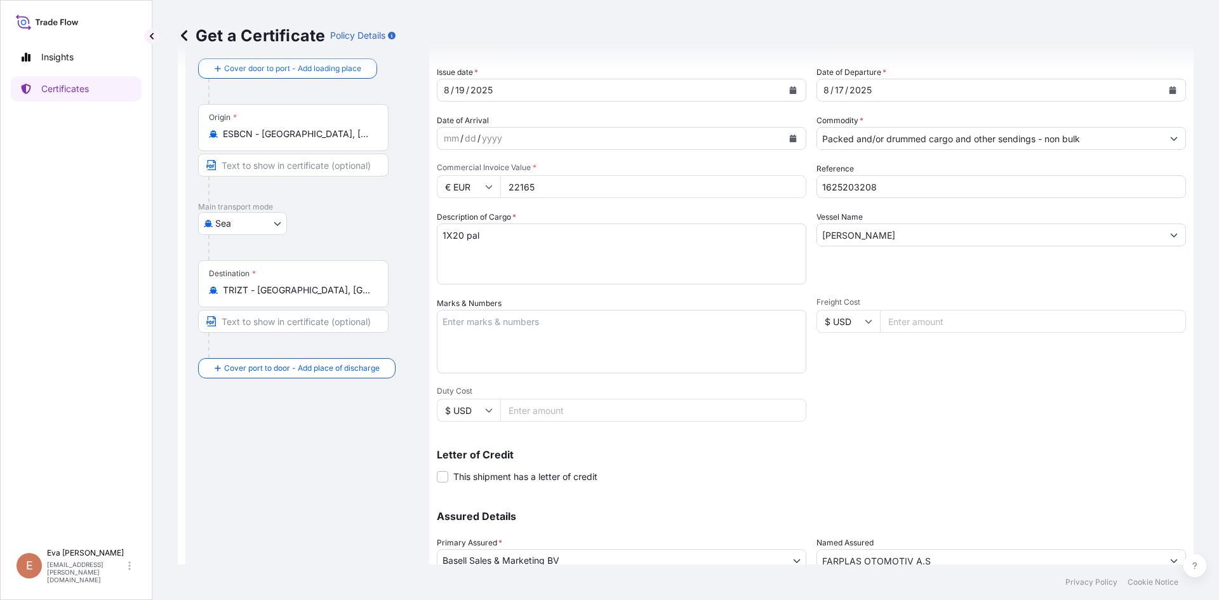
scroll to position [162, 0]
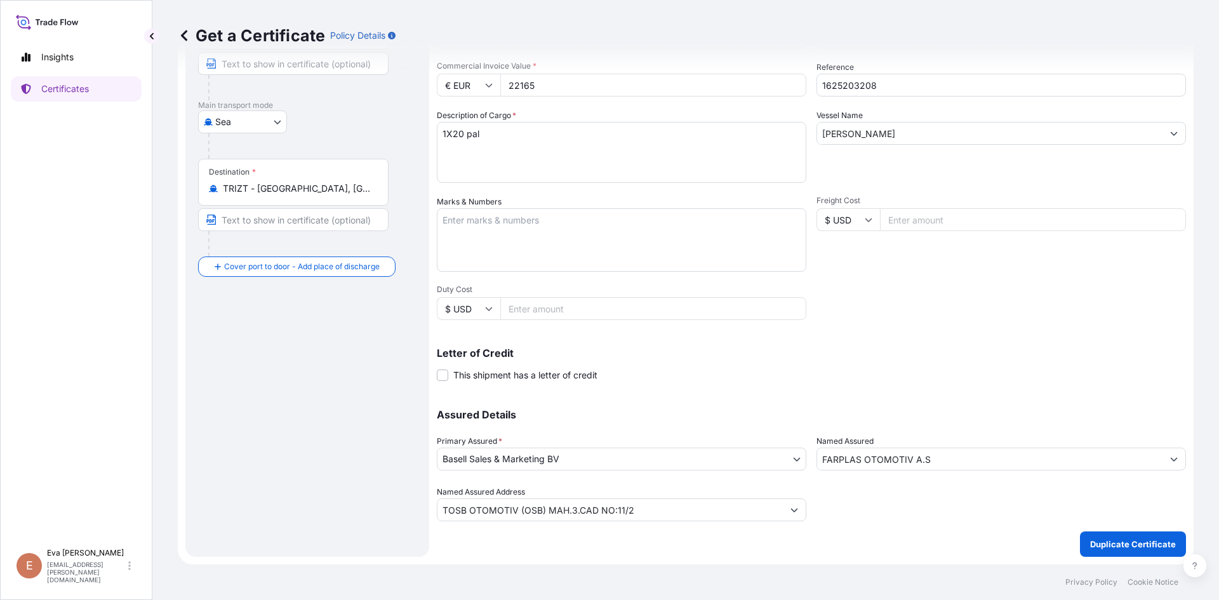
type input "22165"
click at [1130, 548] on p "Duplicate Certificate" at bounding box center [1133, 544] width 86 height 13
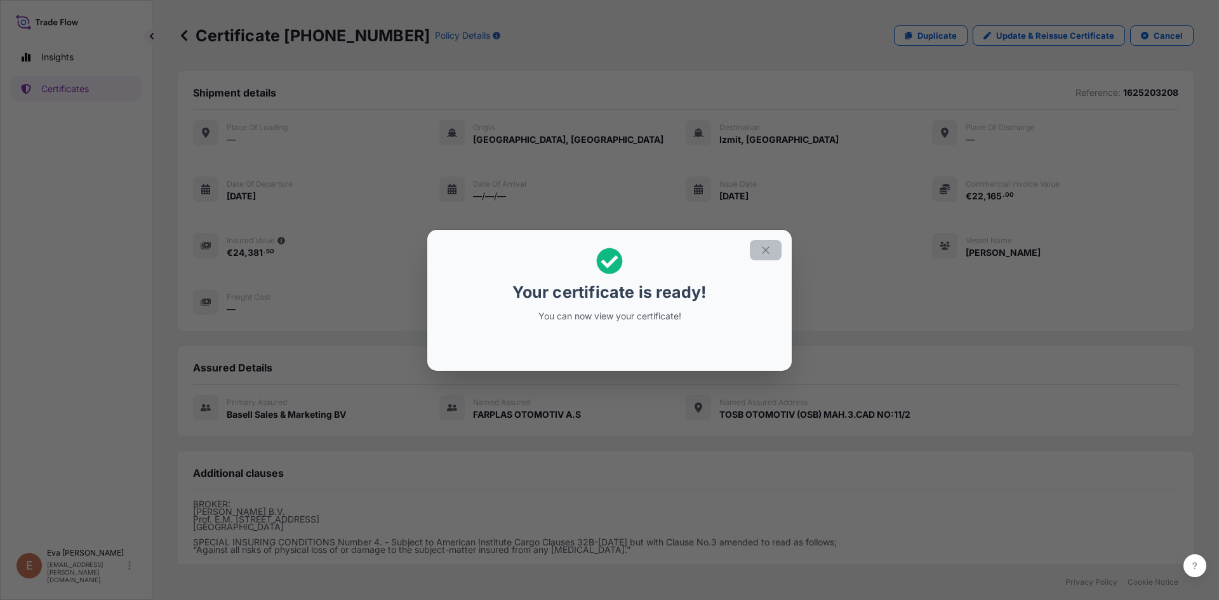
click at [761, 255] on icon "button" at bounding box center [765, 249] width 11 height 11
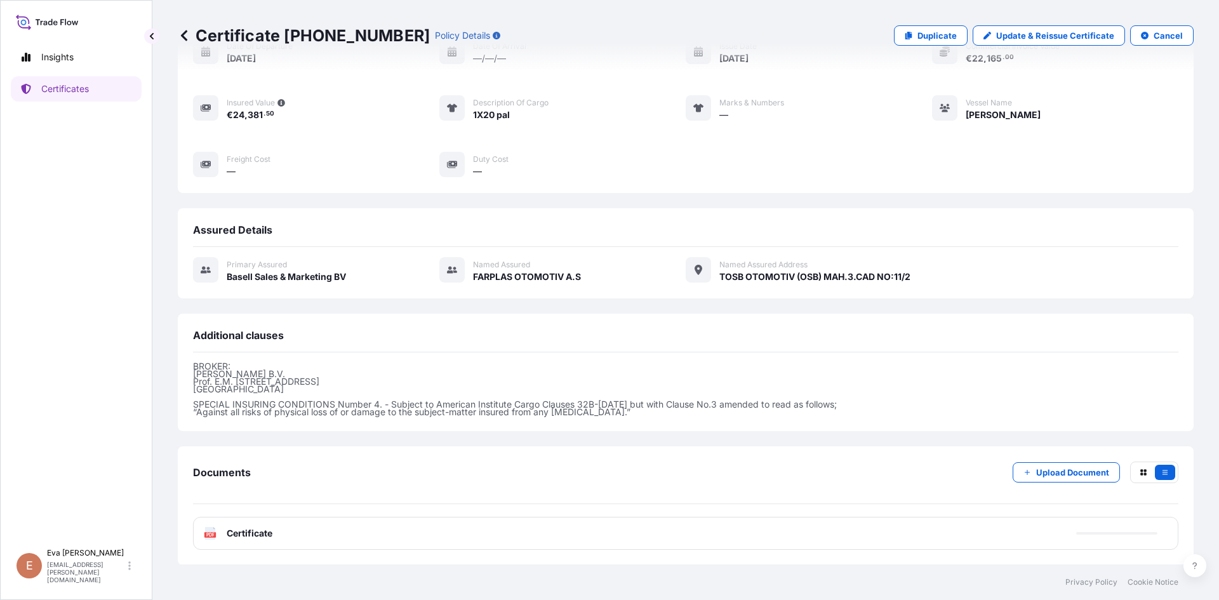
scroll to position [138, 0]
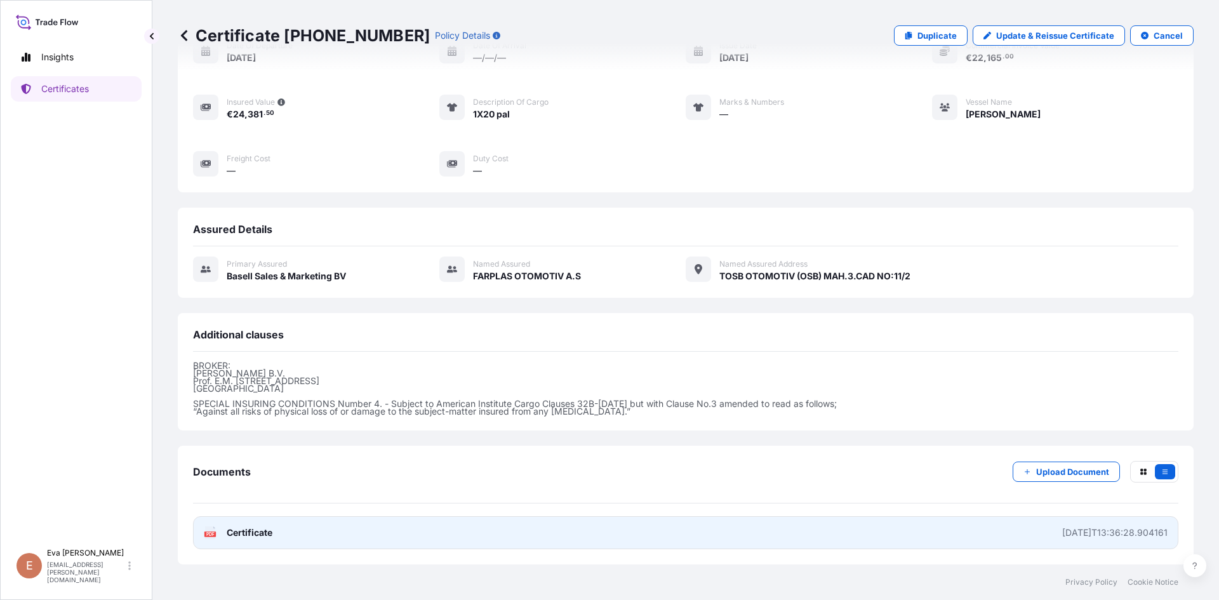
click at [216, 526] on icon "PDF" at bounding box center [210, 532] width 13 height 13
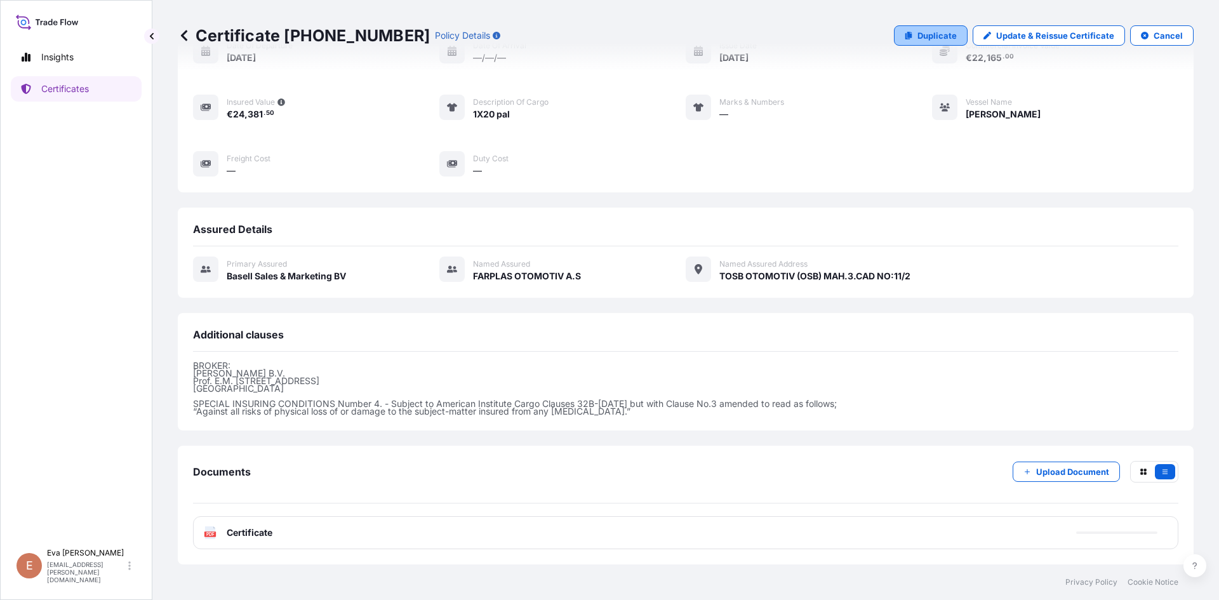
click at [938, 34] on p "Duplicate" at bounding box center [936, 35] width 39 height 13
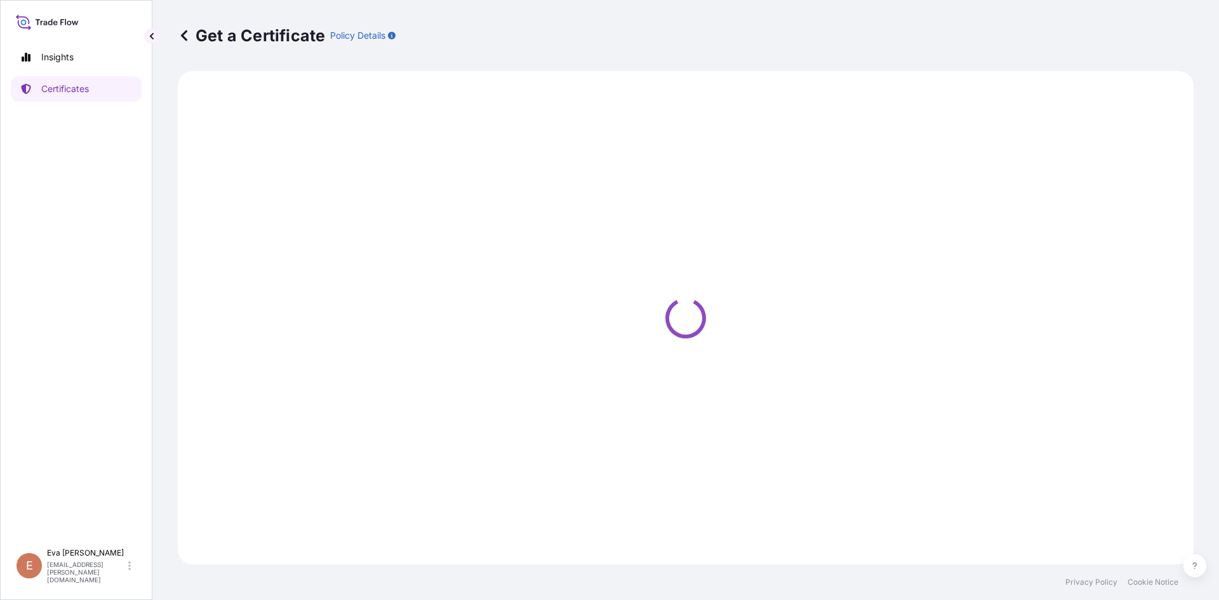
select select "Sea"
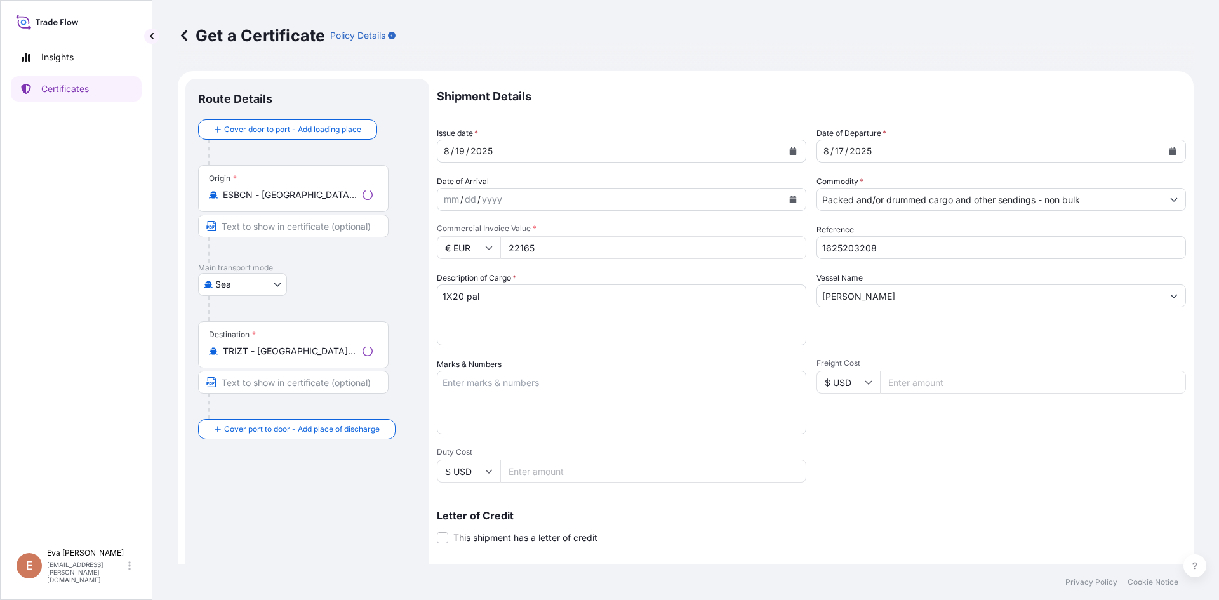
select select "32164"
click at [459, 296] on textarea "1X20 pal" at bounding box center [621, 314] width 369 height 61
type textarea "1X40 pal"
drag, startPoint x: 547, startPoint y: 239, endPoint x: 461, endPoint y: 250, distance: 85.8
click at [461, 250] on div "€ EUR 22165" at bounding box center [621, 247] width 369 height 23
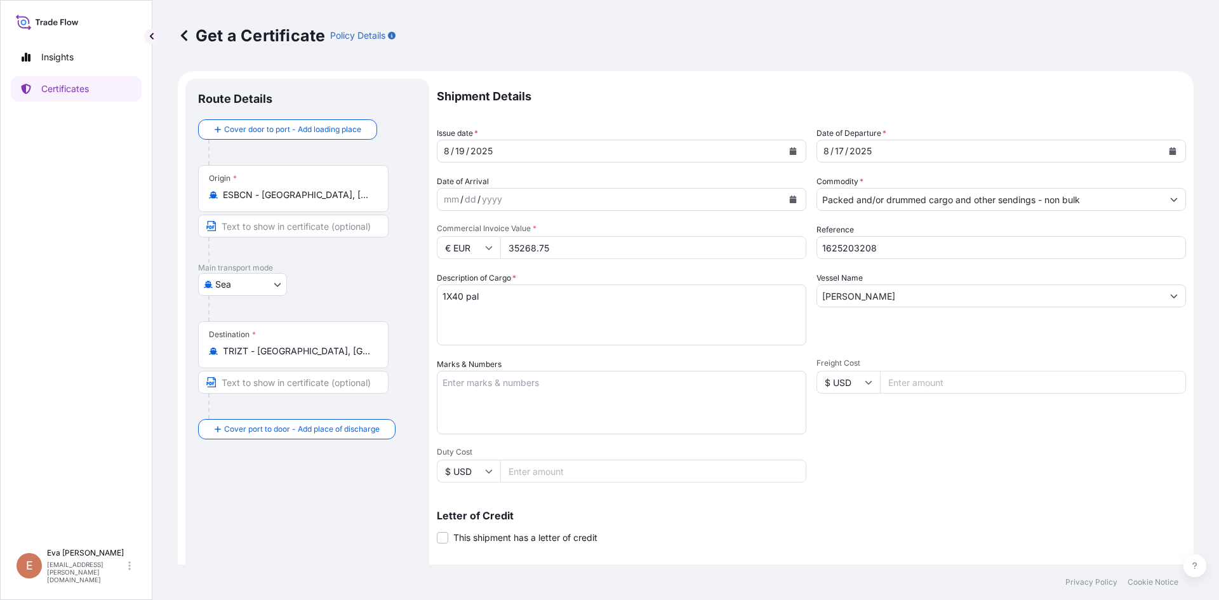
type input "35268.75"
drag, startPoint x: 845, startPoint y: 246, endPoint x: 929, endPoint y: 258, distance: 84.6
click at [927, 259] on div "Shipment Details Issue date * [DATE] Date of Departure * [DATE] Date of Arrival…" at bounding box center [811, 381] width 749 height 605
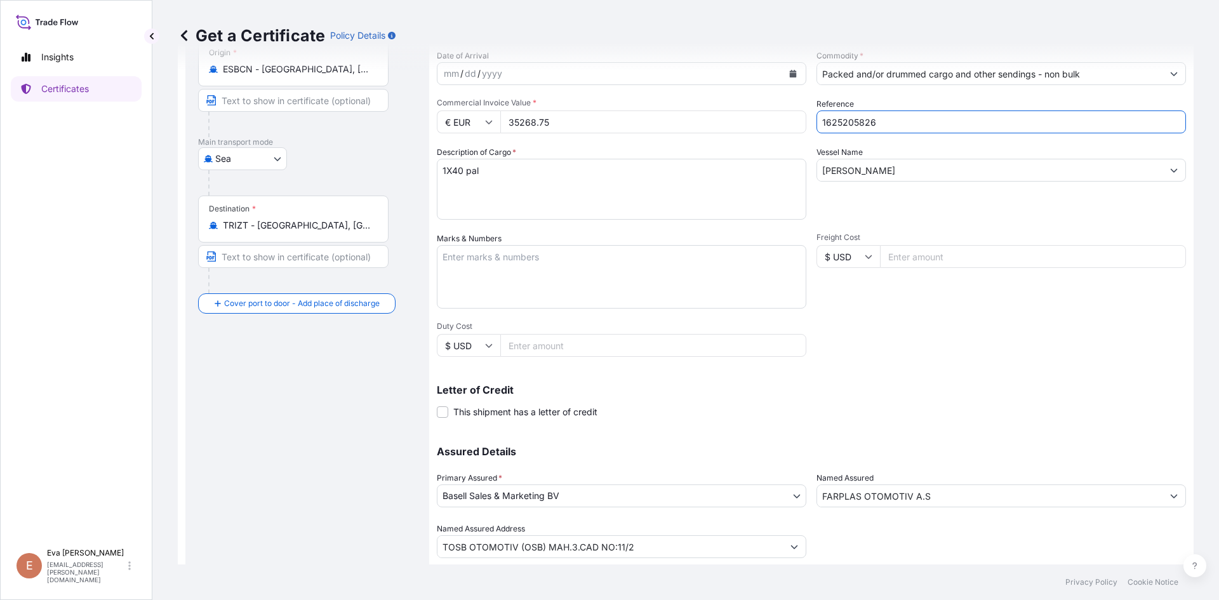
scroll to position [127, 0]
type input "1625205826"
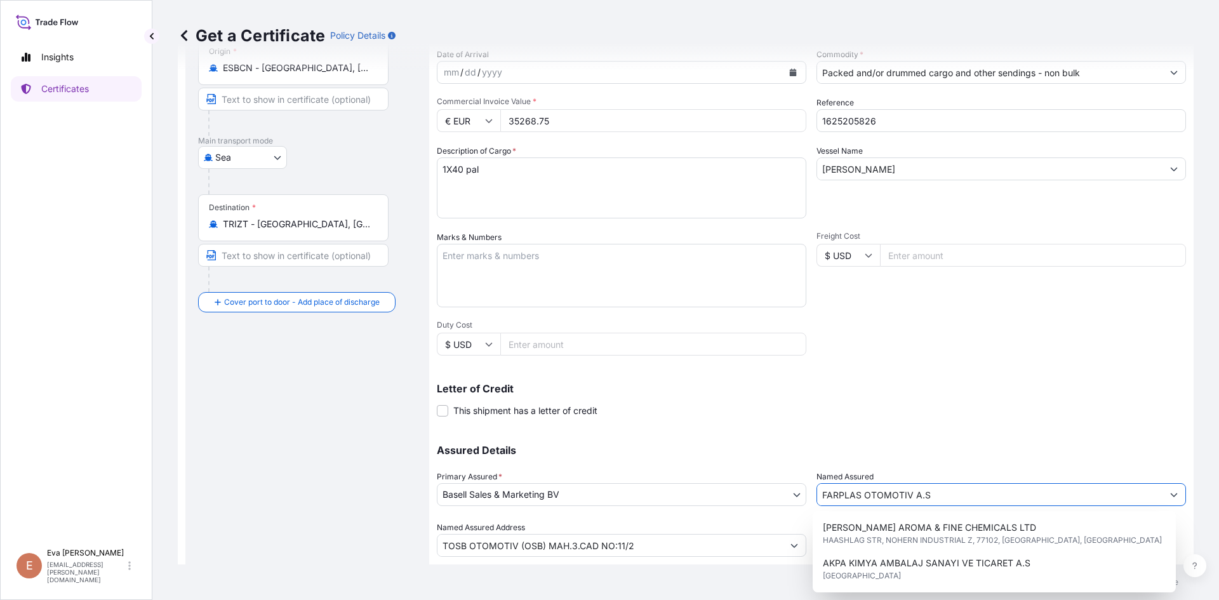
drag, startPoint x: 964, startPoint y: 494, endPoint x: 745, endPoint y: 501, distance: 219.1
click at [745, 501] on div "Assured Details Primary Assured * Basell Sales & Marketing BV Basell Poliolefin…" at bounding box center [811, 493] width 749 height 127
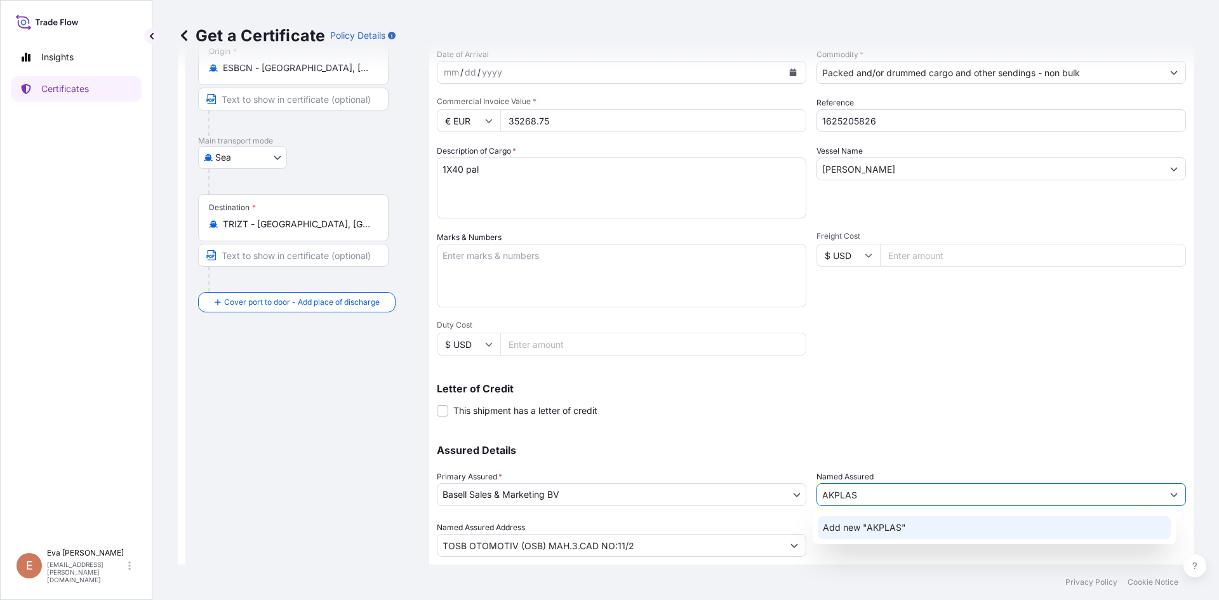
scroll to position [162, 0]
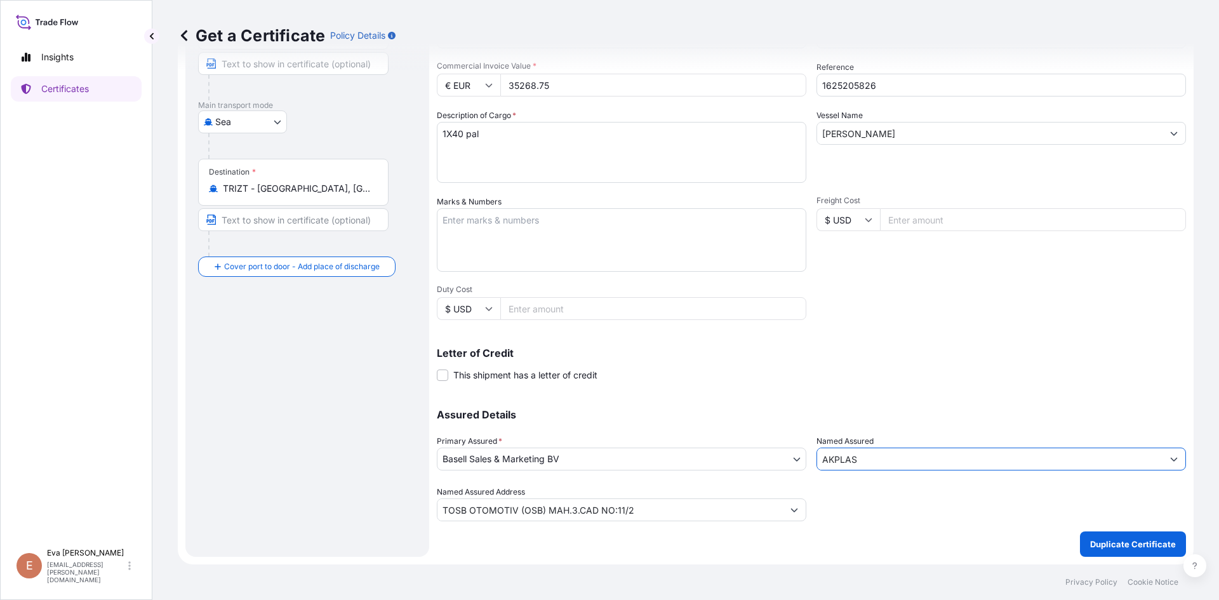
type input "AKPLAS"
drag, startPoint x: 731, startPoint y: 512, endPoint x: 234, endPoint y: 510, distance: 497.6
click at [234, 510] on form "Route Details Cover door to port - Add loading place Place of loading Road / [G…" at bounding box center [686, 237] width 1016 height 656
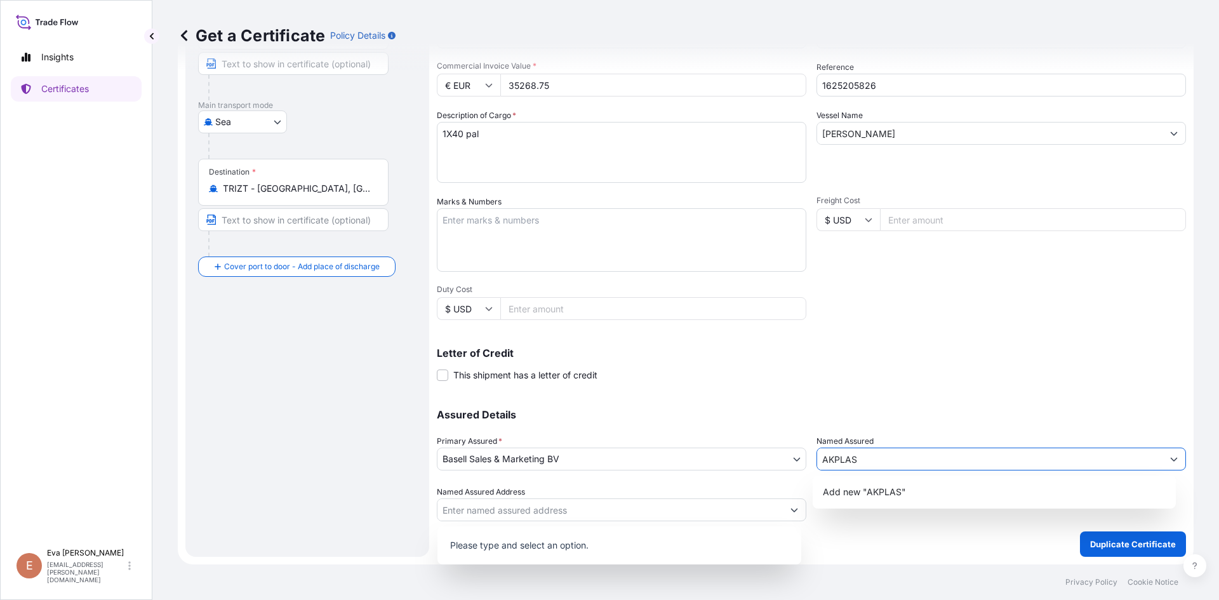
drag, startPoint x: 879, startPoint y: 460, endPoint x: 675, endPoint y: 467, distance: 203.8
click at [675, 467] on div "Assured Details Primary Assured * Basell Sales & Marketing BV Basell Poliolefin…" at bounding box center [811, 457] width 749 height 127
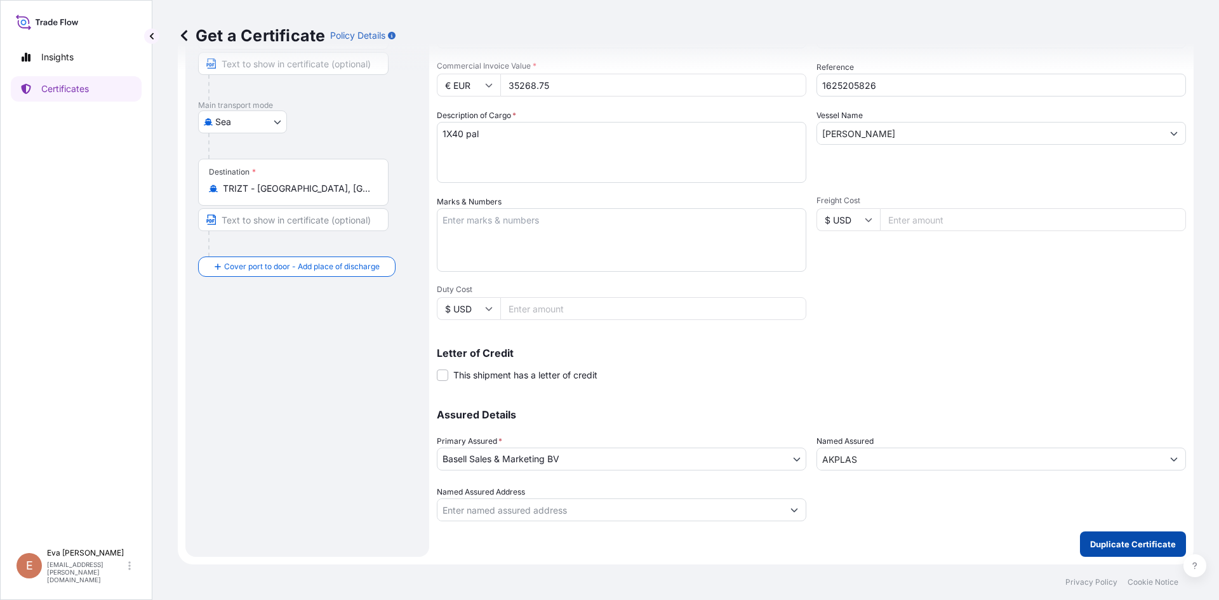
click at [1125, 541] on p "Duplicate Certificate" at bounding box center [1133, 544] width 86 height 13
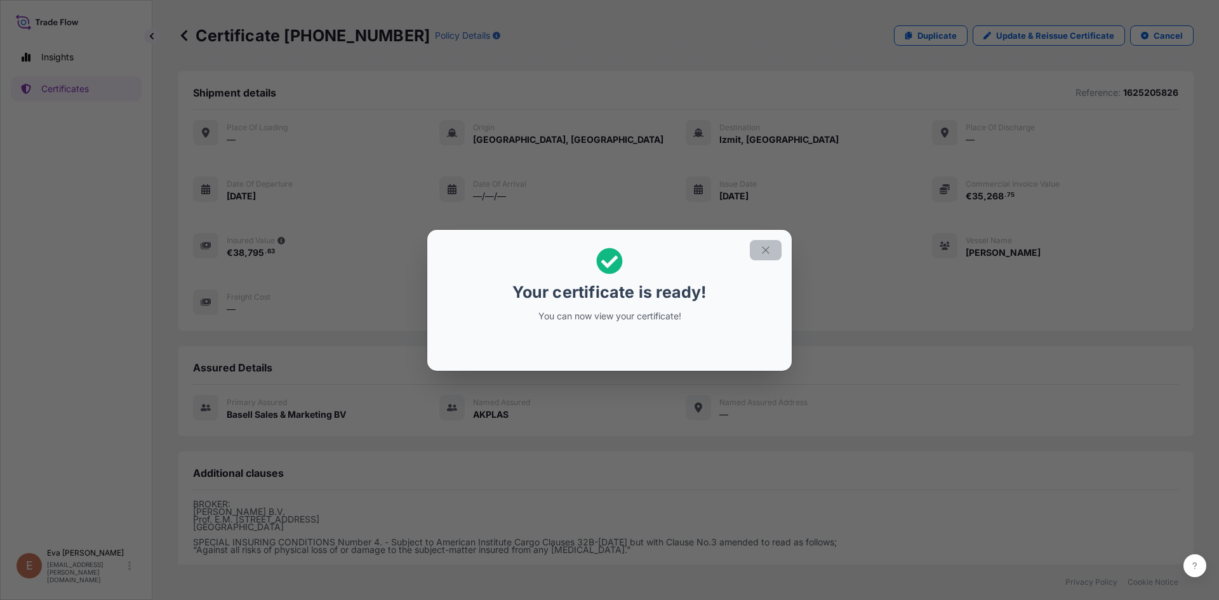
click at [764, 252] on icon "button" at bounding box center [765, 249] width 7 height 7
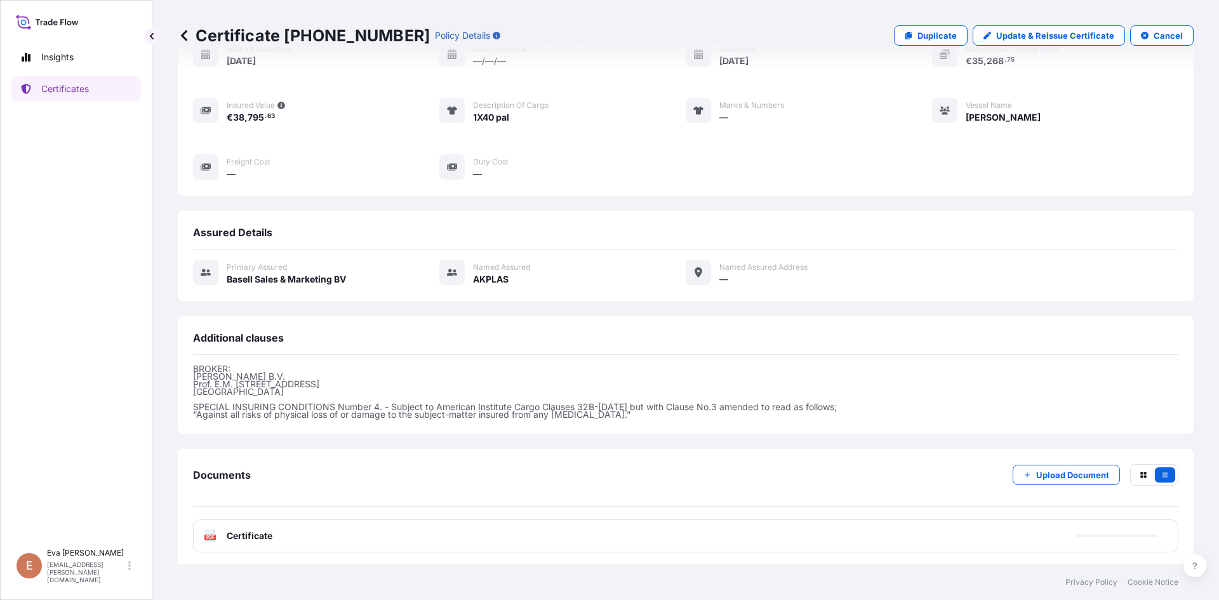
scroll to position [138, 0]
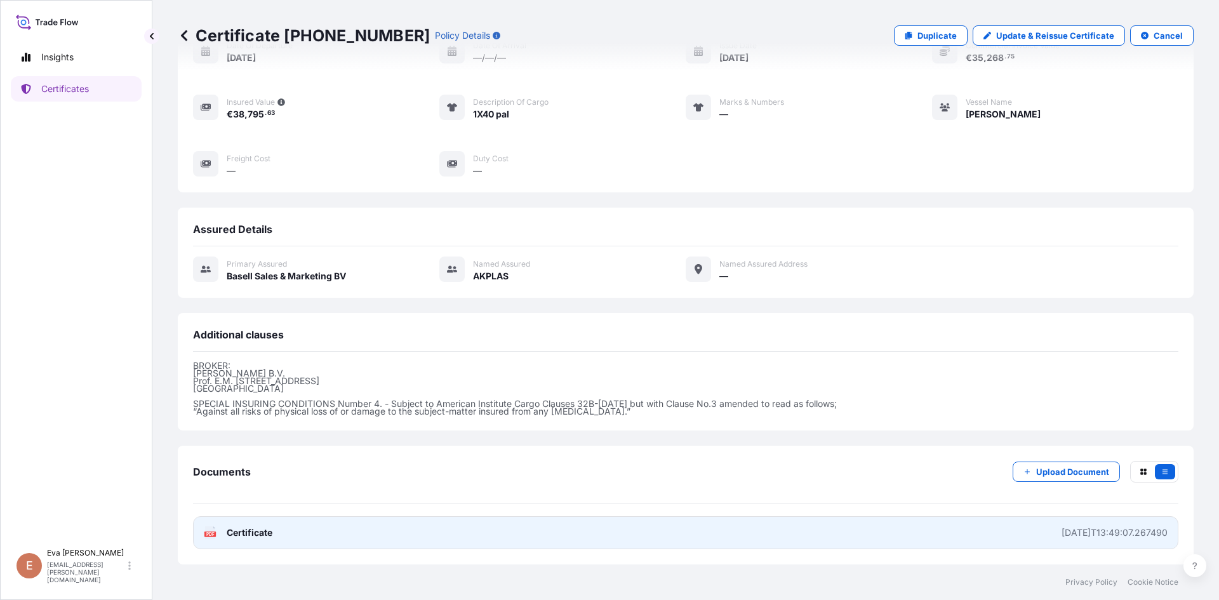
click at [218, 533] on div "PDF Certificate" at bounding box center [238, 532] width 69 height 13
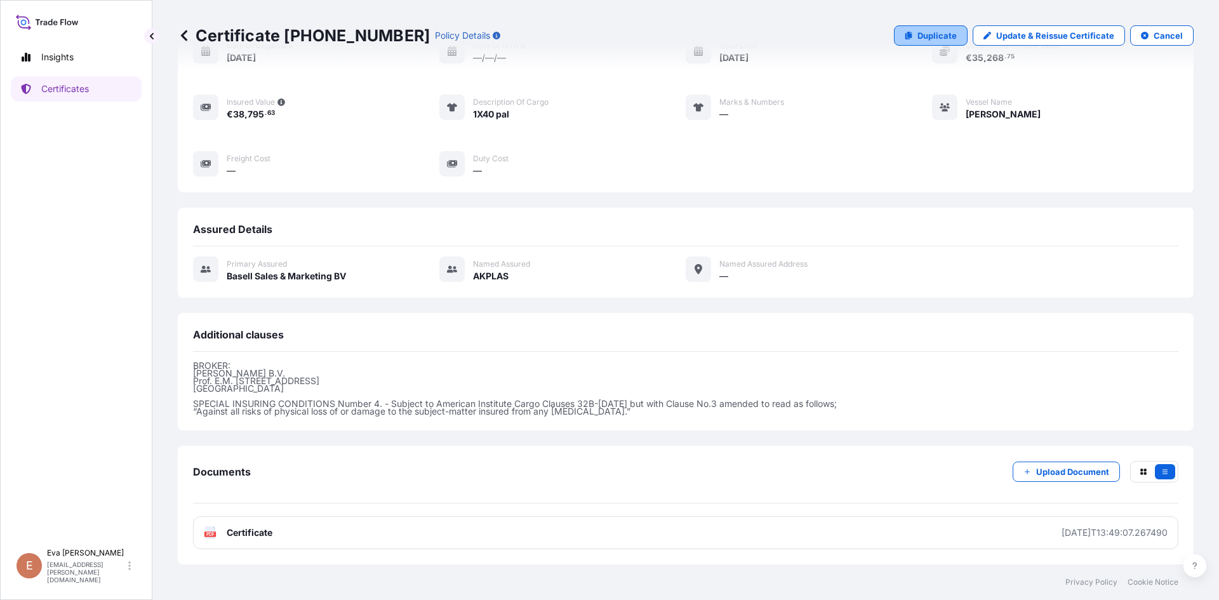
click at [918, 43] on link "Duplicate" at bounding box center [931, 35] width 74 height 20
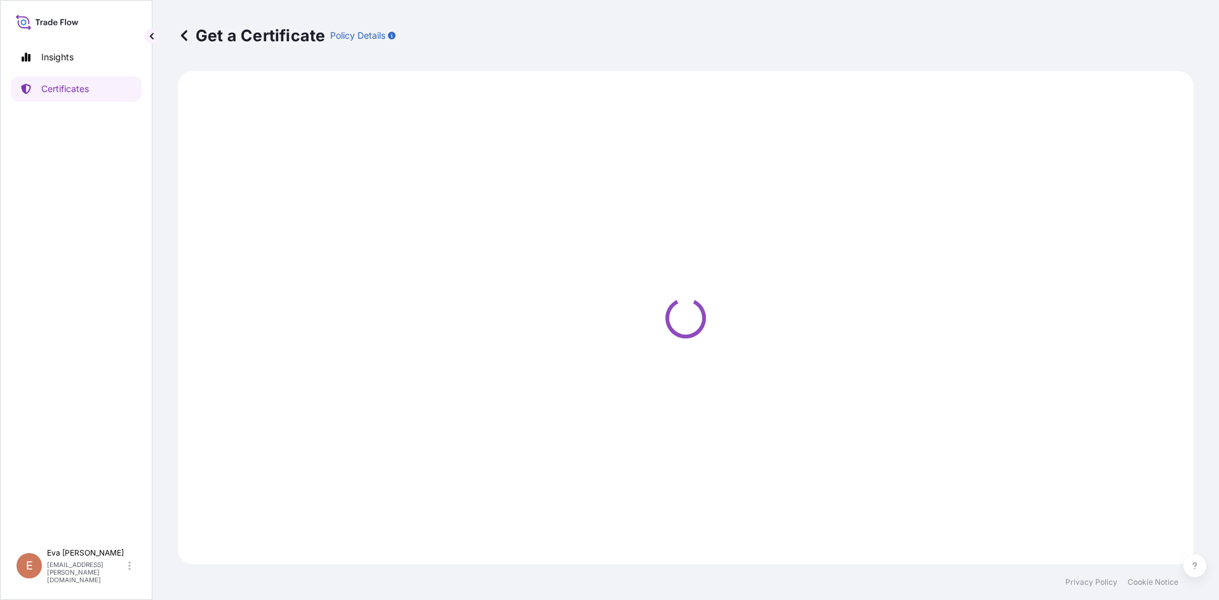
select select "Sea"
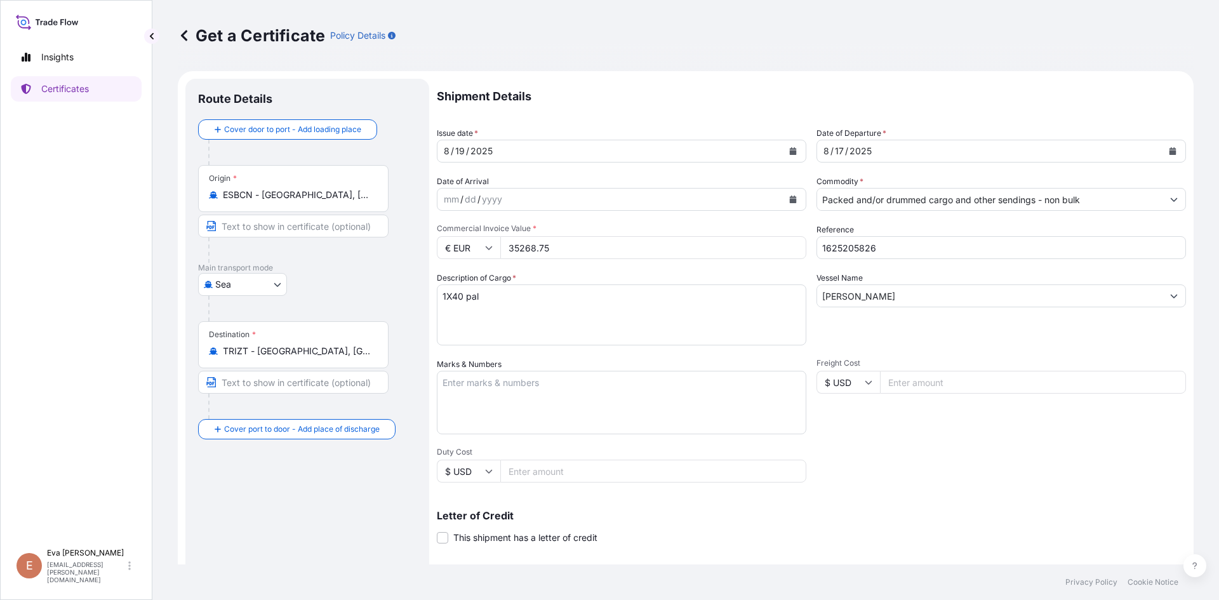
select select "32164"
click at [1169, 153] on icon "Calendar" at bounding box center [1172, 151] width 7 height 8
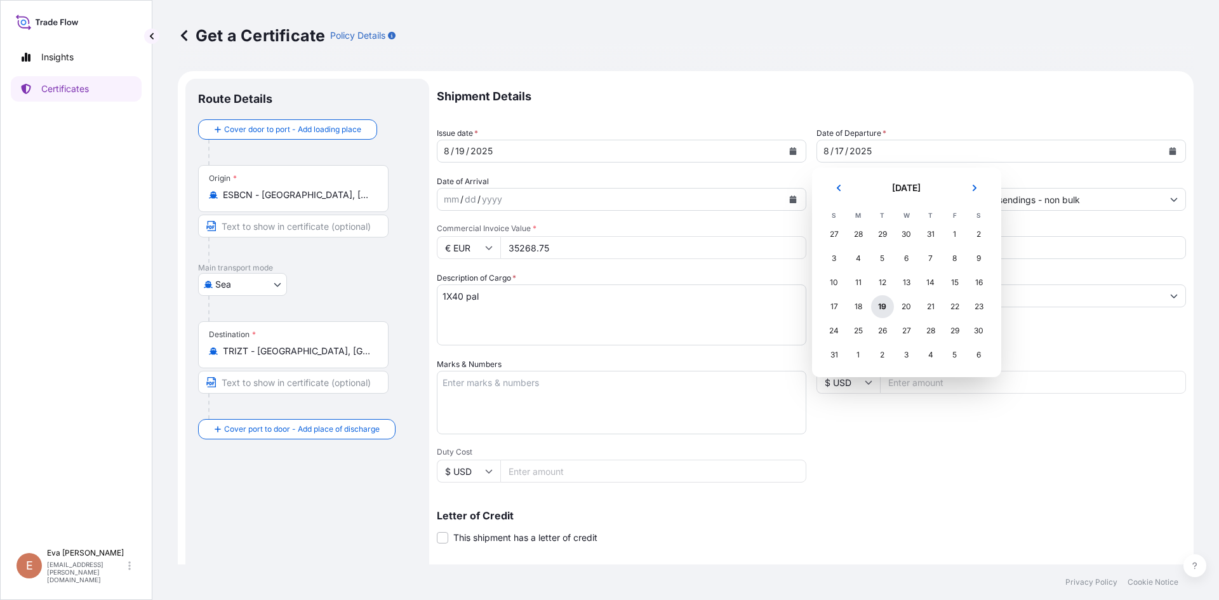
click at [882, 307] on div "19" at bounding box center [882, 306] width 23 height 23
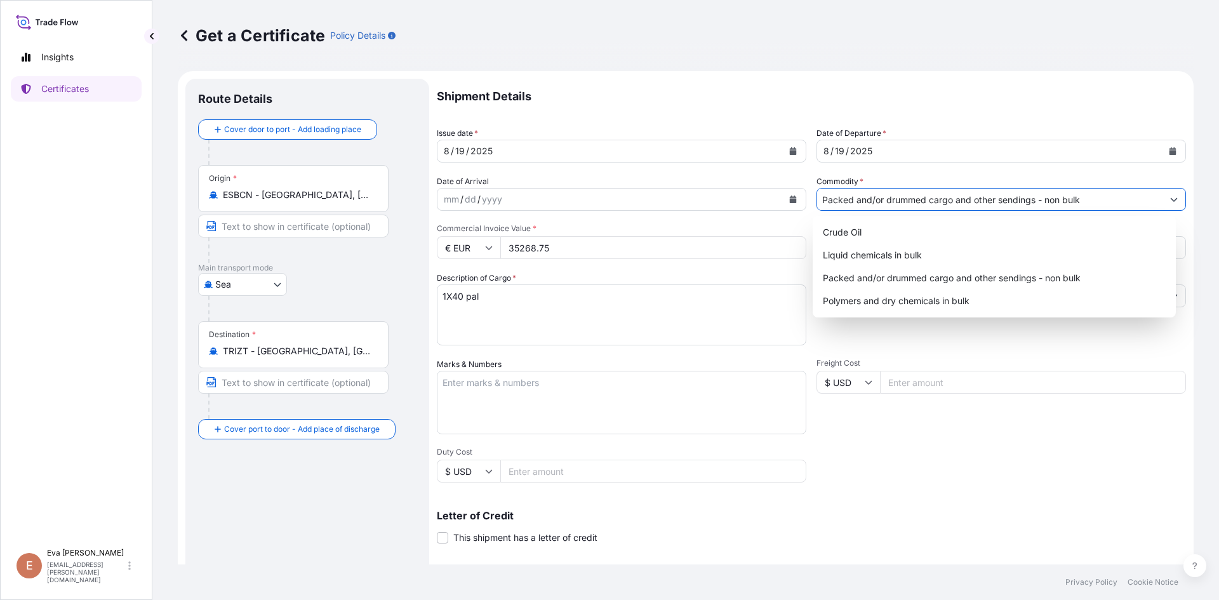
click at [927, 197] on input "Packed and/or drummed cargo and other sendings - non bulk" at bounding box center [989, 199] width 345 height 23
click at [918, 297] on div "Polymers and dry chemicals in bulk" at bounding box center [995, 300] width 354 height 23
type input "Polymers and dry chemicals in bulk"
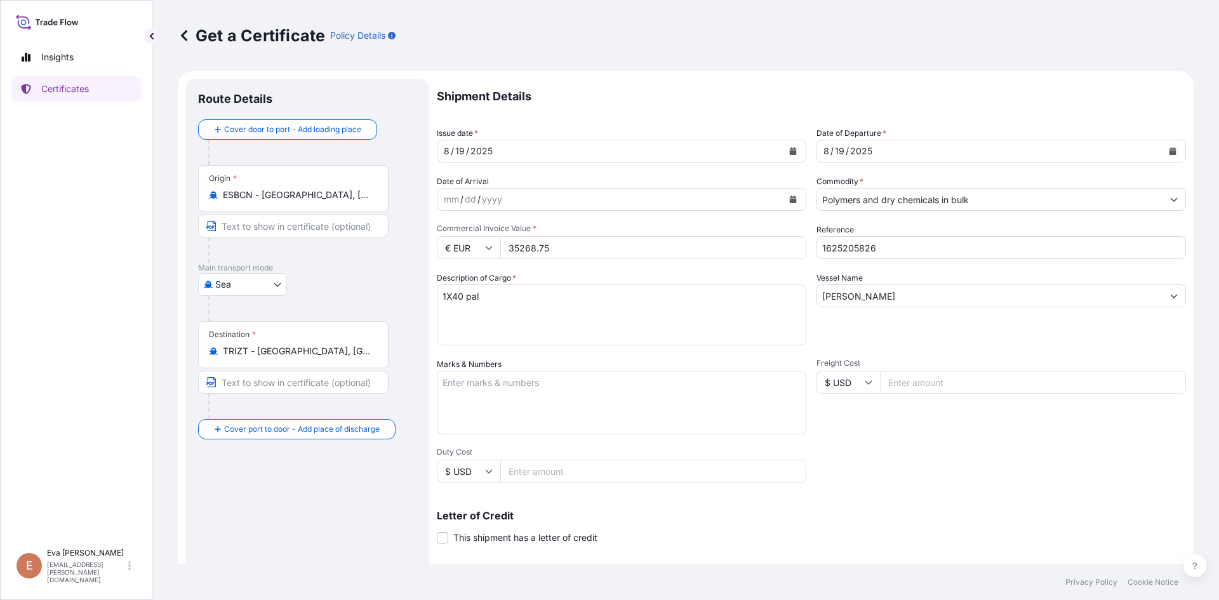
drag, startPoint x: 671, startPoint y: 255, endPoint x: 401, endPoint y: 258, distance: 269.8
click at [401, 258] on form "Route Details Cover door to port - Add loading place Place of loading Road / In…" at bounding box center [686, 399] width 1016 height 656
type input "33534.72"
drag, startPoint x: 850, startPoint y: 248, endPoint x: 899, endPoint y: 263, distance: 51.2
click at [899, 263] on div "Shipment Details Issue date * [DATE] Date of Departure * [DATE] Date of Arrival…" at bounding box center [811, 381] width 749 height 605
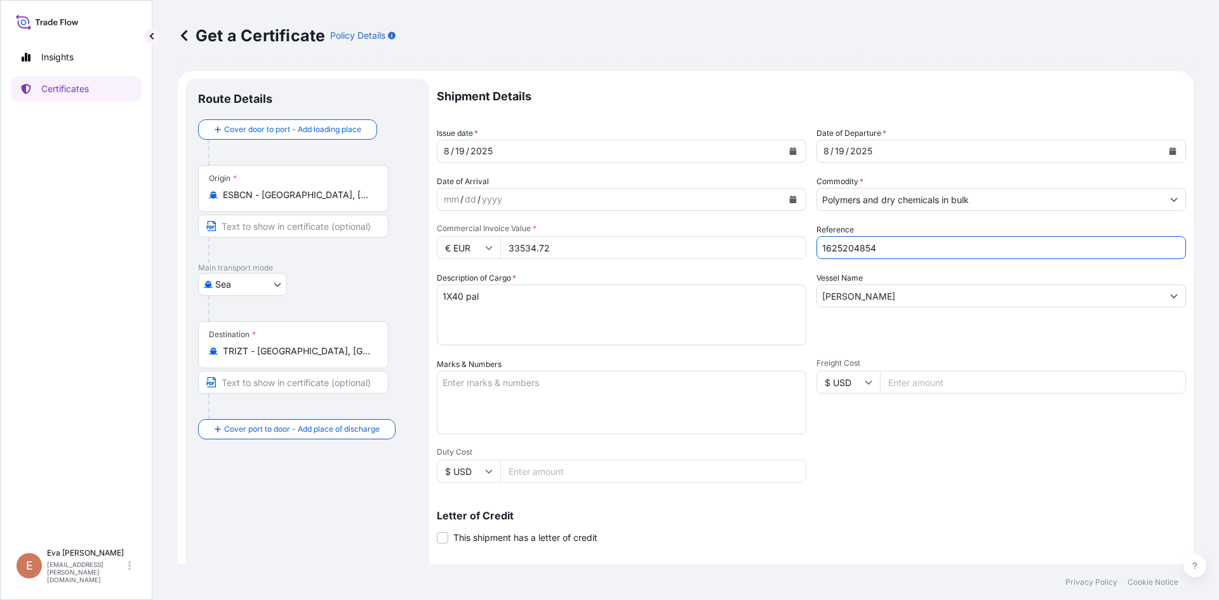
type input "1625204854"
drag, startPoint x: 901, startPoint y: 300, endPoint x: 743, endPoint y: 283, distance: 158.3
click at [745, 291] on div "Shipment Details Issue date * [DATE] Date of Departure * [DATE] Date of Arrival…" at bounding box center [811, 381] width 749 height 605
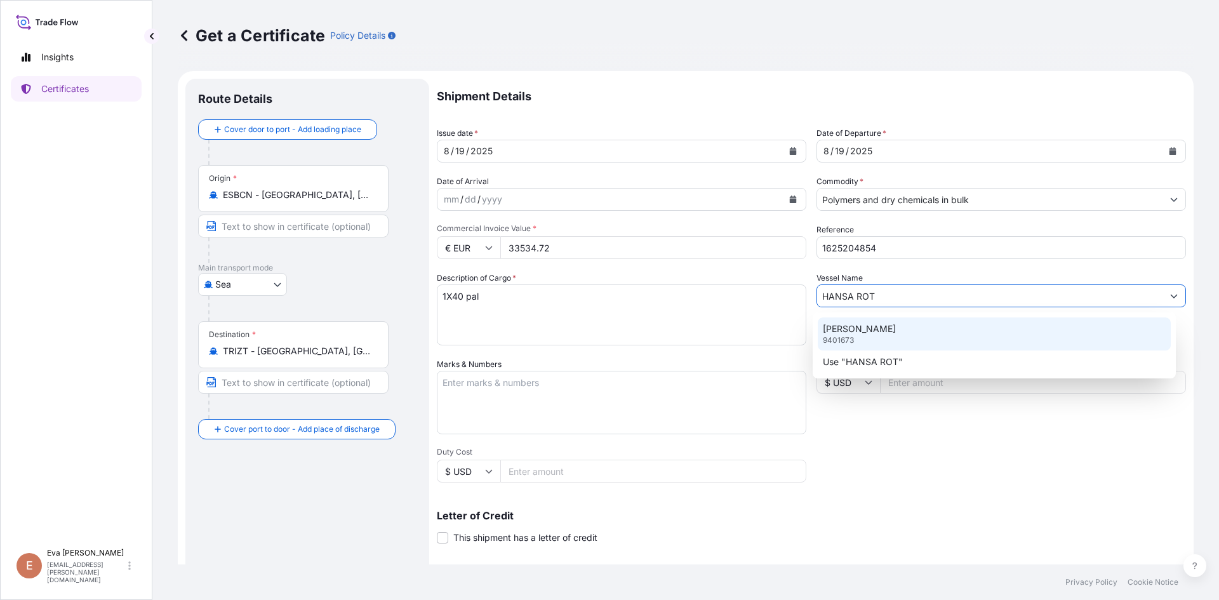
click at [880, 338] on div "[PERSON_NAME] 9401673" at bounding box center [995, 333] width 354 height 33
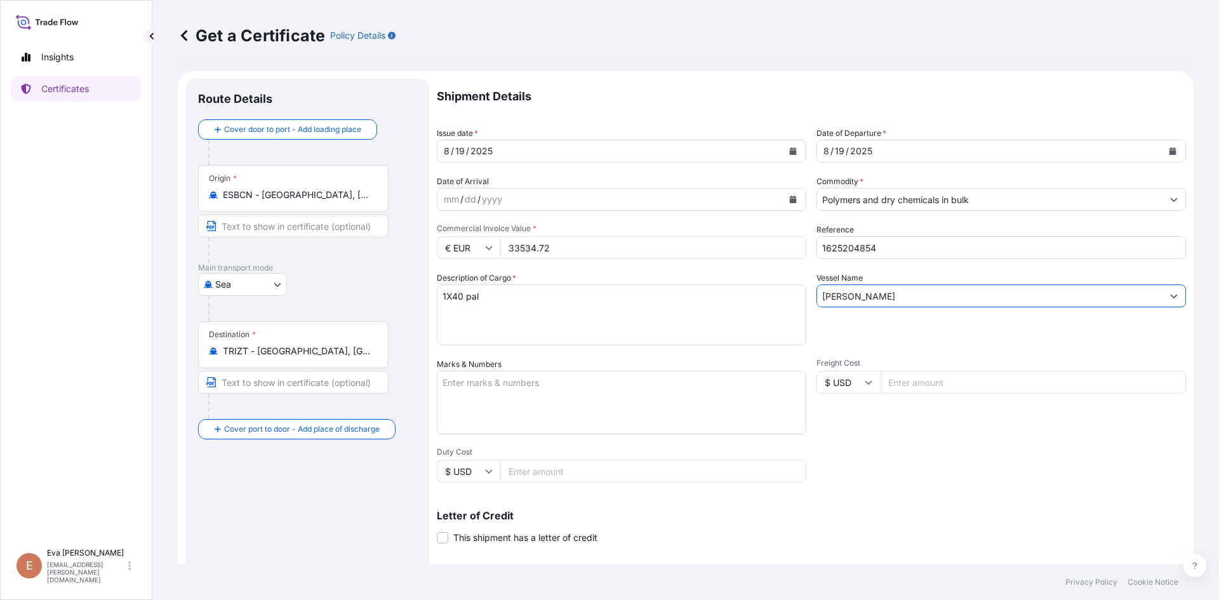
type input "[PERSON_NAME]"
drag, startPoint x: 456, startPoint y: 294, endPoint x: 529, endPoint y: 296, distance: 73.7
click at [529, 296] on textarea "1X40 pal" at bounding box center [621, 314] width 369 height 61
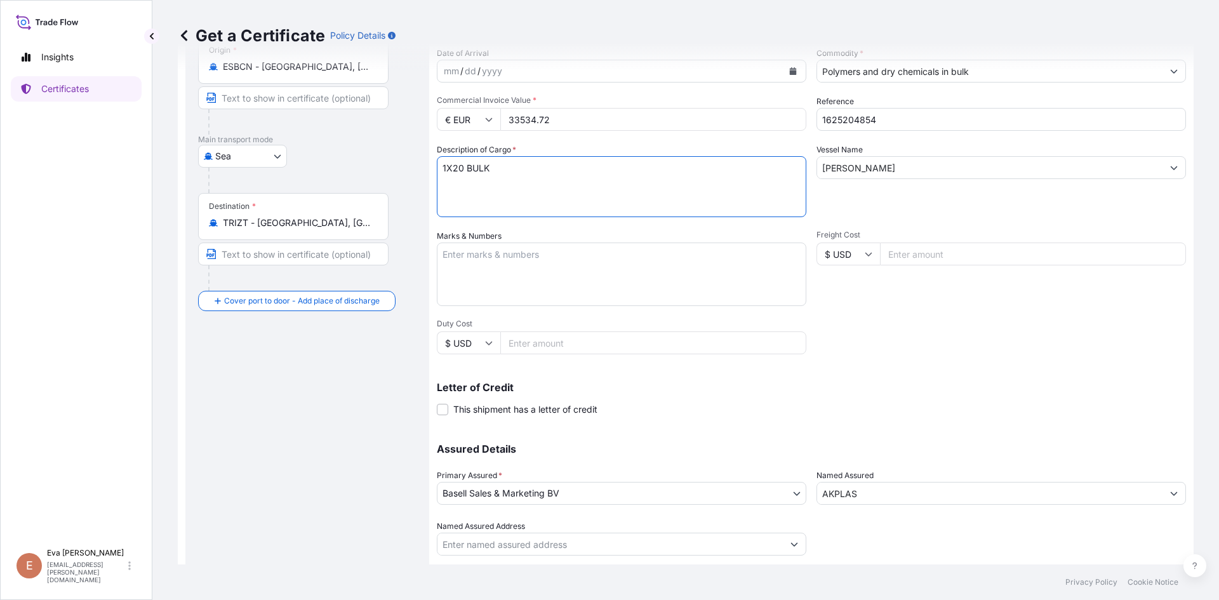
scroll to position [162, 0]
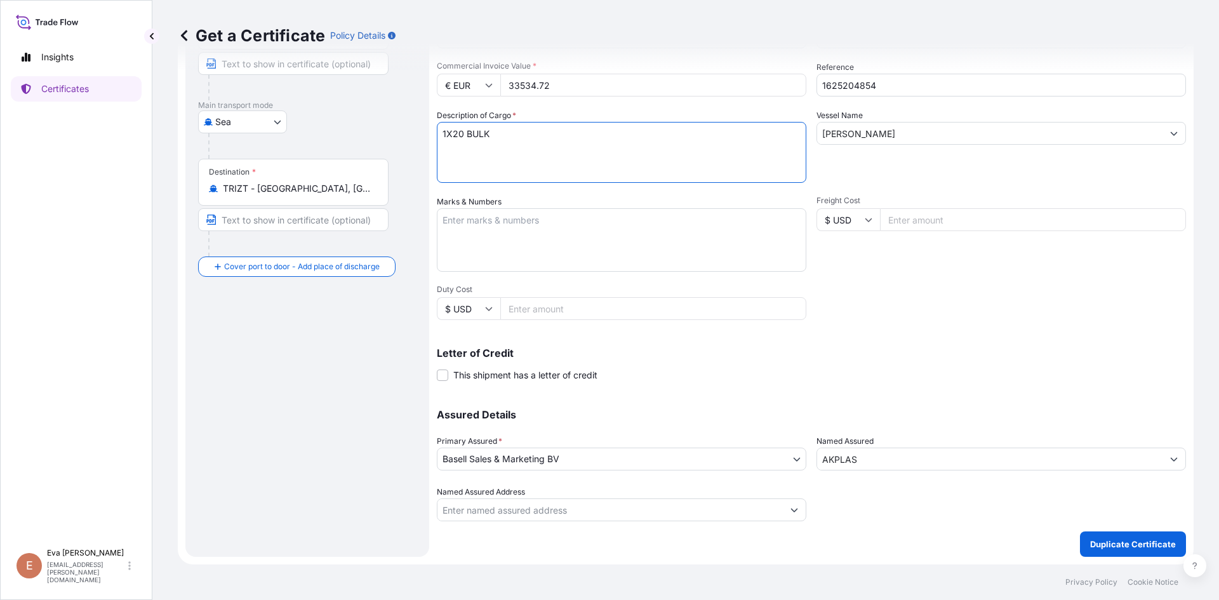
type textarea "1X20 BULK"
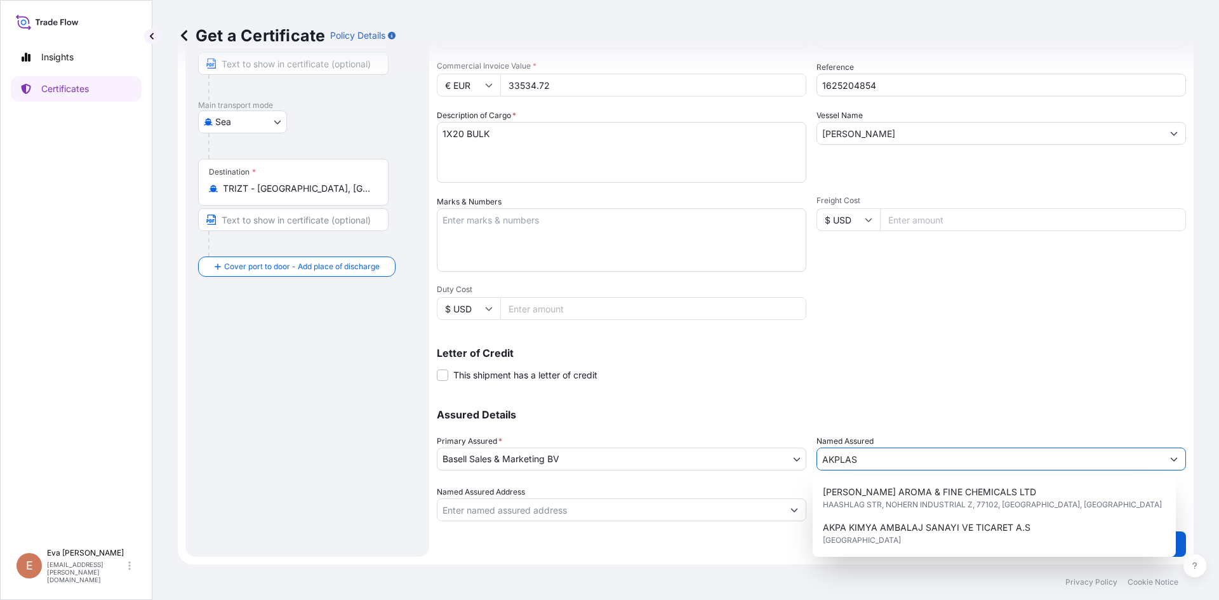
drag, startPoint x: 898, startPoint y: 457, endPoint x: 630, endPoint y: 447, distance: 267.4
click at [630, 447] on div "Assured Details Primary Assured * Basell Sales & Marketing BV Basell Poliolefin…" at bounding box center [811, 457] width 749 height 127
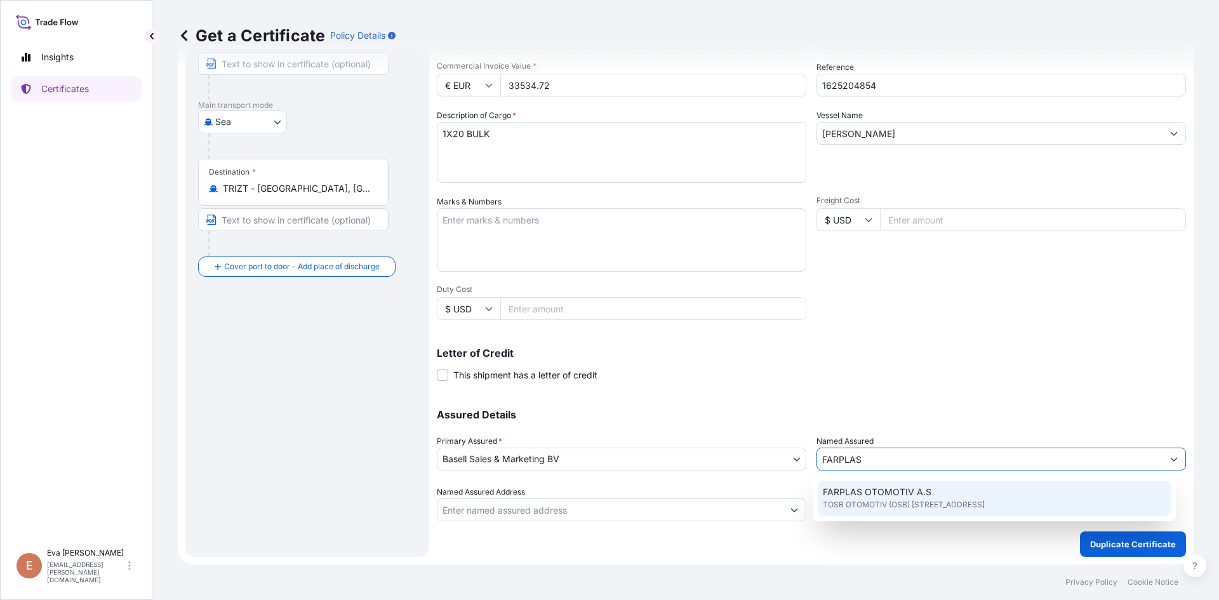
click at [861, 503] on span "TOSB OTOMOTIV (OSB) [STREET_ADDRESS]" at bounding box center [904, 504] width 162 height 13
type input "FARPLAS OTOMOTIV A.S"
type input "TOSB OTOMOTIV (OSB) MAH.3.CAD NO:11/2"
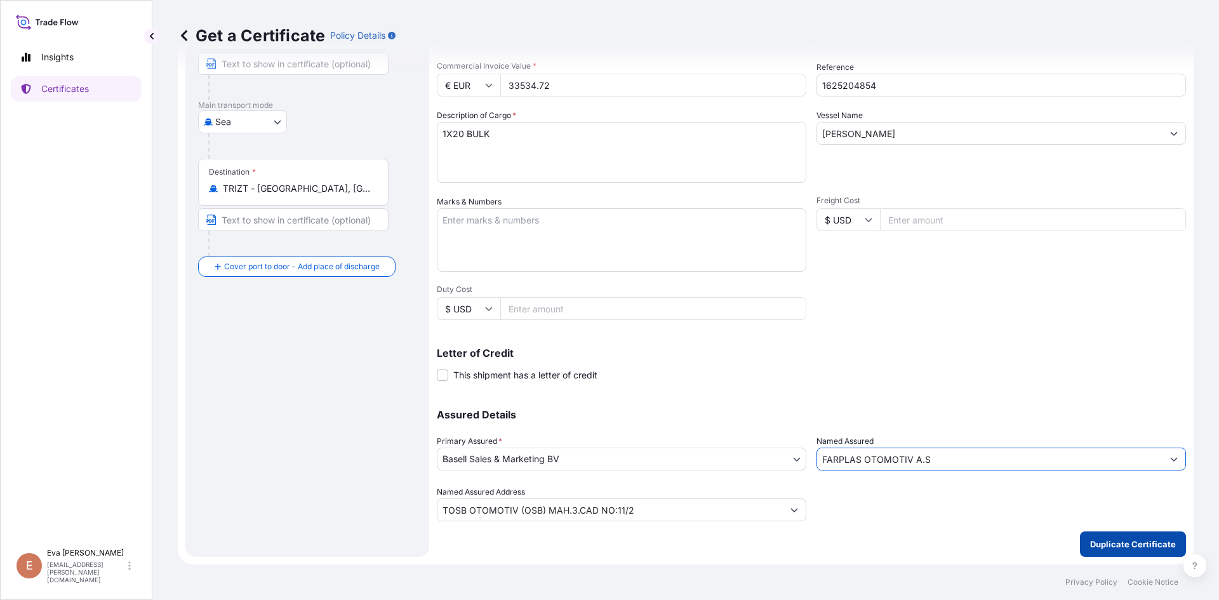
type input "FARPLAS OTOMOTIV A.S"
click at [1130, 543] on p "Duplicate Certificate" at bounding box center [1133, 544] width 86 height 13
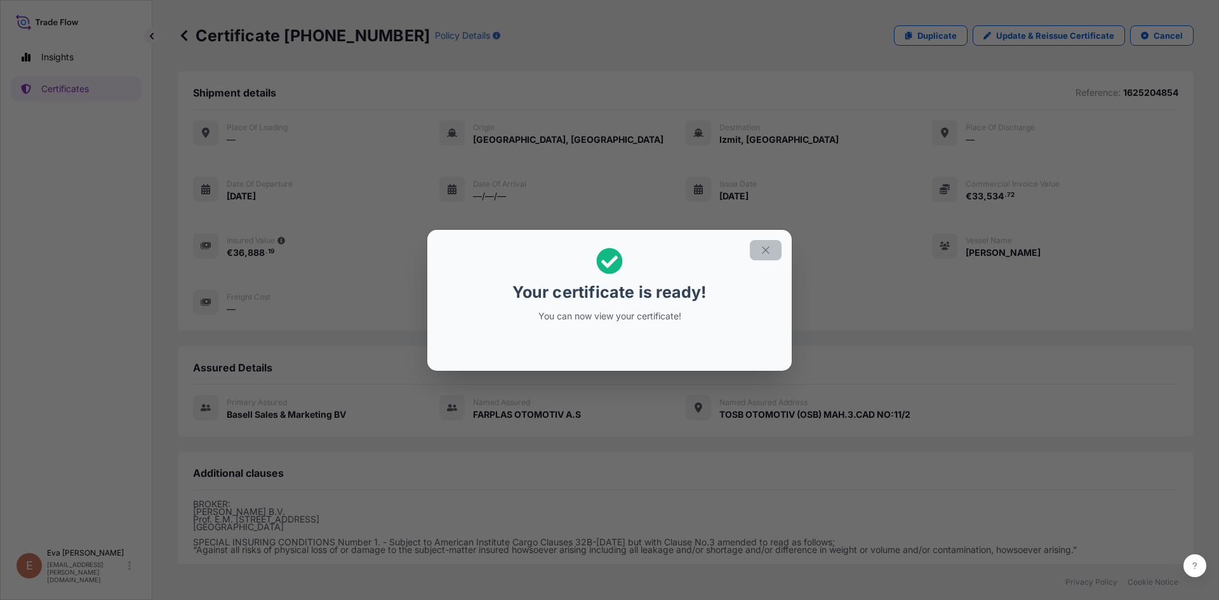
click at [769, 254] on icon "button" at bounding box center [765, 249] width 11 height 11
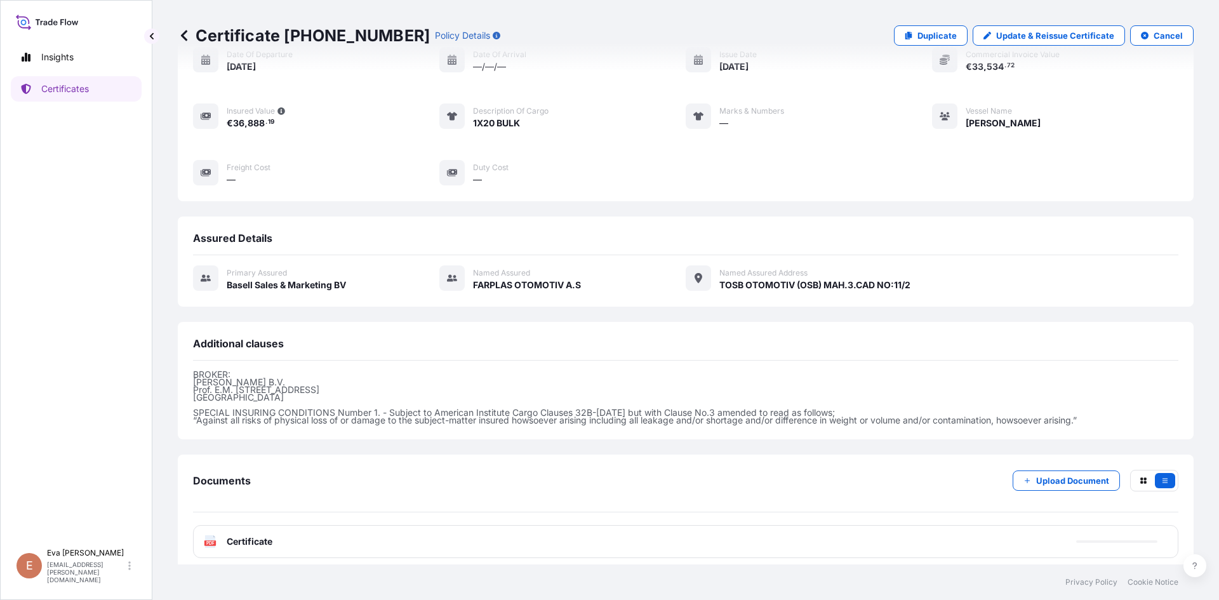
scroll to position [138, 0]
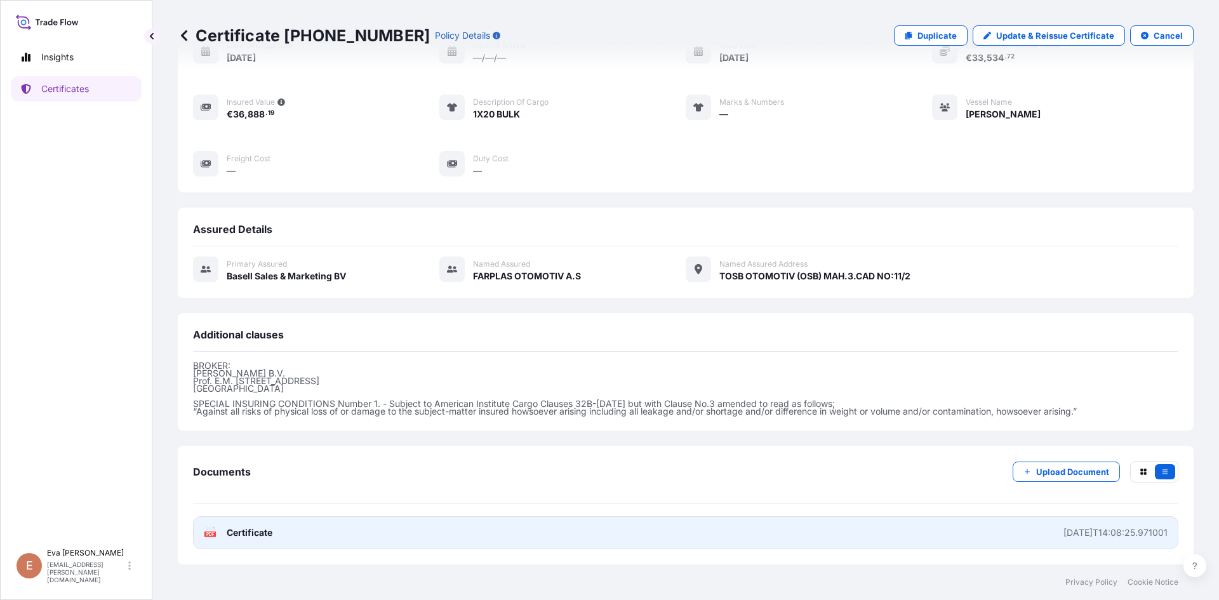
click at [217, 531] on div "PDF Certificate" at bounding box center [238, 532] width 69 height 13
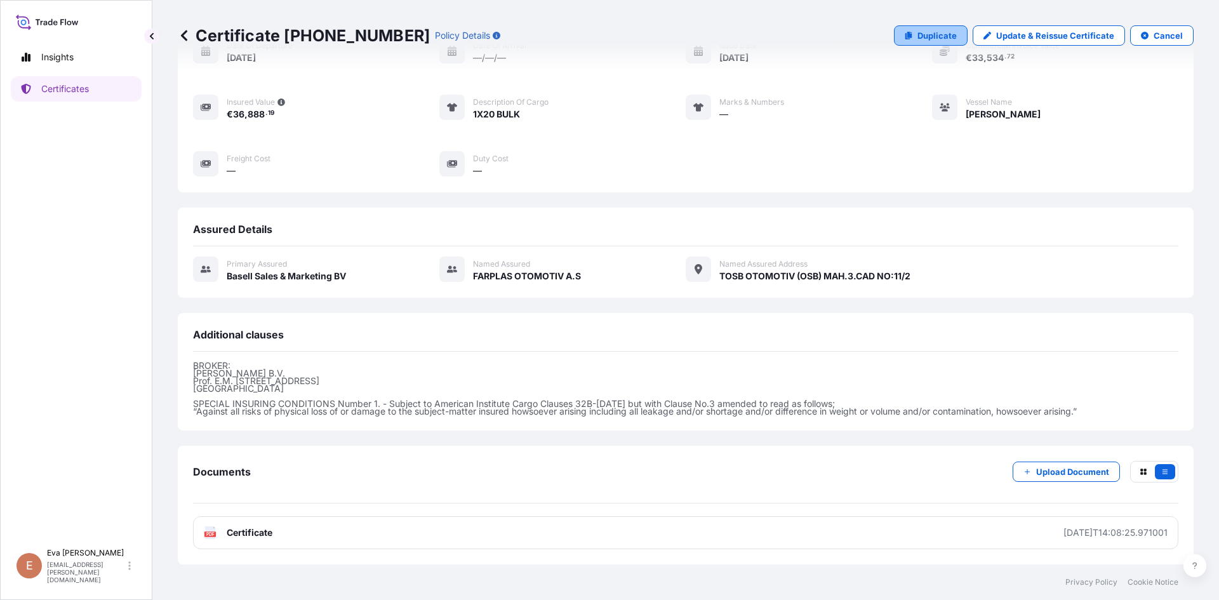
click at [933, 39] on p "Duplicate" at bounding box center [936, 35] width 39 height 13
select select "Sea"
select select "32164"
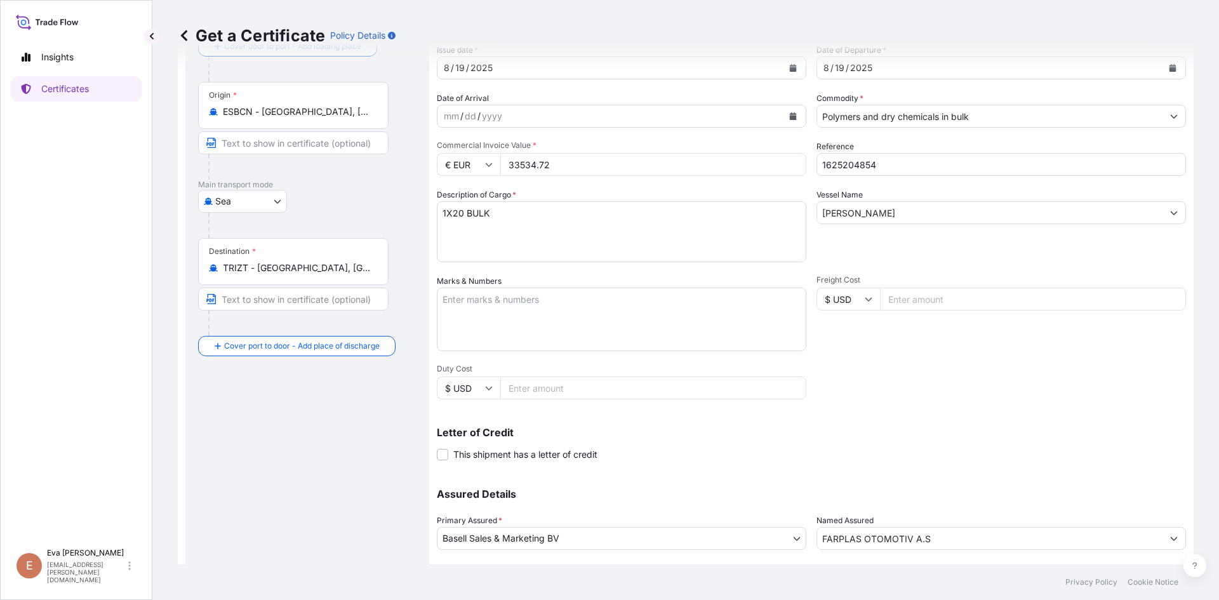
scroll to position [63, 0]
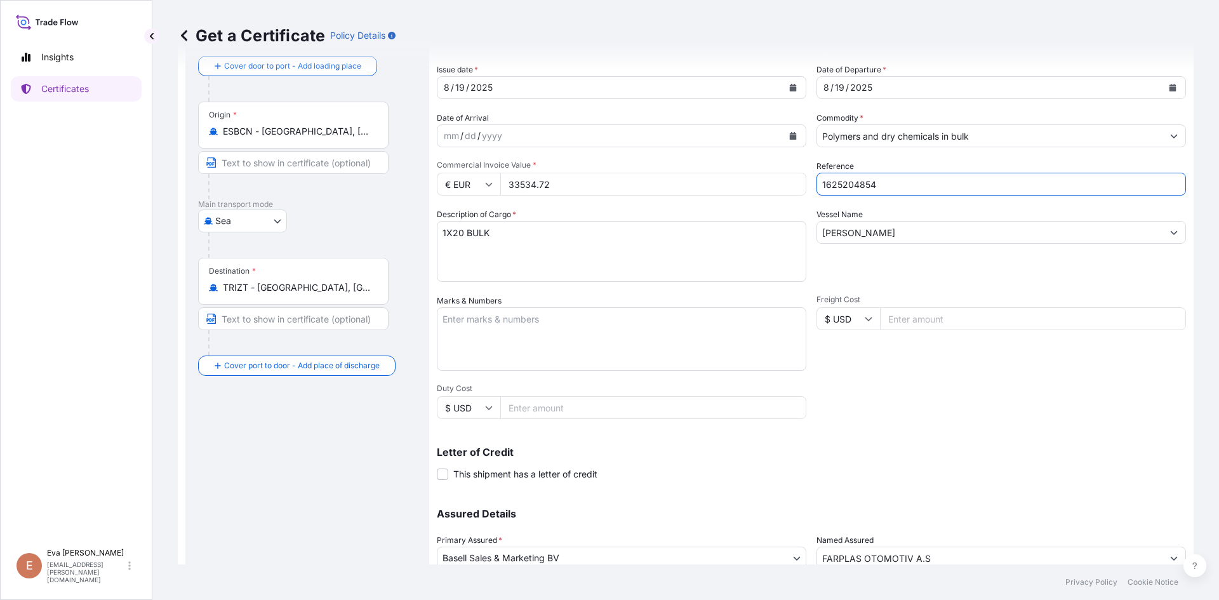
click at [886, 184] on input "1625204854" at bounding box center [1000, 184] width 369 height 23
type input "1625204860"
drag, startPoint x: 518, startPoint y: 186, endPoint x: 609, endPoint y: 184, distance: 90.8
click at [603, 188] on input "33534.72" at bounding box center [653, 184] width 306 height 23
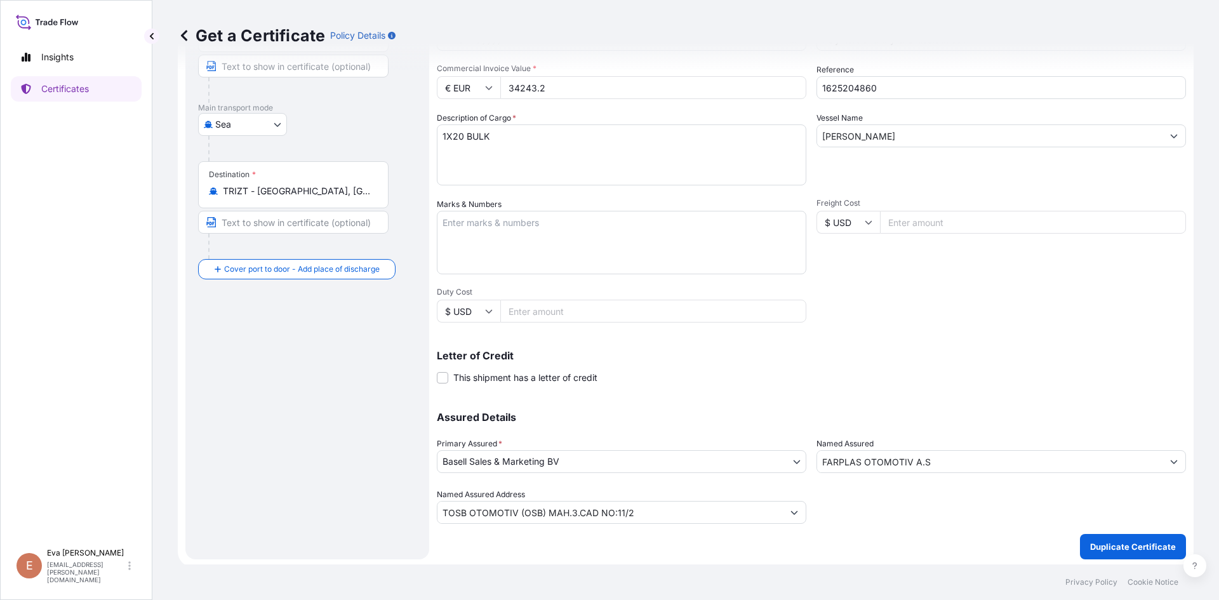
scroll to position [162, 0]
type input "34243.2"
click at [1116, 548] on p "Duplicate Certificate" at bounding box center [1133, 544] width 86 height 13
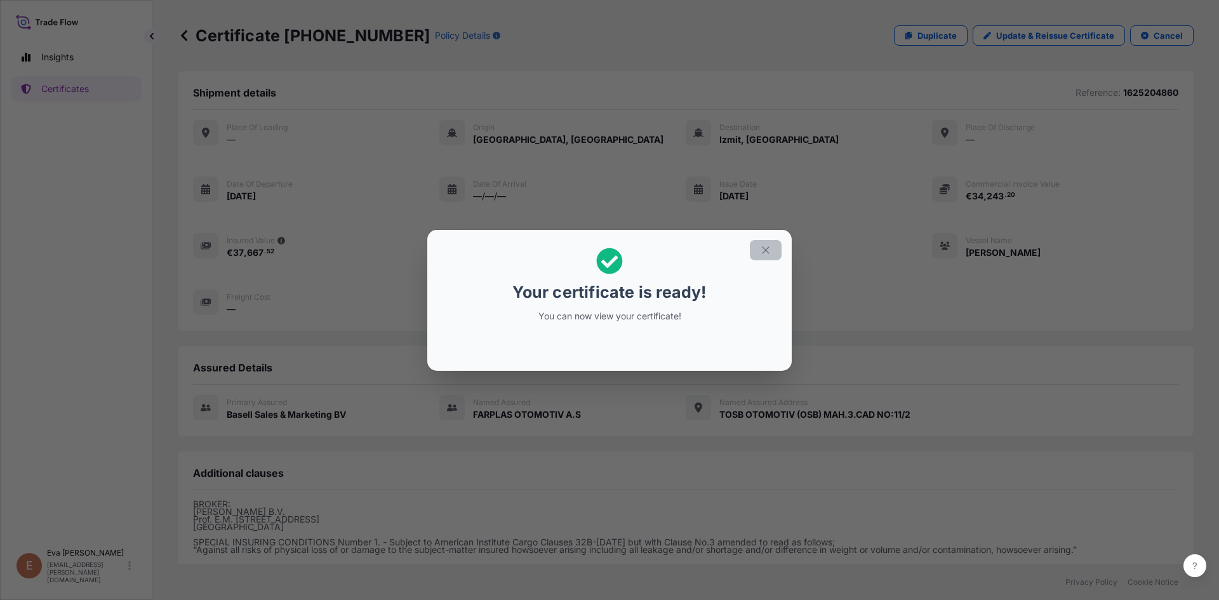
click at [769, 252] on icon "button" at bounding box center [765, 249] width 11 height 11
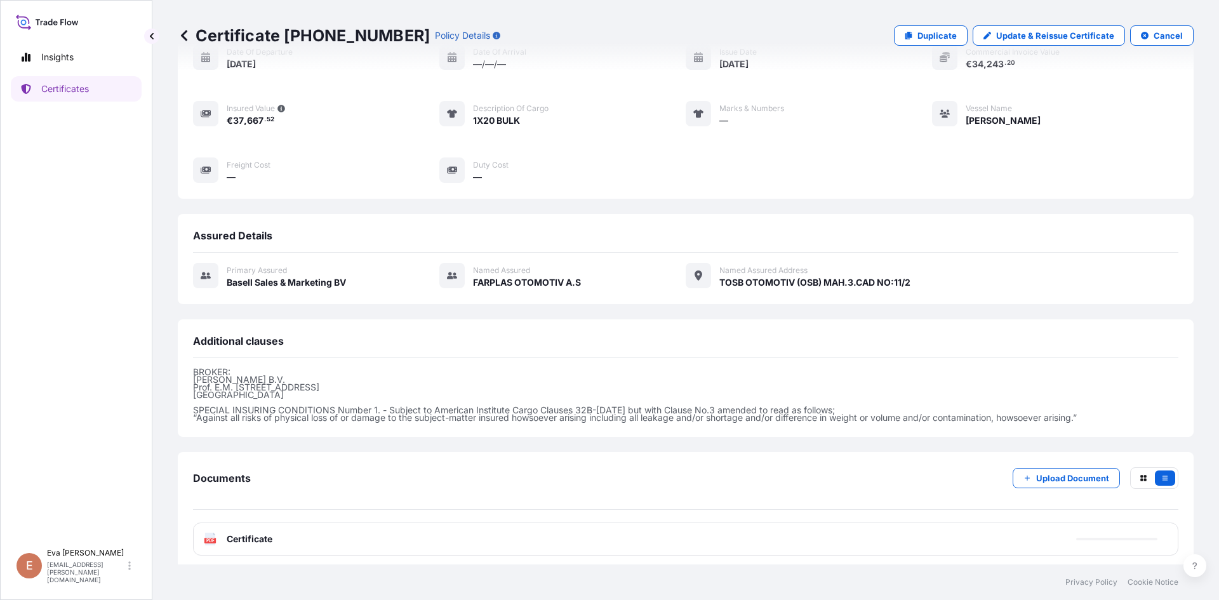
scroll to position [138, 0]
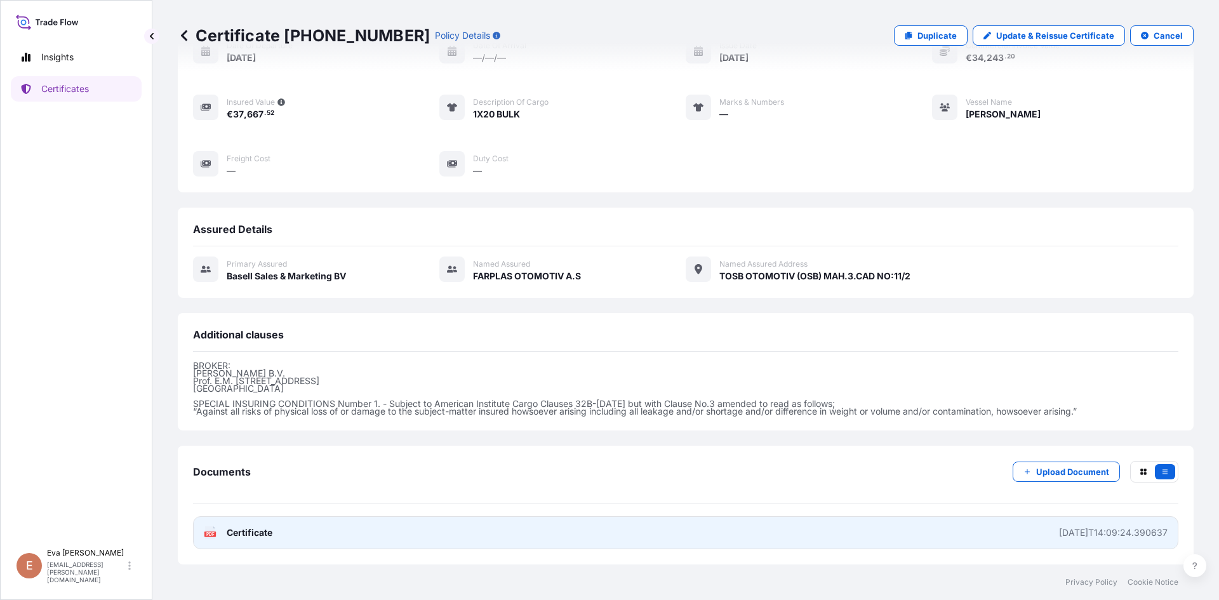
click at [211, 531] on icon at bounding box center [210, 532] width 11 height 13
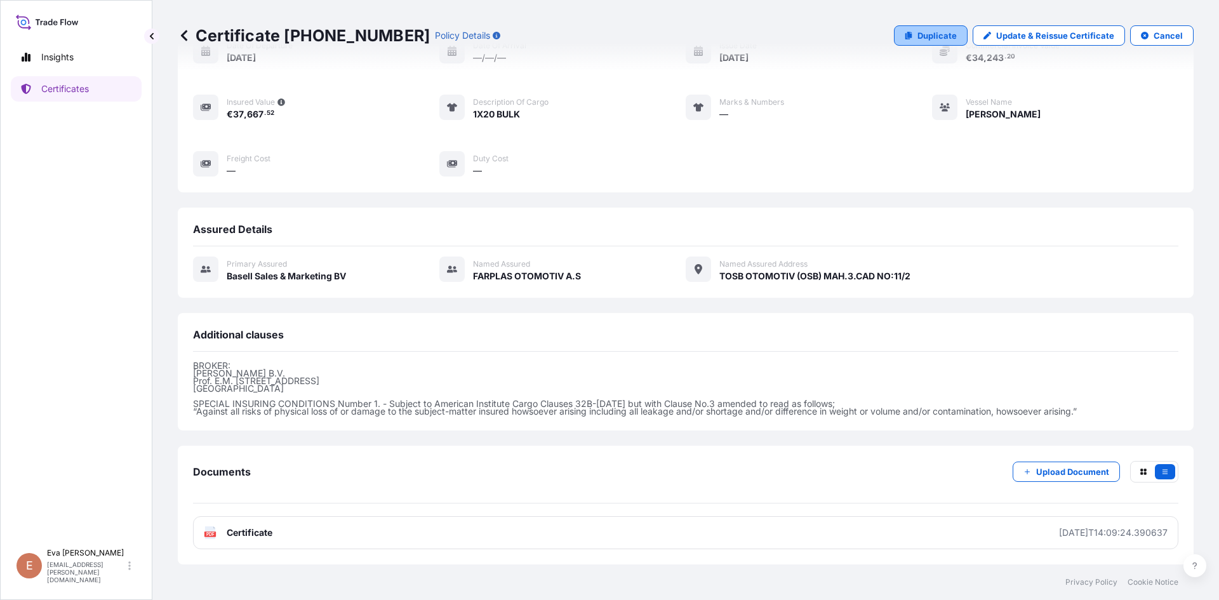
click at [925, 41] on p "Duplicate" at bounding box center [936, 35] width 39 height 13
select select "Sea"
select select "32164"
